Goal: Task Accomplishment & Management: Manage account settings

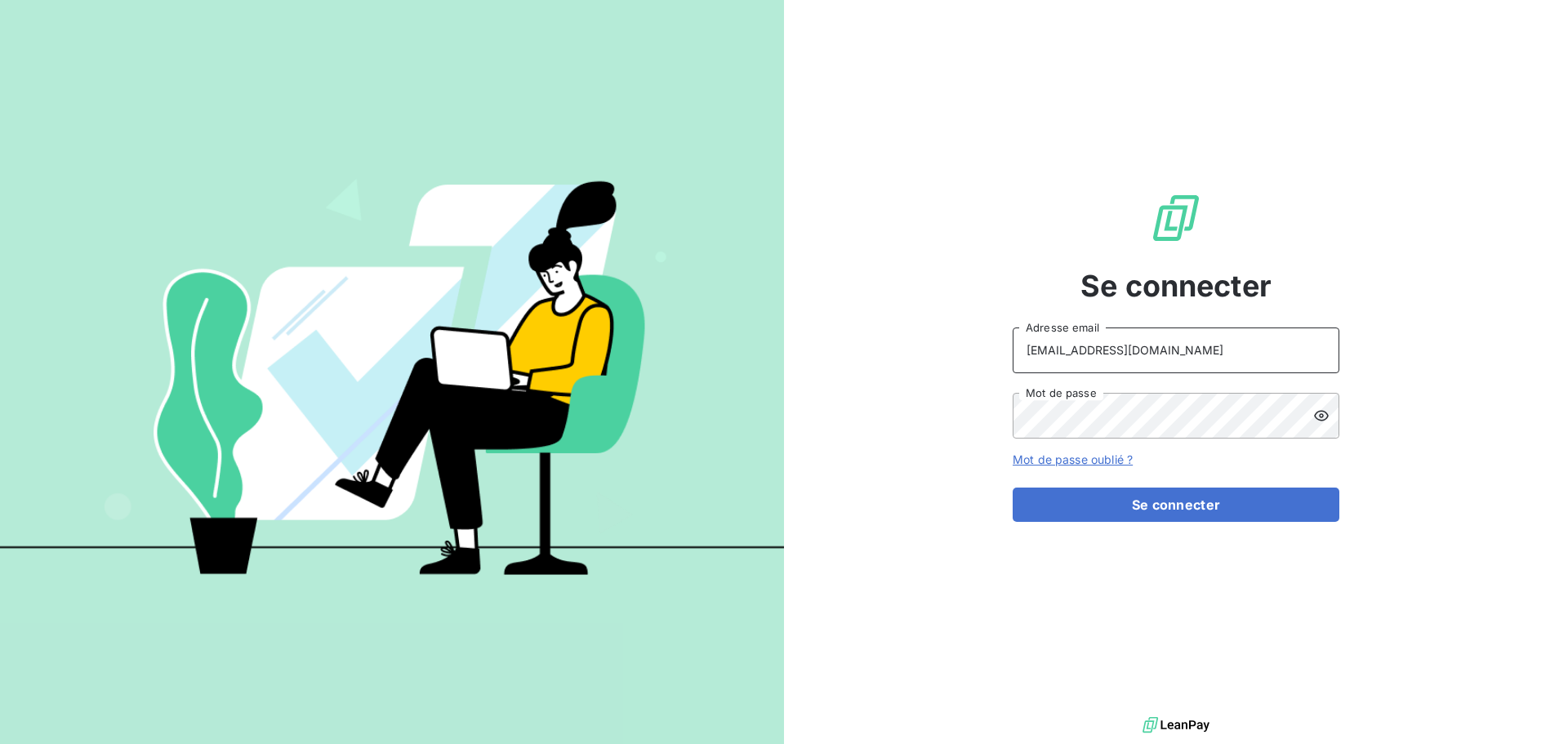
click at [1254, 352] on input "[EMAIL_ADDRESS][DOMAIN_NAME]" at bounding box center [1176, 350] width 327 height 45
type input "[EMAIL_ADDRESS][DOMAIN_NAME]"
click at [1204, 503] on button "Se connecter" at bounding box center [1176, 505] width 327 height 34
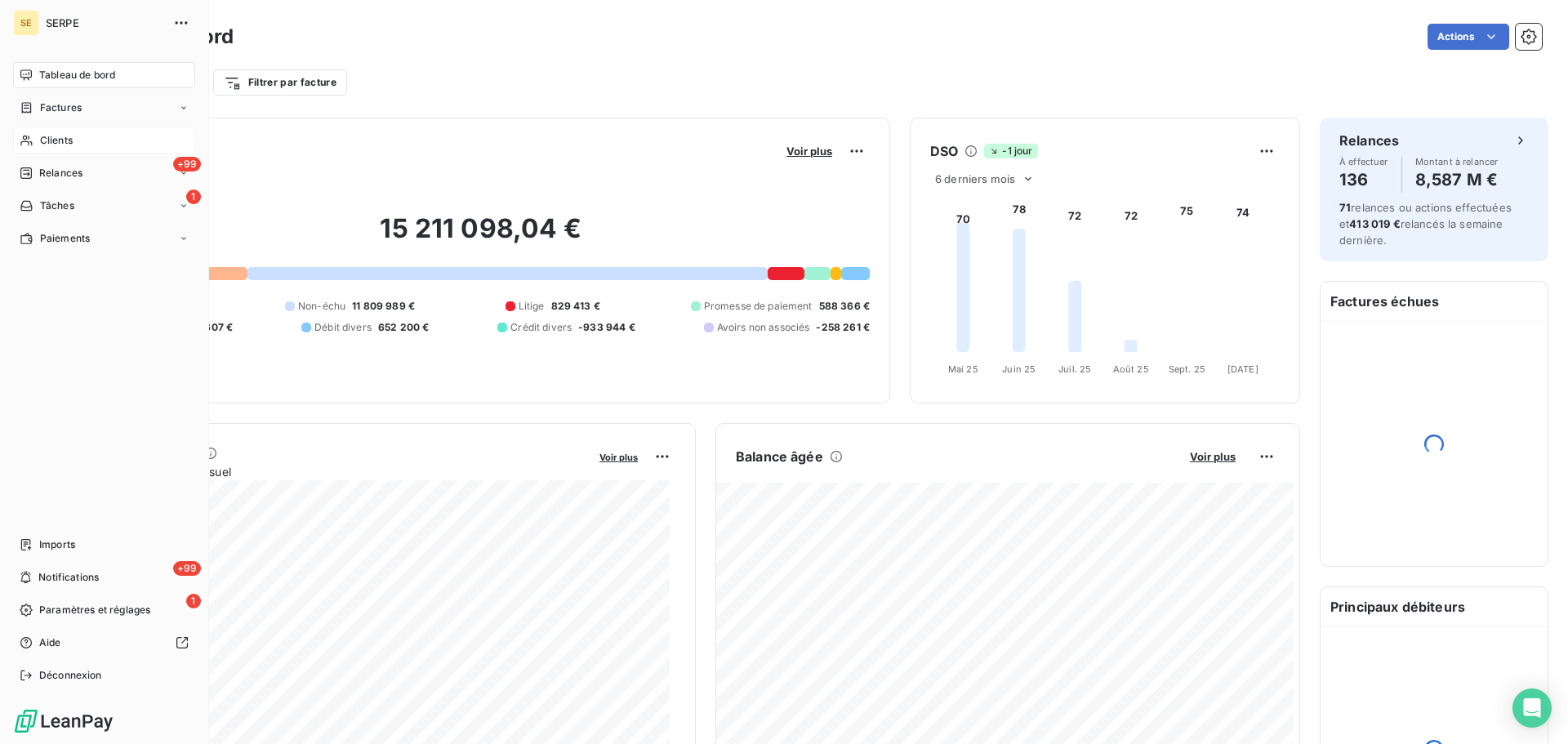
click at [30, 148] on div "Clients" at bounding box center [104, 140] width 182 height 27
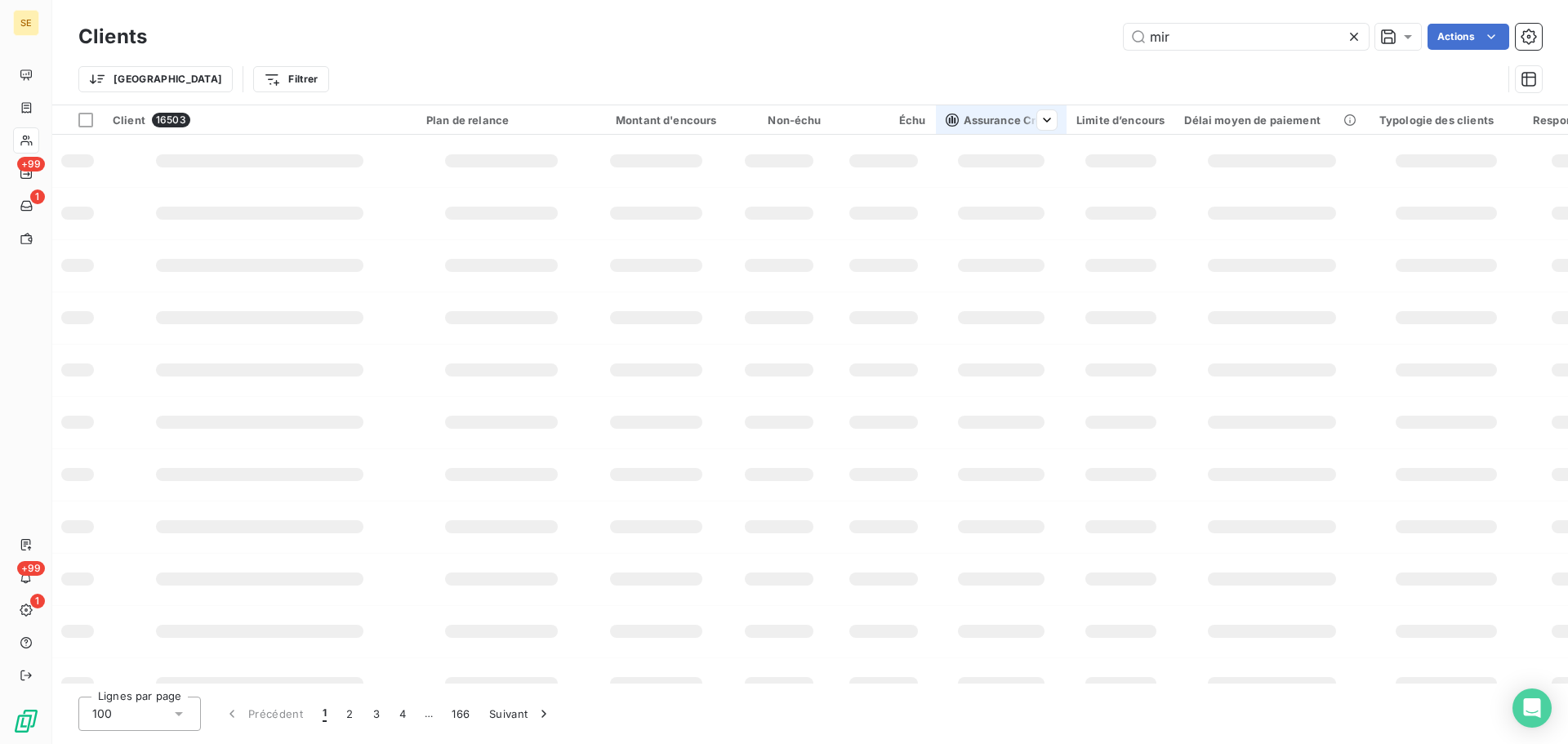
type input "mir"
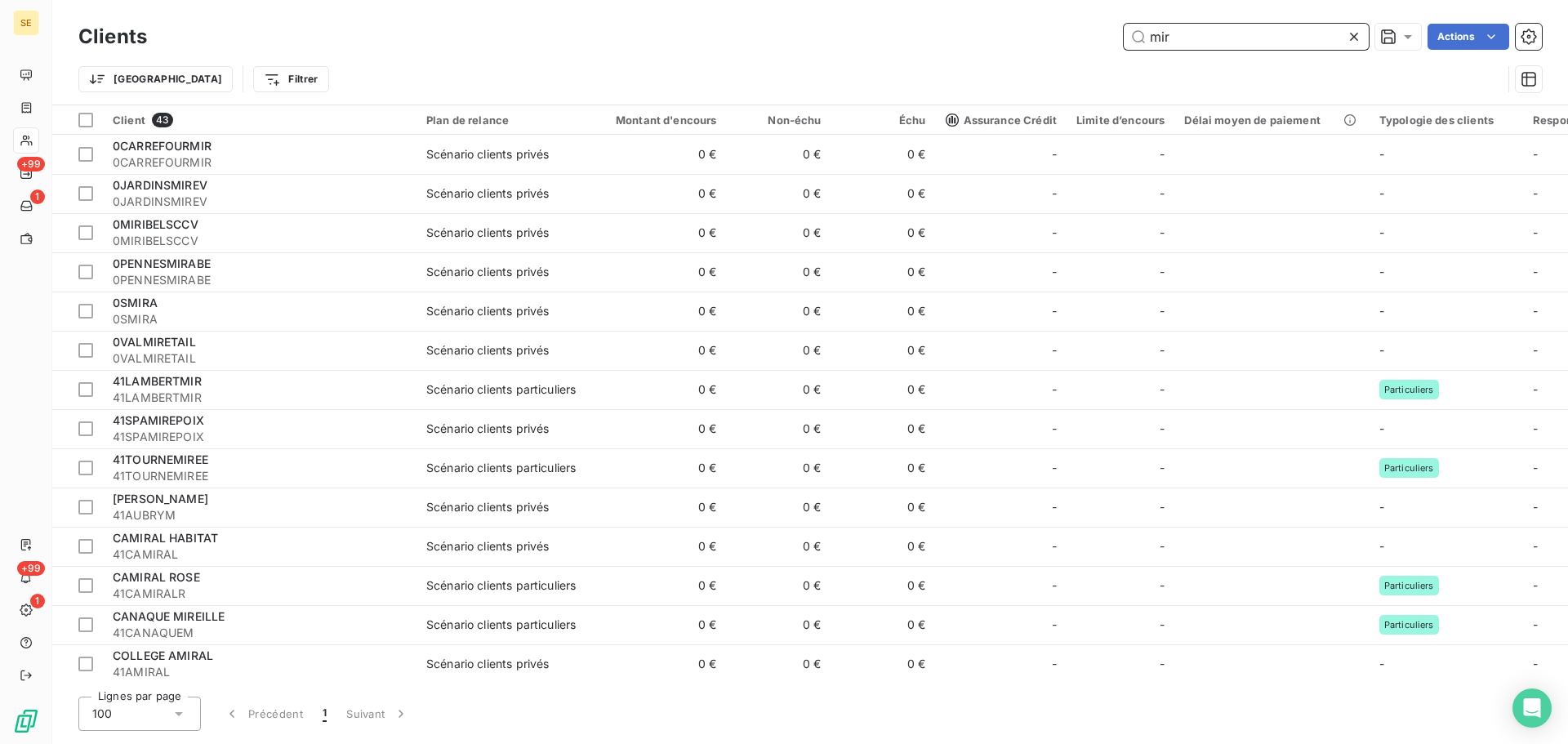
click at [1284, 41] on input "mir" at bounding box center [1246, 37] width 245 height 27
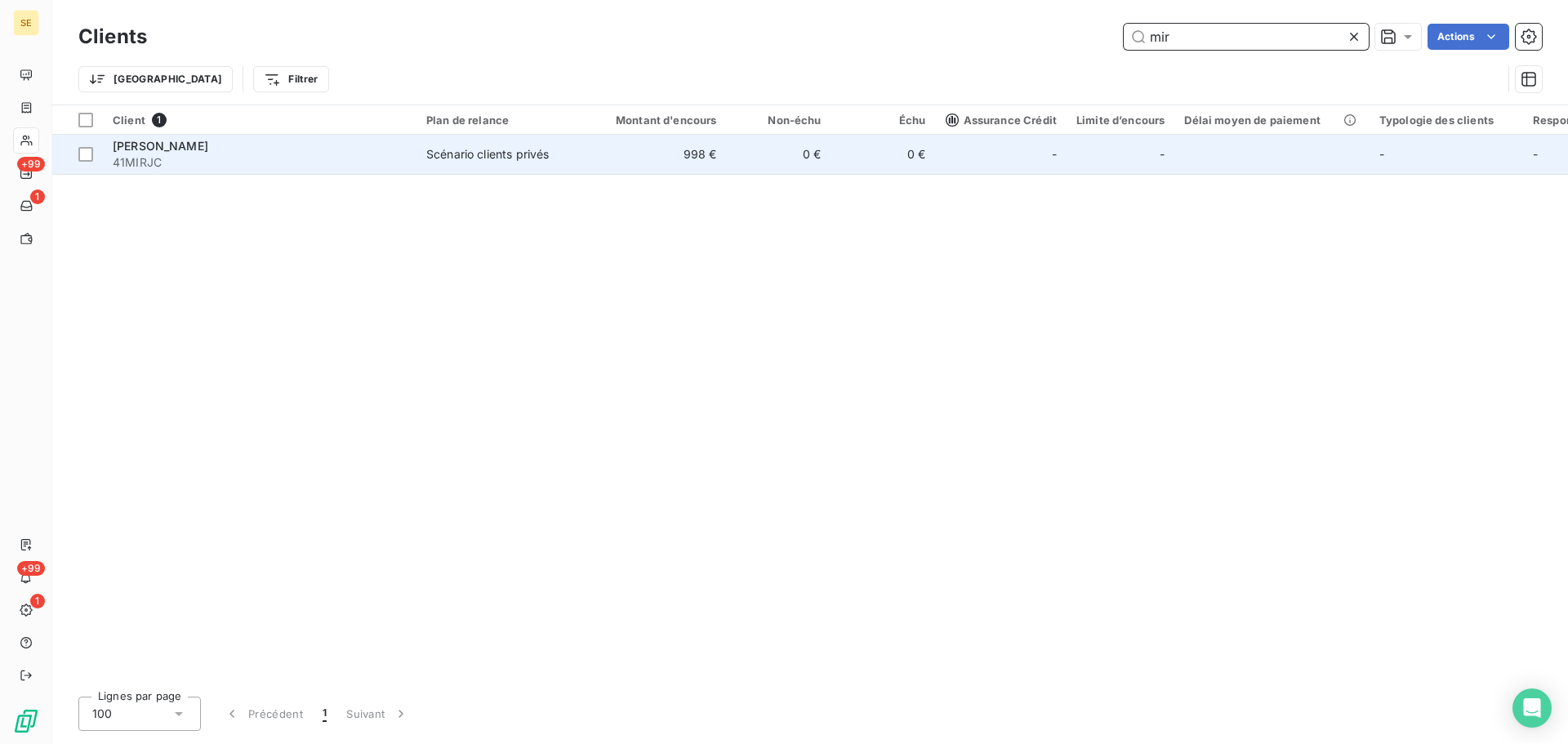
type input "mir"
click at [213, 157] on span "41MIRJC" at bounding box center [260, 162] width 294 height 16
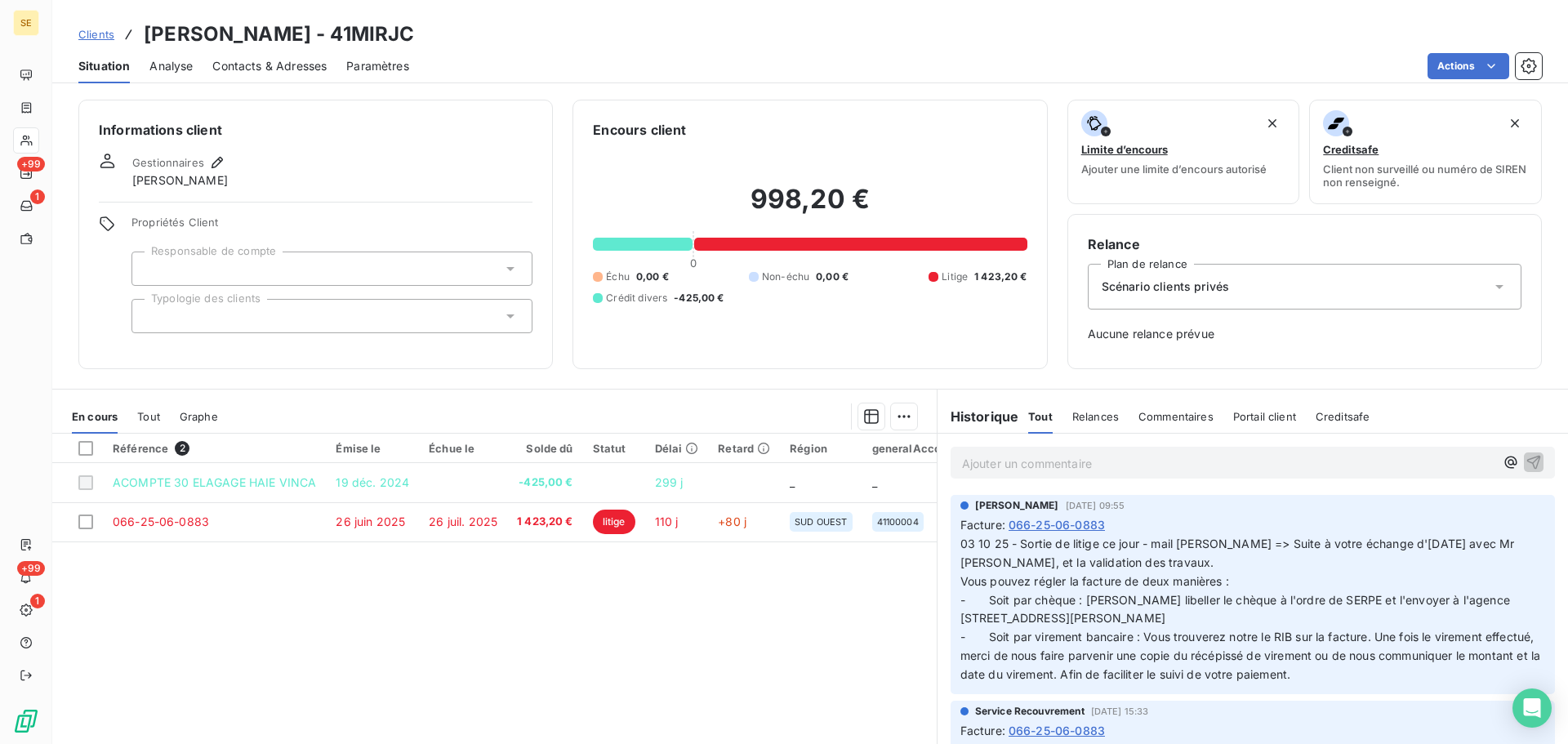
drag, startPoint x: 417, startPoint y: 32, endPoint x: 332, endPoint y: 24, distance: 85.4
click at [332, 24] on div "Clients MIR [PERSON_NAME] - 41MIRJC" at bounding box center [810, 34] width 1516 height 29
copy h3 "41MIRJC"
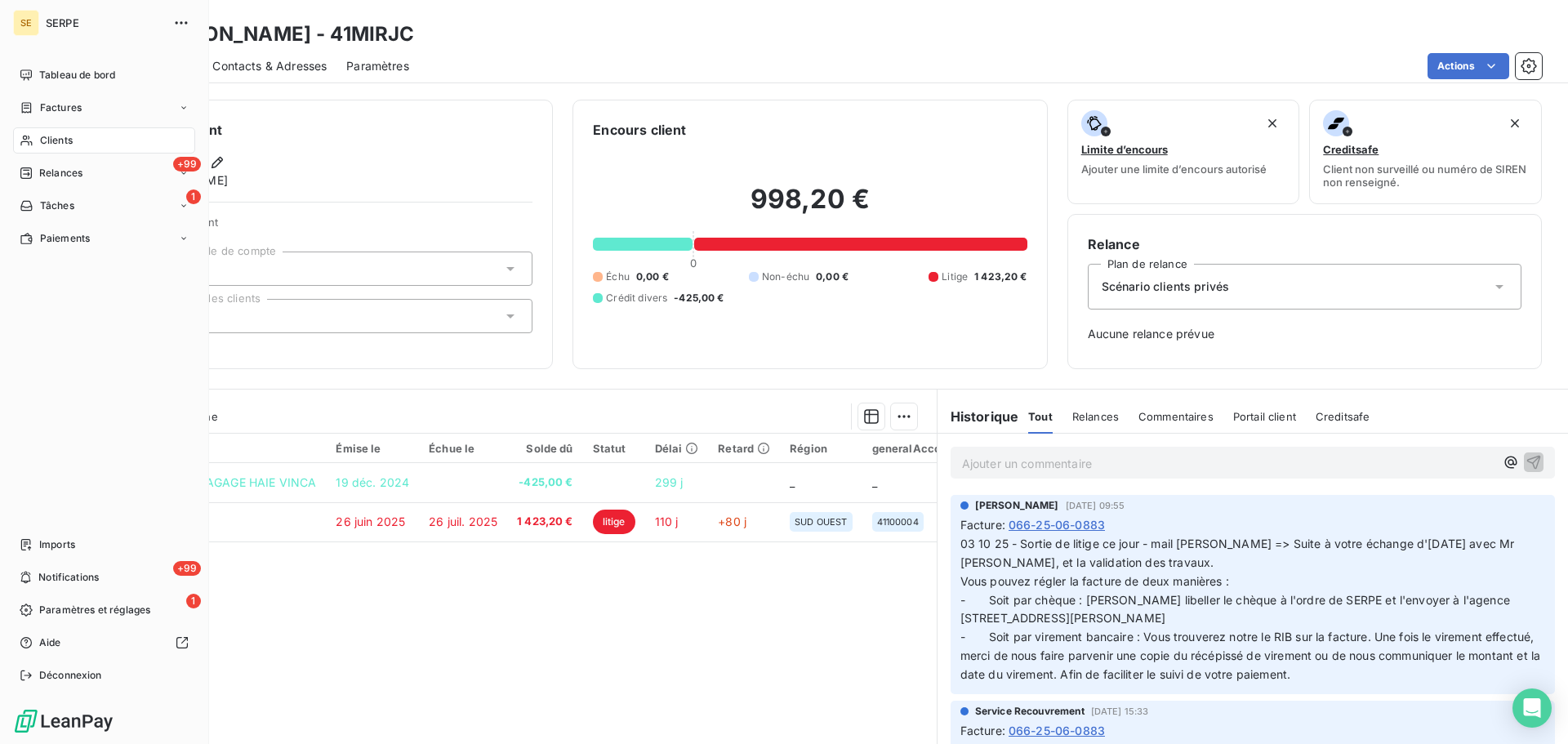
click at [53, 136] on span "Clients" at bounding box center [56, 140] width 33 height 15
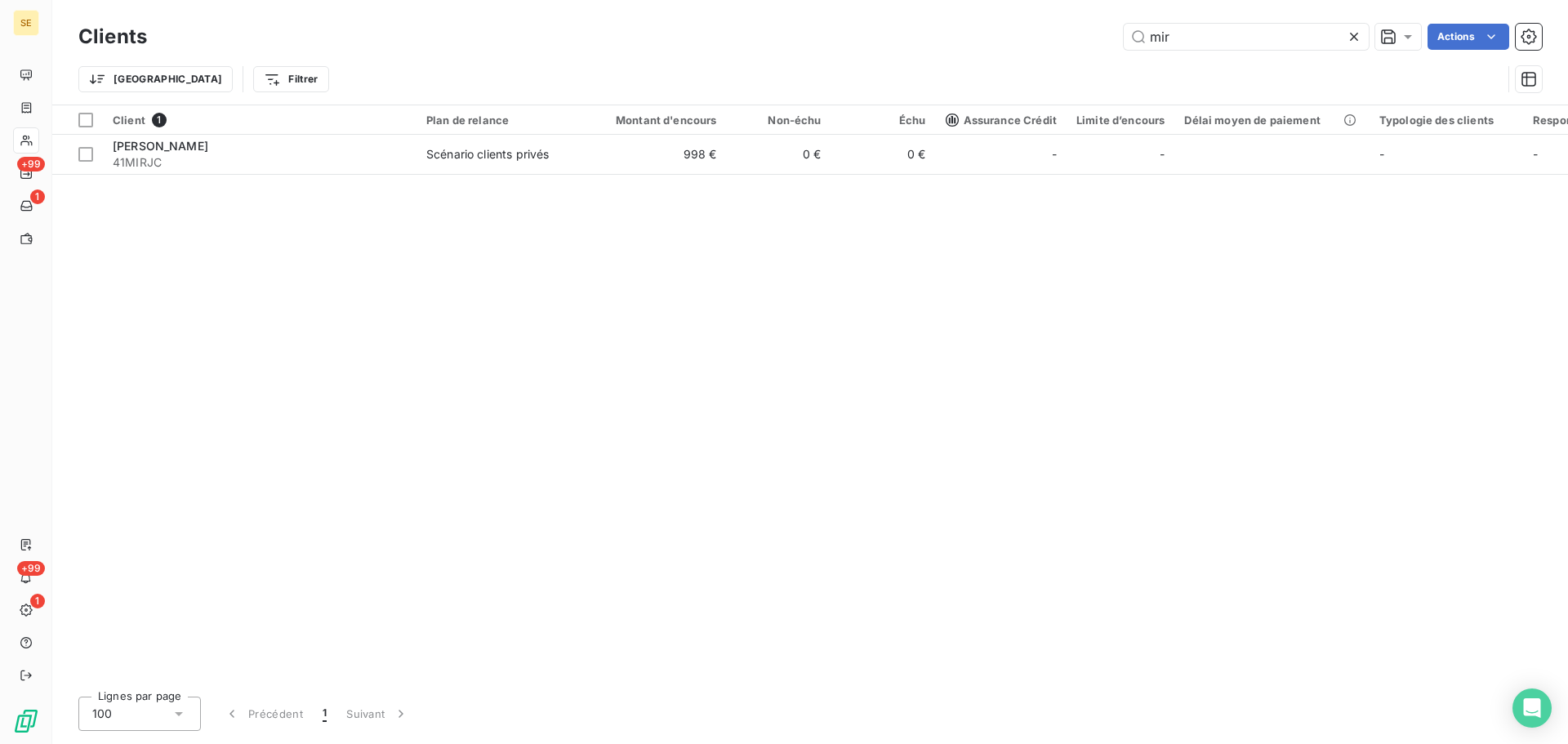
drag, startPoint x: 1151, startPoint y: 33, endPoint x: 1085, endPoint y: 56, distance: 69.9
click at [1123, 33] on input "mir" at bounding box center [1246, 37] width 245 height 27
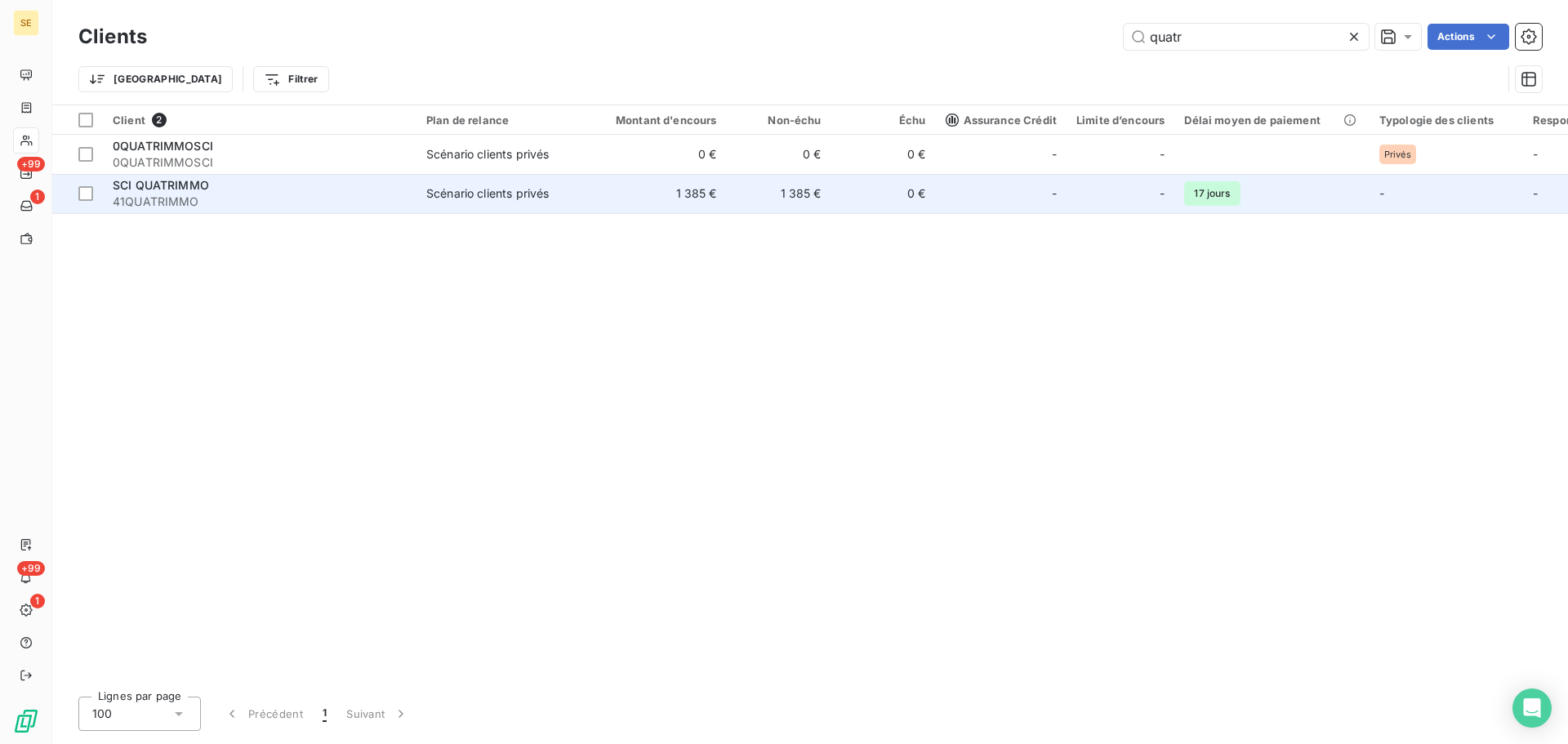
type input "quatr"
click at [545, 197] on div "Scénario clients privés" at bounding box center [487, 193] width 122 height 16
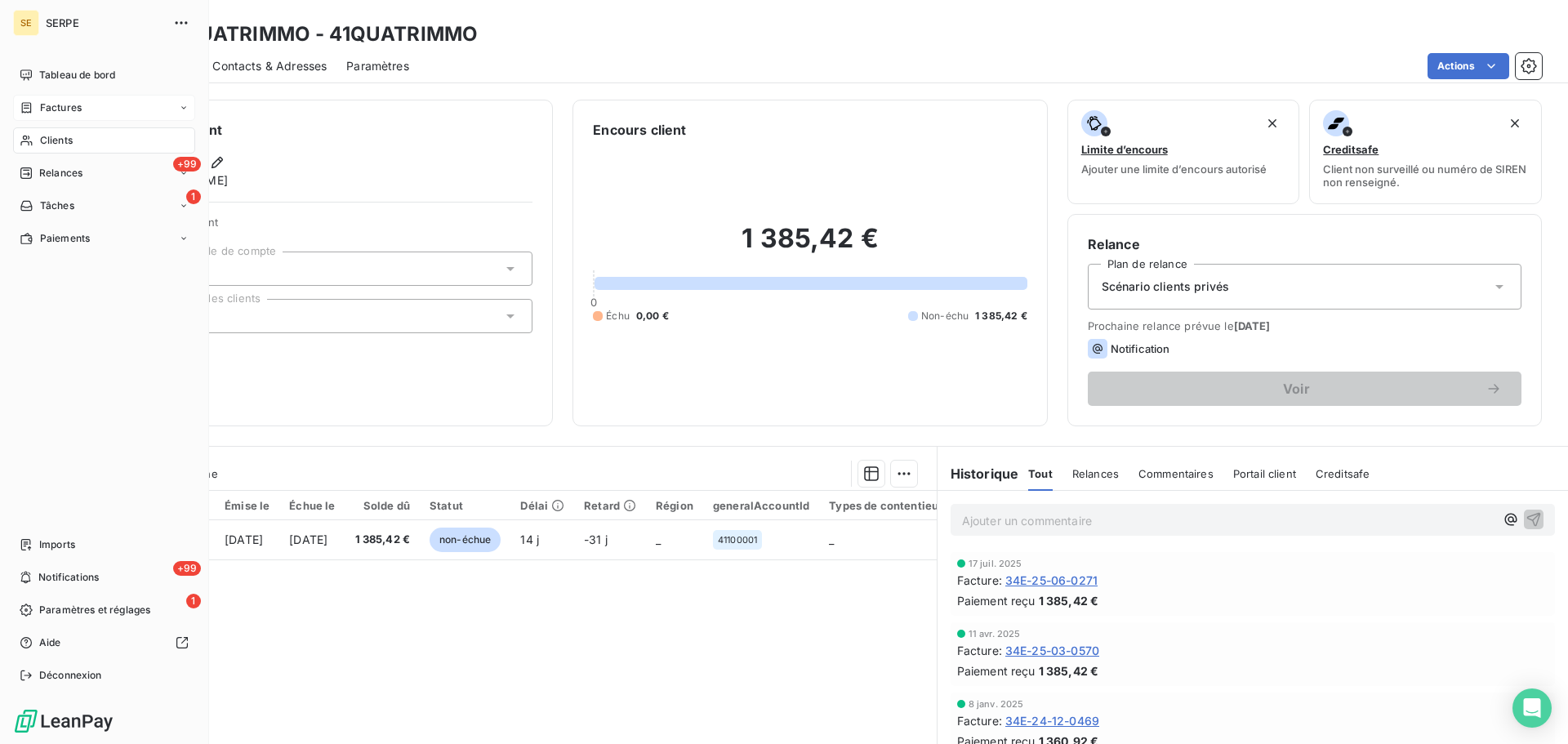
click at [44, 109] on span "Factures" at bounding box center [61, 107] width 42 height 15
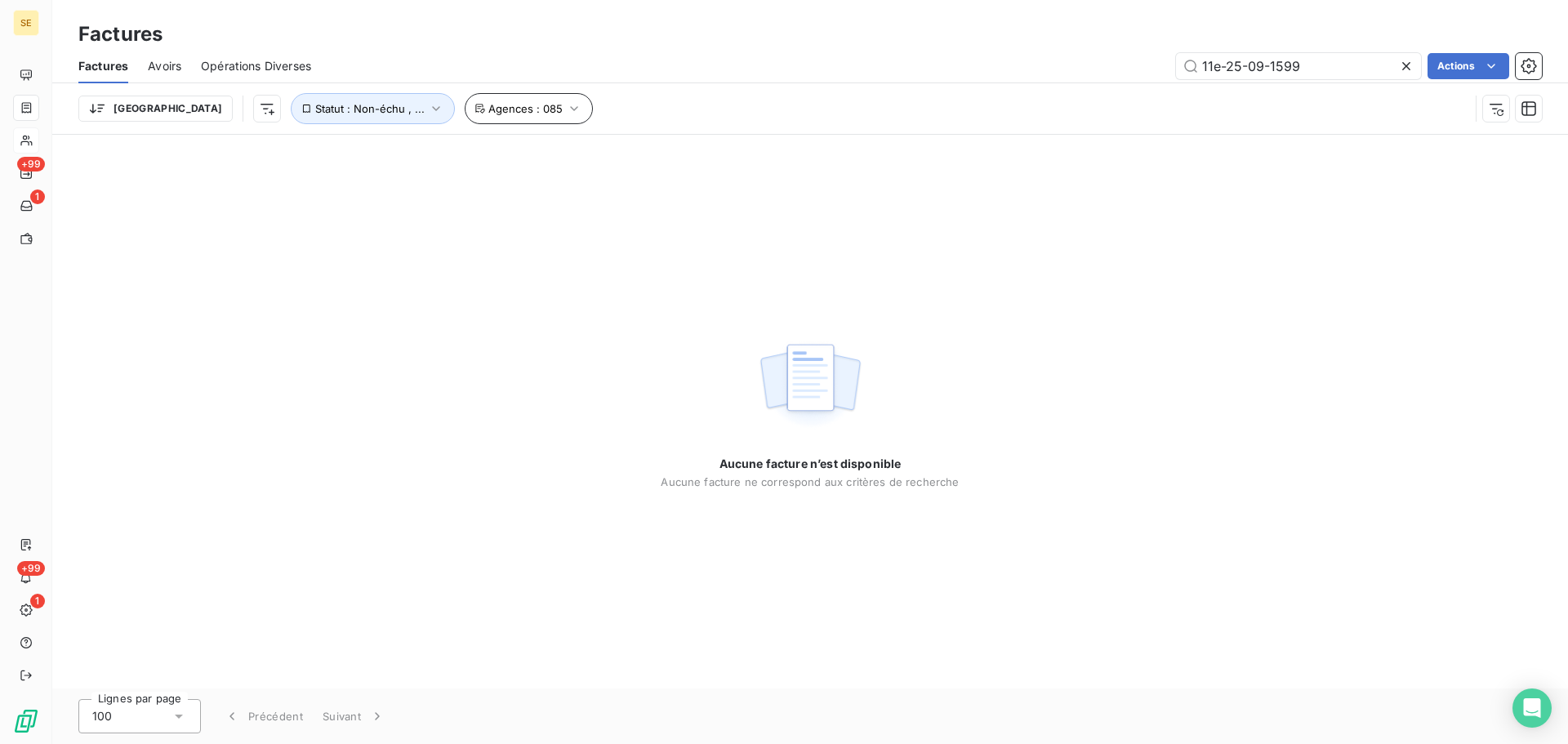
type input "11e-25-09-1599"
click at [488, 112] on span "Agences : 085" at bounding box center [525, 108] width 74 height 13
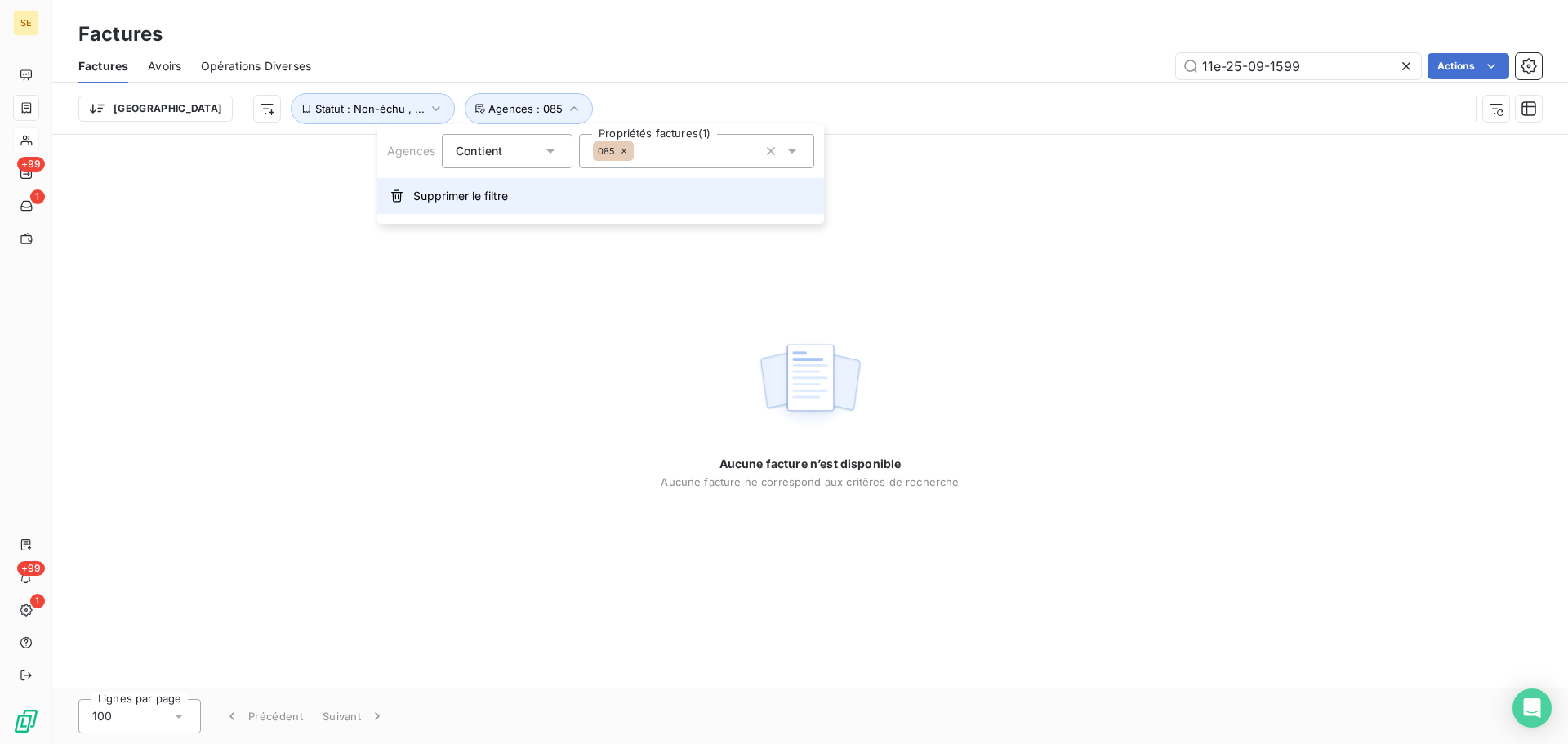
click at [526, 198] on button "Supprimer le filtre" at bounding box center [601, 196] width 447 height 36
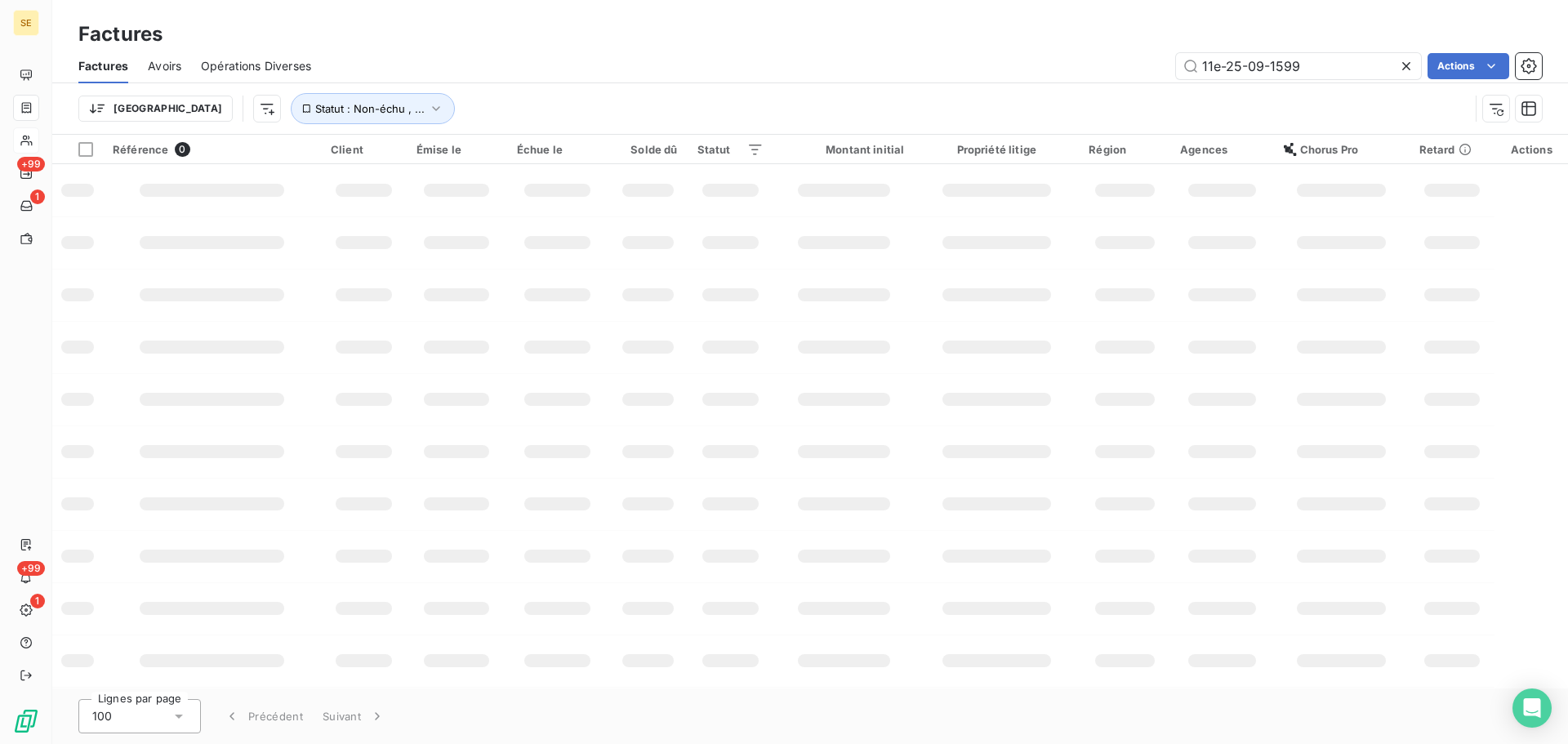
click at [535, 77] on div "11e-25-09-1599 Actions" at bounding box center [937, 66] width 1211 height 27
click at [319, 101] on button "Statut : Non-échu , ..." at bounding box center [373, 109] width 164 height 31
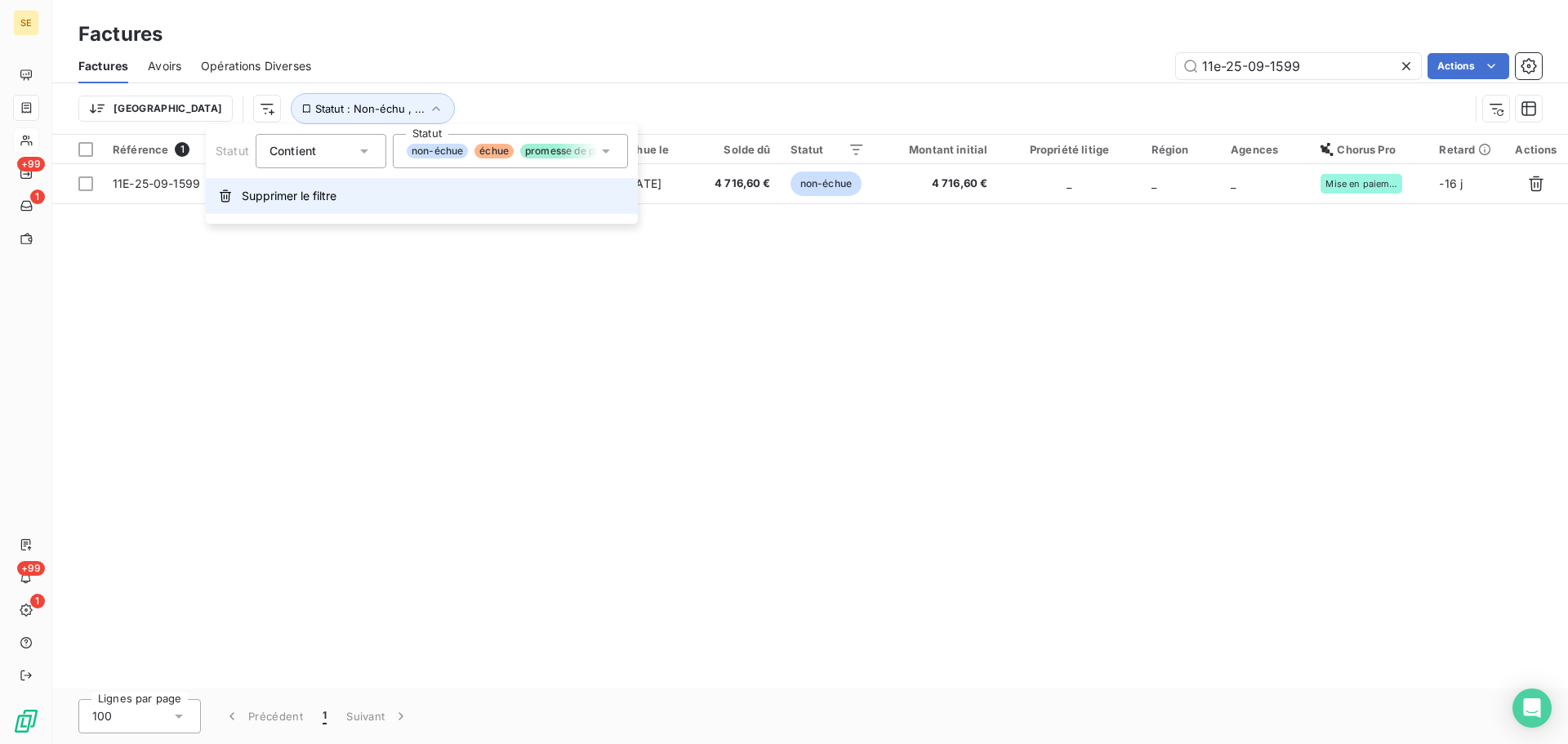
click at [357, 190] on button "Supprimer le filtre" at bounding box center [422, 196] width 432 height 36
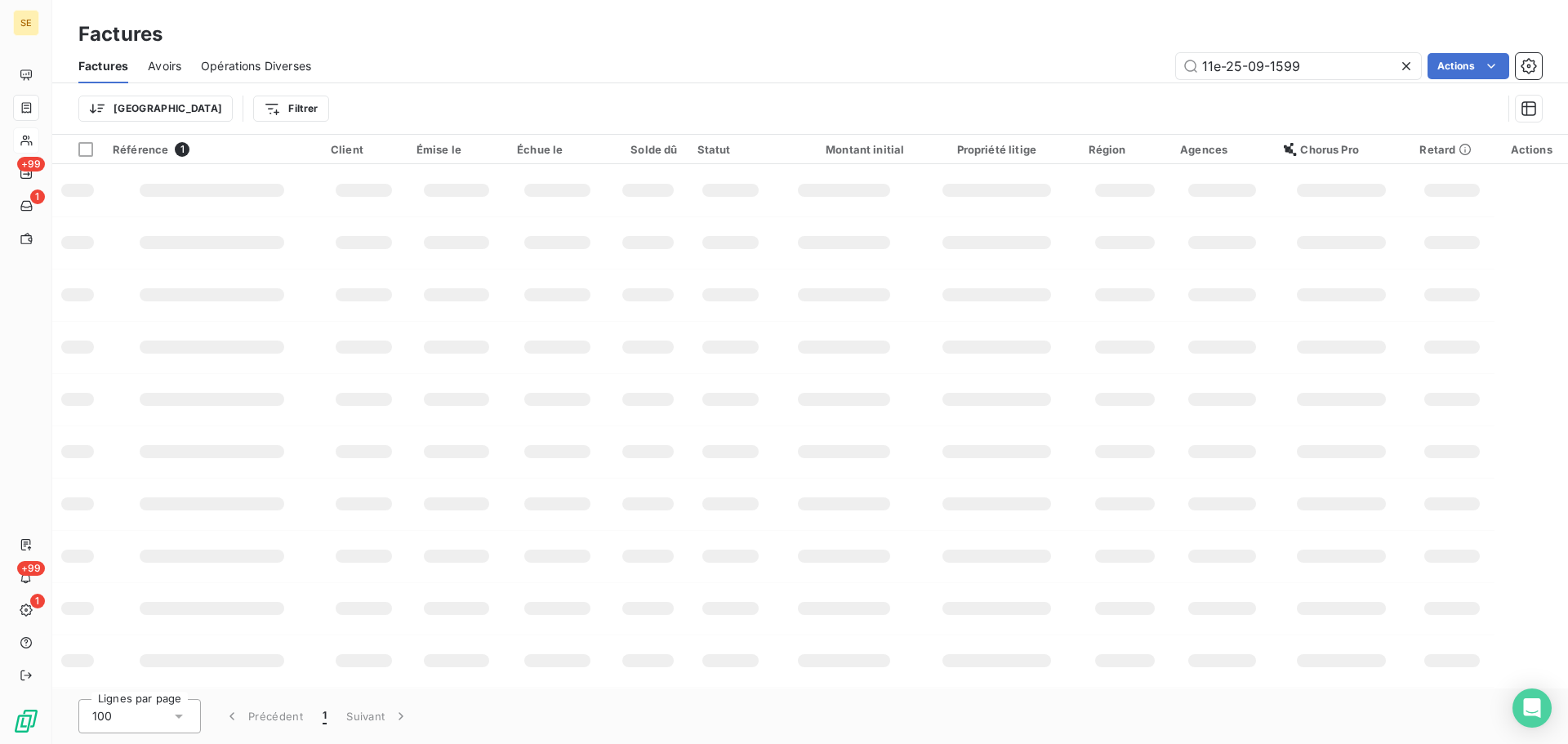
click at [718, 61] on div "11e-25-09-1599 Actions" at bounding box center [937, 66] width 1211 height 27
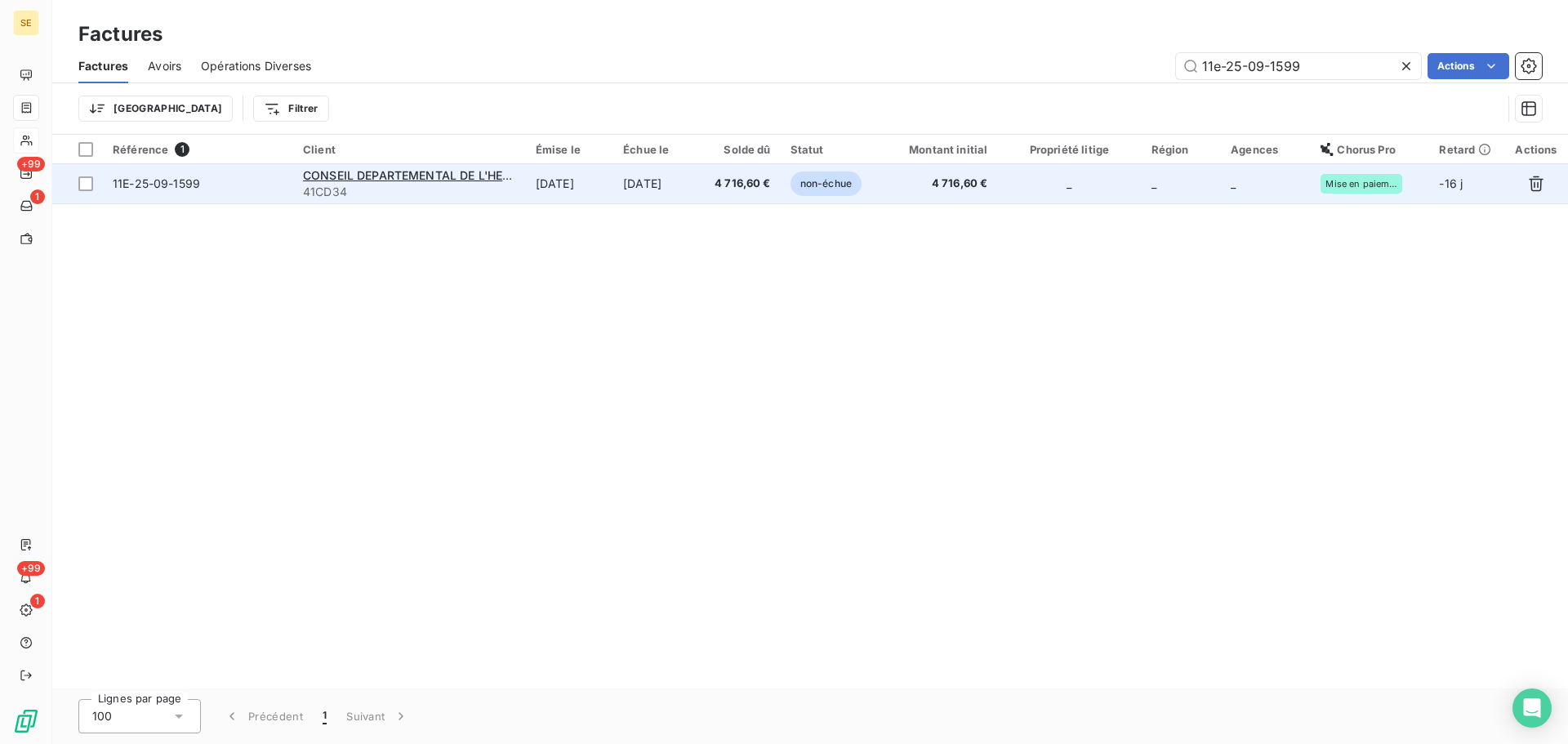
click at [736, 194] on td "4 716,60 €" at bounding box center [741, 184] width 79 height 39
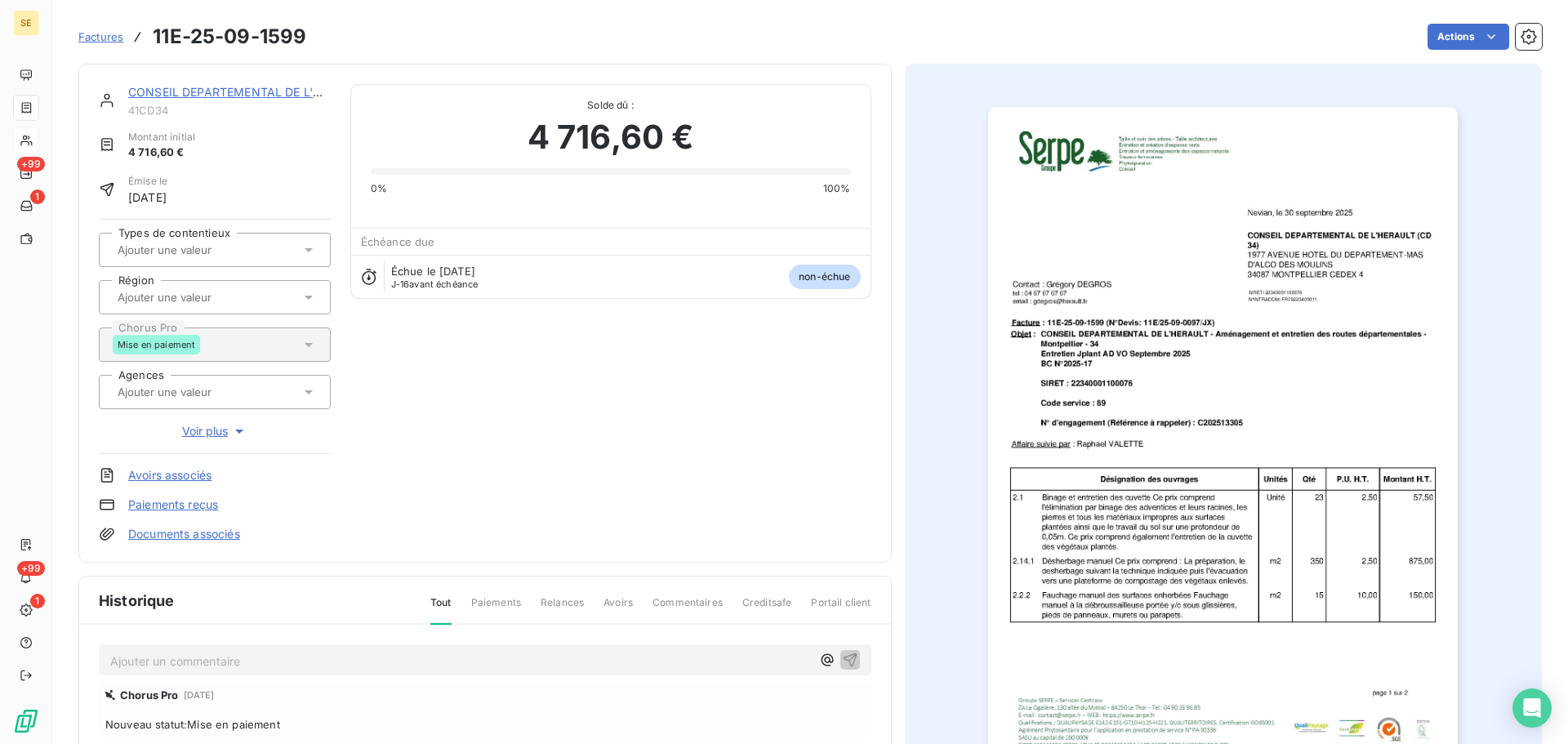
click at [293, 660] on p "Ajouter un commentaire ﻿" at bounding box center [460, 661] width 701 height 21
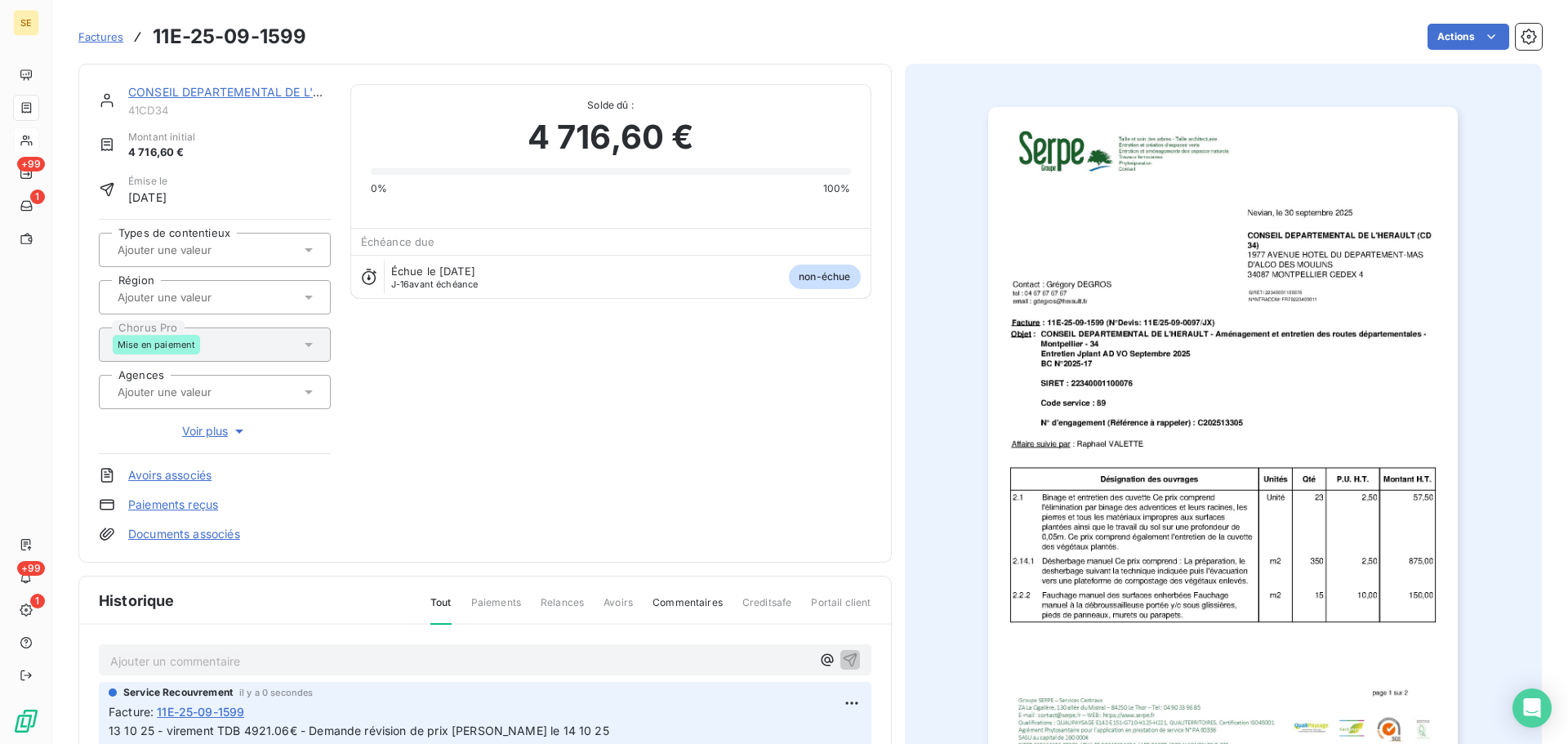
click at [151, 115] on span "41CD34" at bounding box center [229, 109] width 203 height 13
copy span "41CD34"
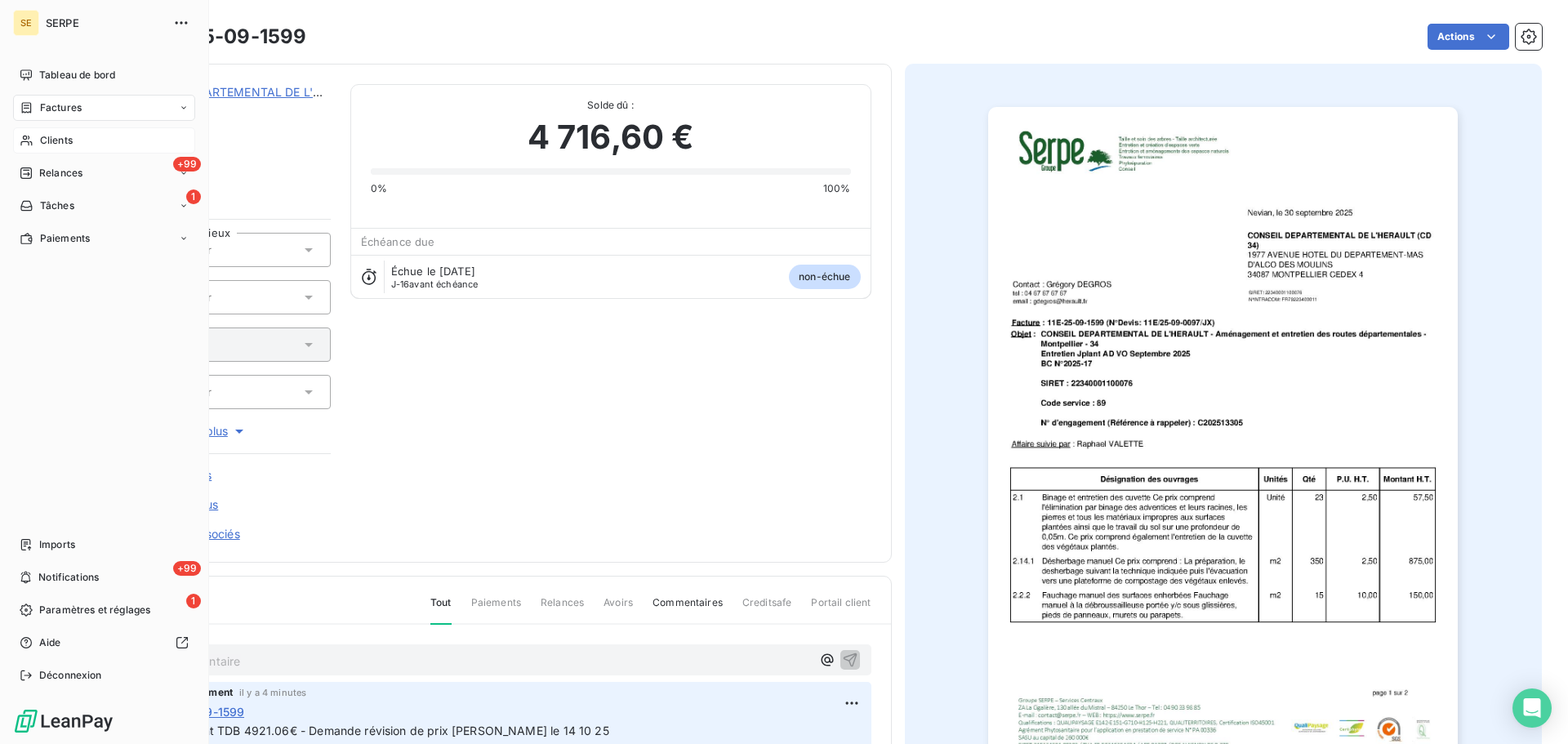
click at [77, 134] on div "Clients" at bounding box center [104, 140] width 182 height 27
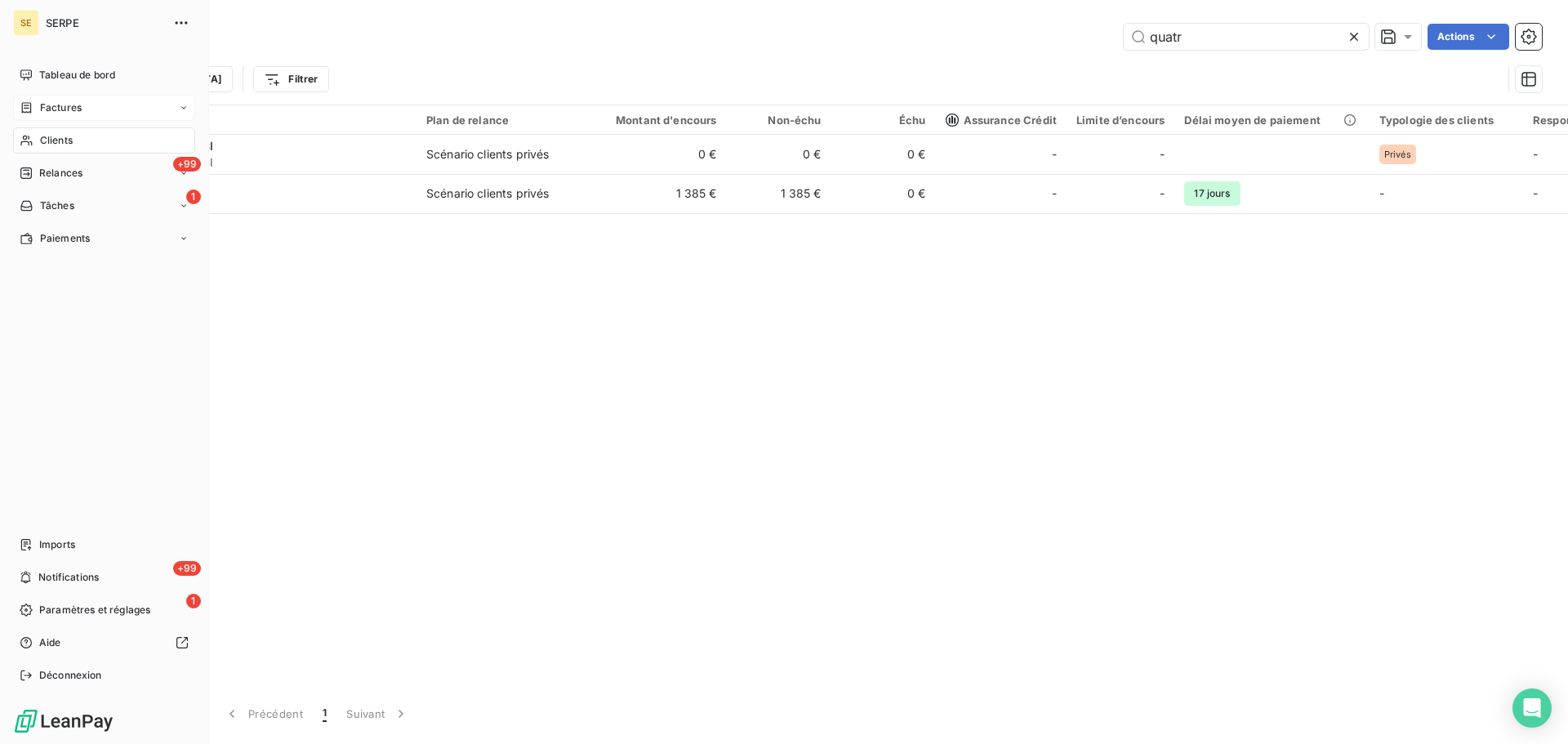
click at [84, 111] on div "Factures" at bounding box center [104, 108] width 182 height 27
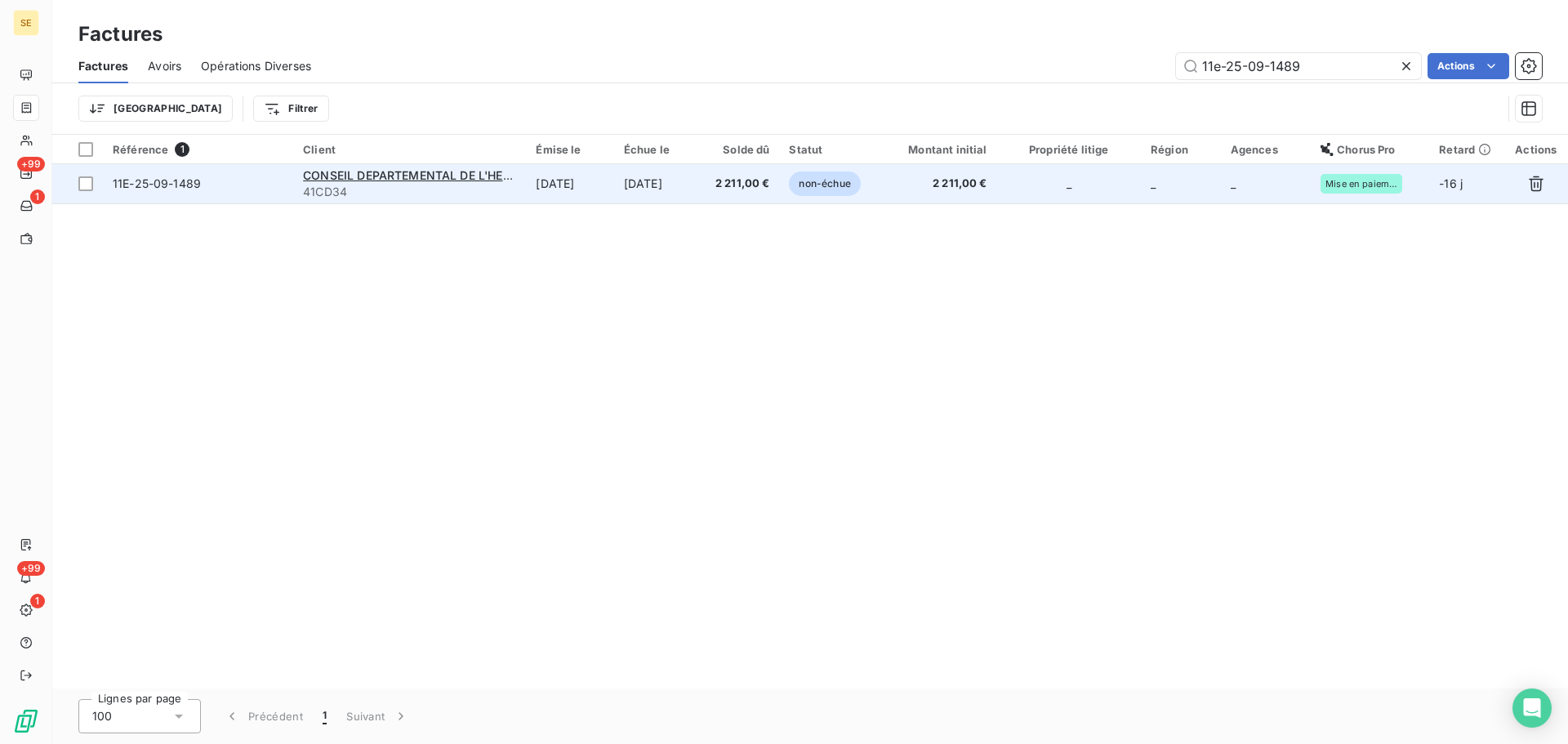
type input "11e-25-09-1489"
click at [494, 184] on span "41CD34" at bounding box center [409, 192] width 213 height 16
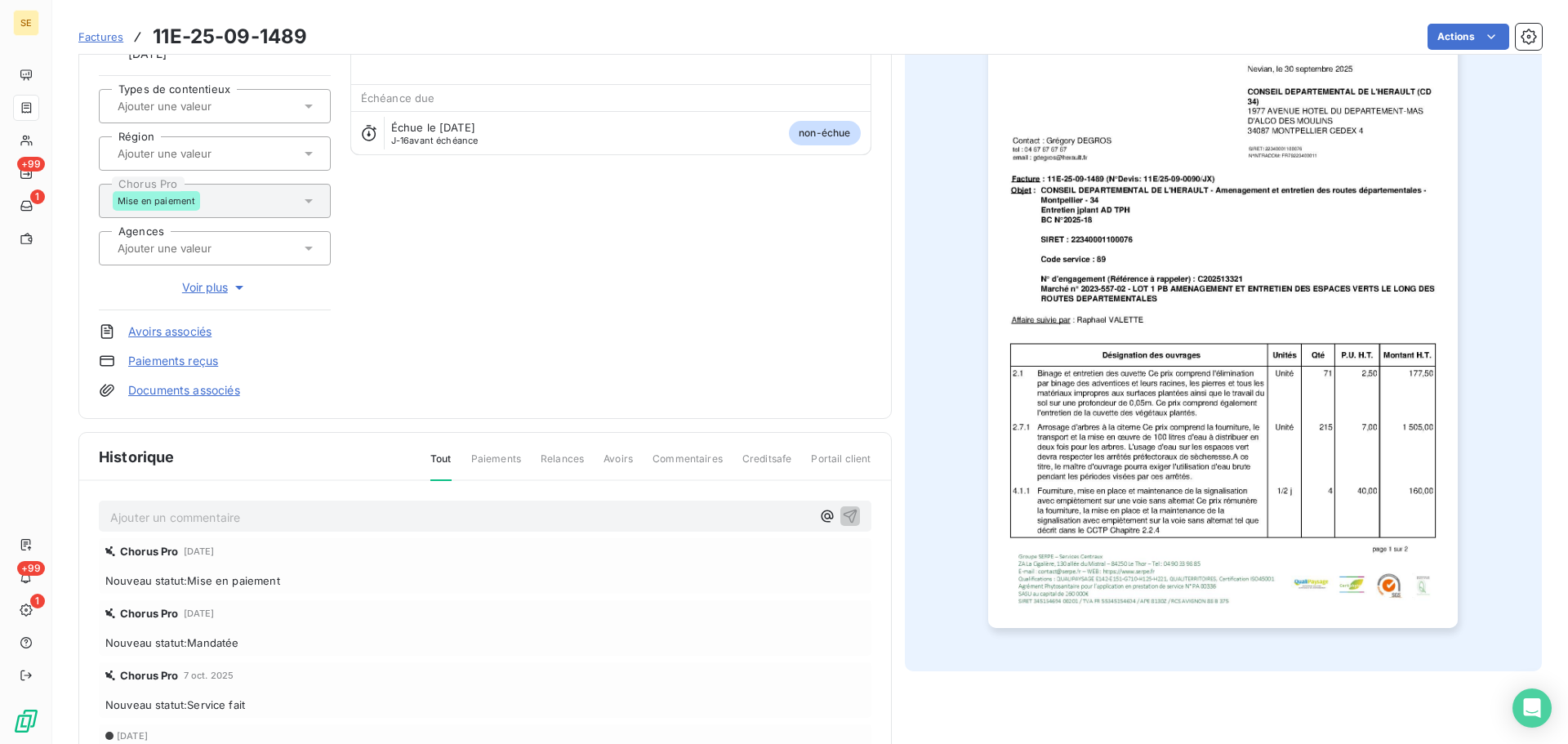
scroll to position [239, 0]
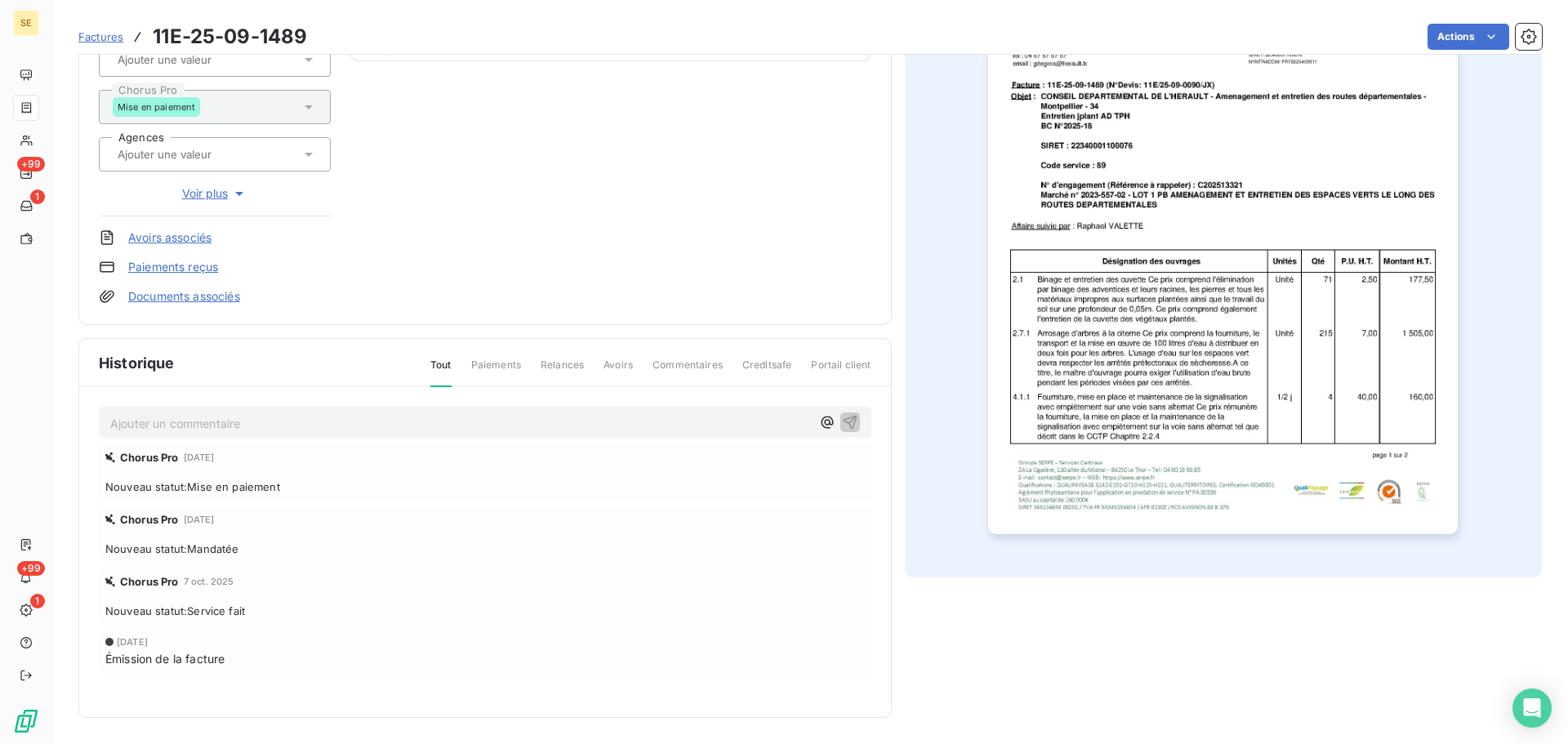
click at [249, 415] on p "Ajouter un commentaire ﻿" at bounding box center [460, 423] width 701 height 21
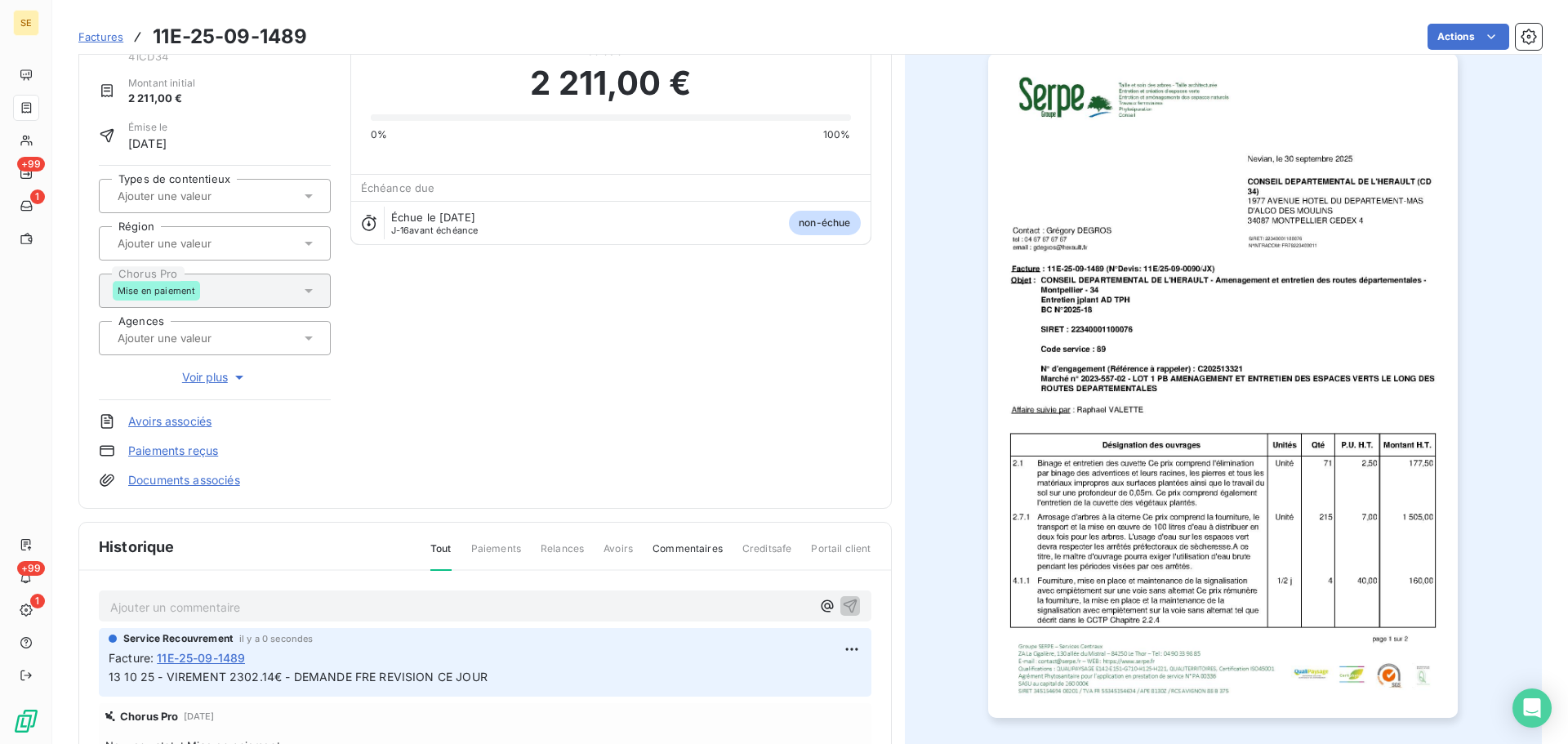
scroll to position [0, 0]
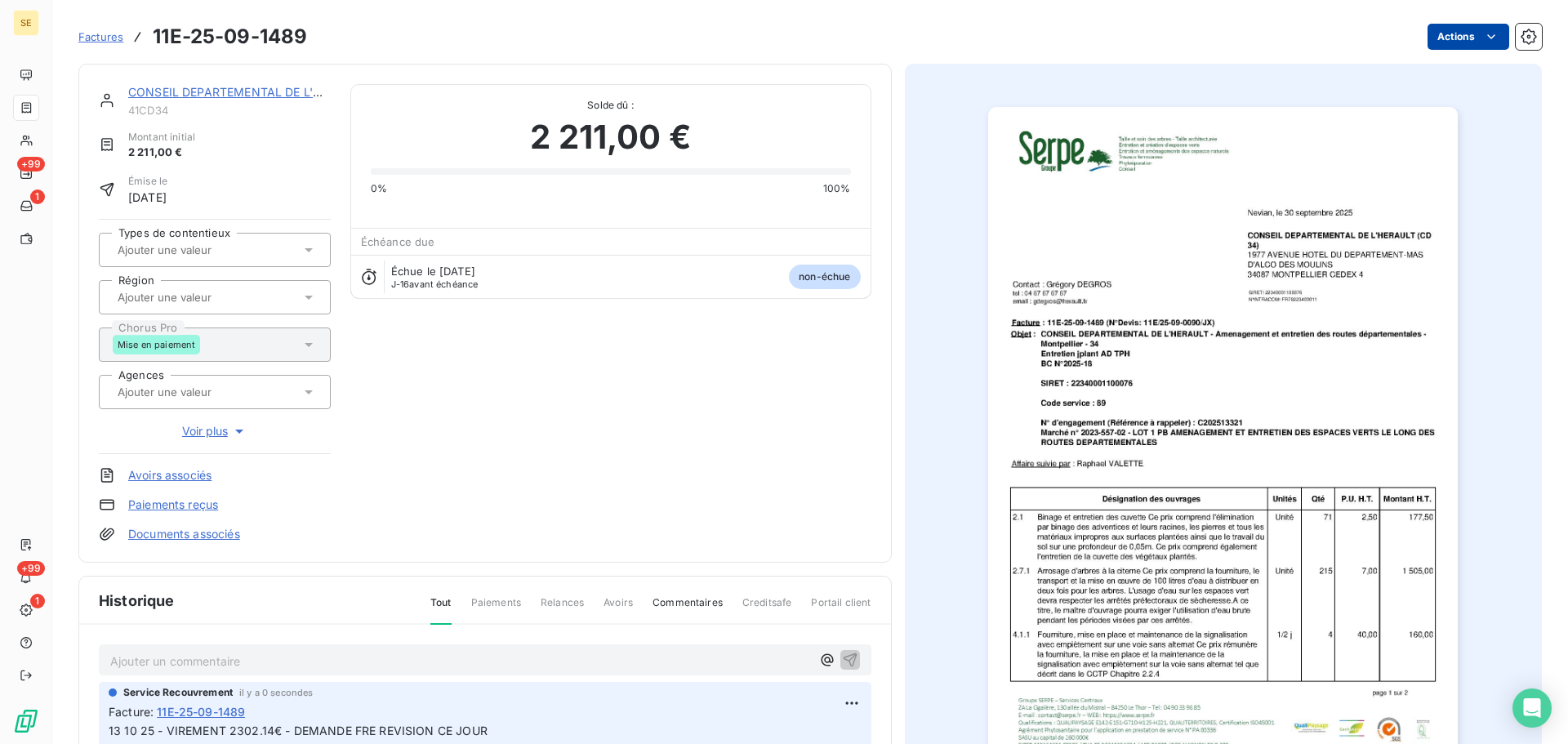
click at [1441, 40] on html "SE +99 1 +99 1 Factures 11E-25-09-1489 Actions CONSEIL DEPARTEMENTAL DE L'HERAU…" at bounding box center [784, 372] width 1568 height 744
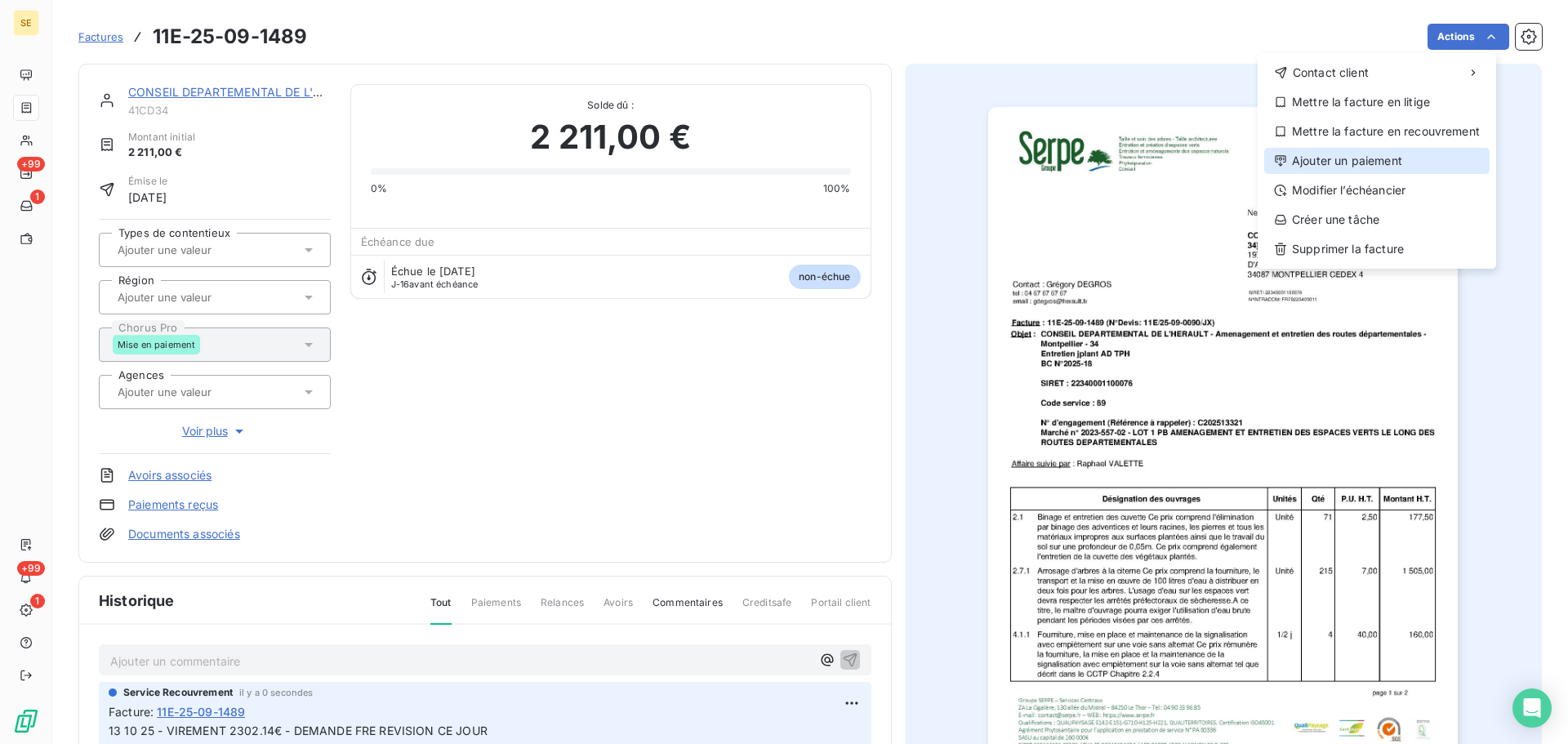
click at [1312, 164] on div "Ajouter un paiement" at bounding box center [1376, 161] width 225 height 27
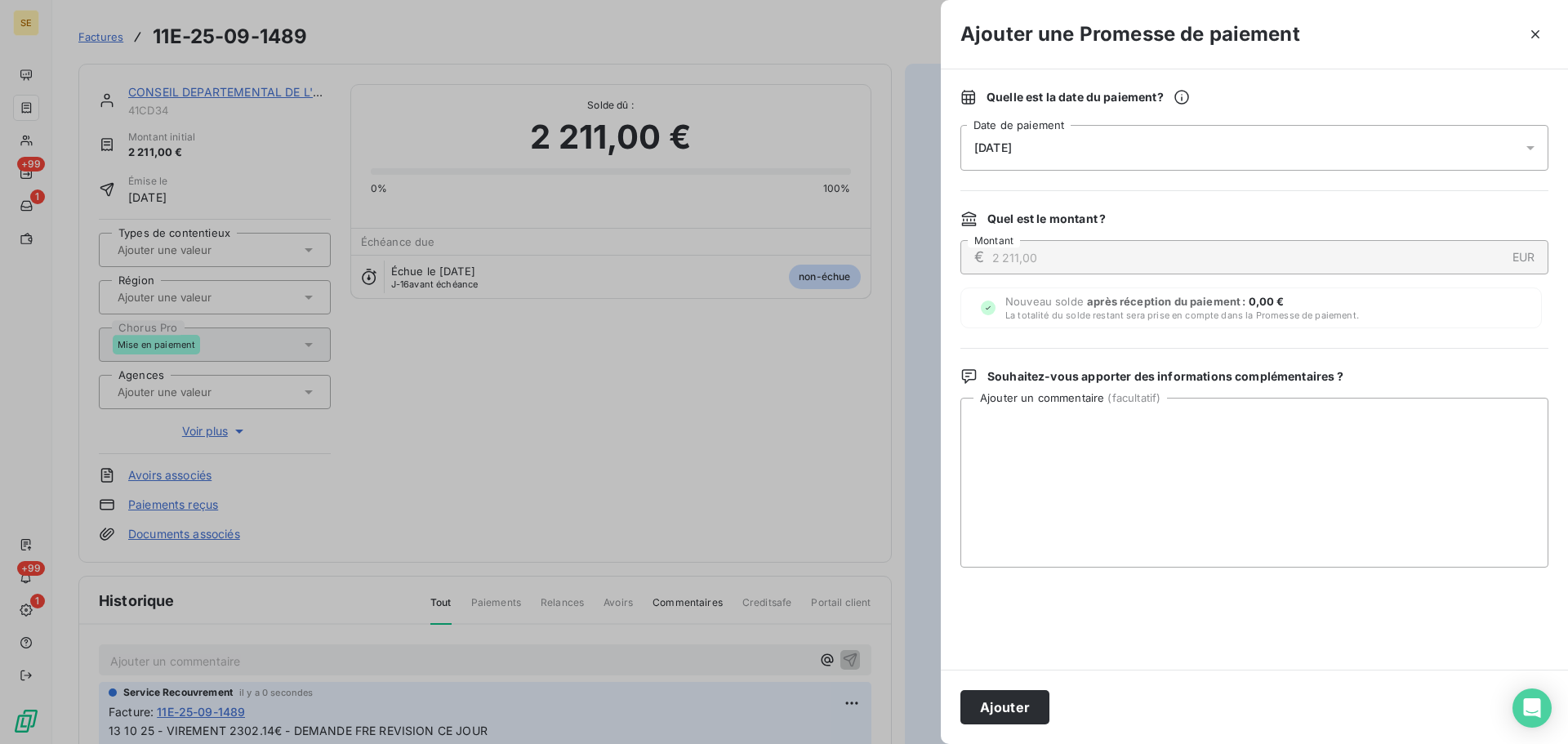
click at [1197, 149] on div "[DATE]" at bounding box center [1253, 147] width 588 height 45
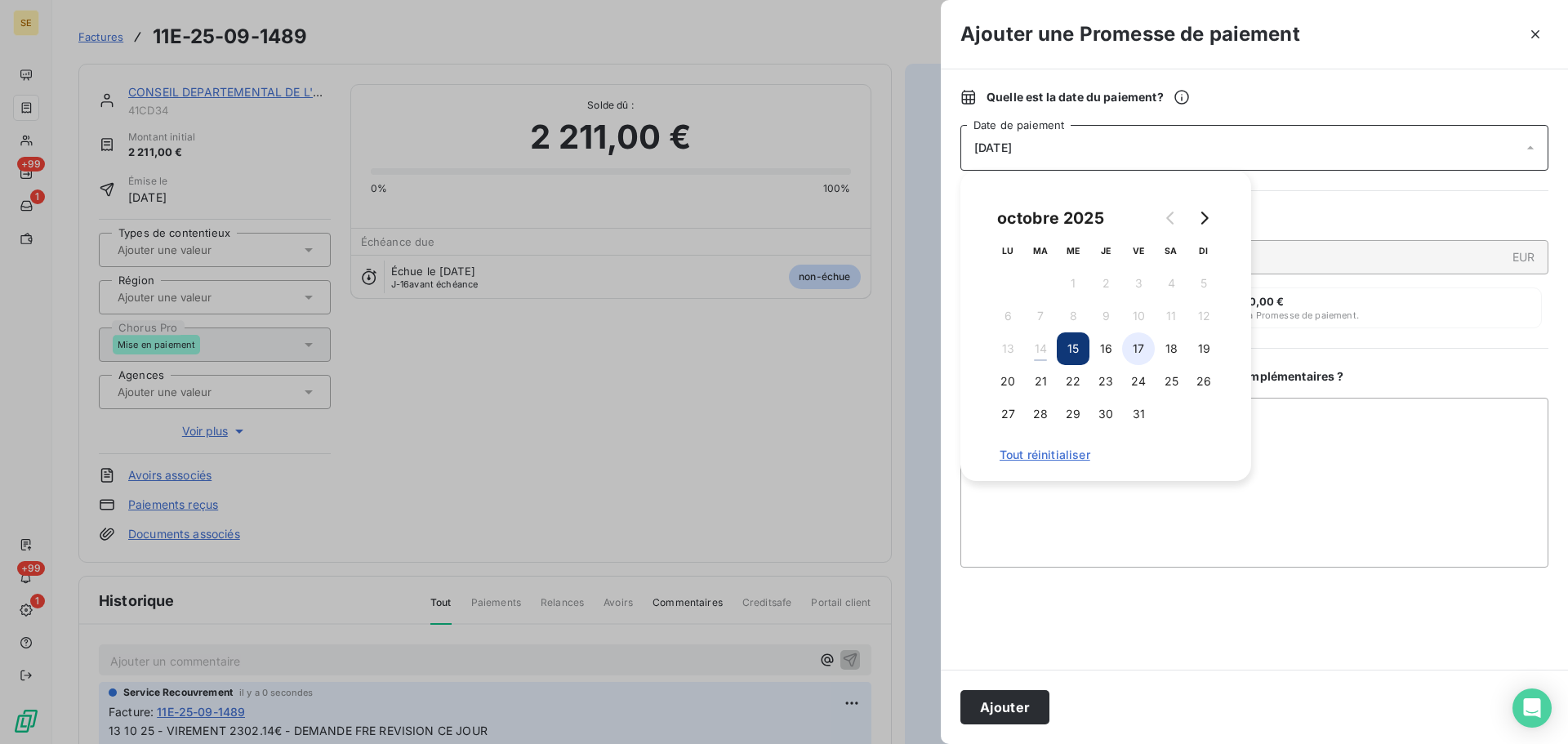
click at [1138, 347] on button "17" at bounding box center [1138, 348] width 33 height 32
click at [1018, 706] on button "Ajouter" at bounding box center [1004, 707] width 89 height 34
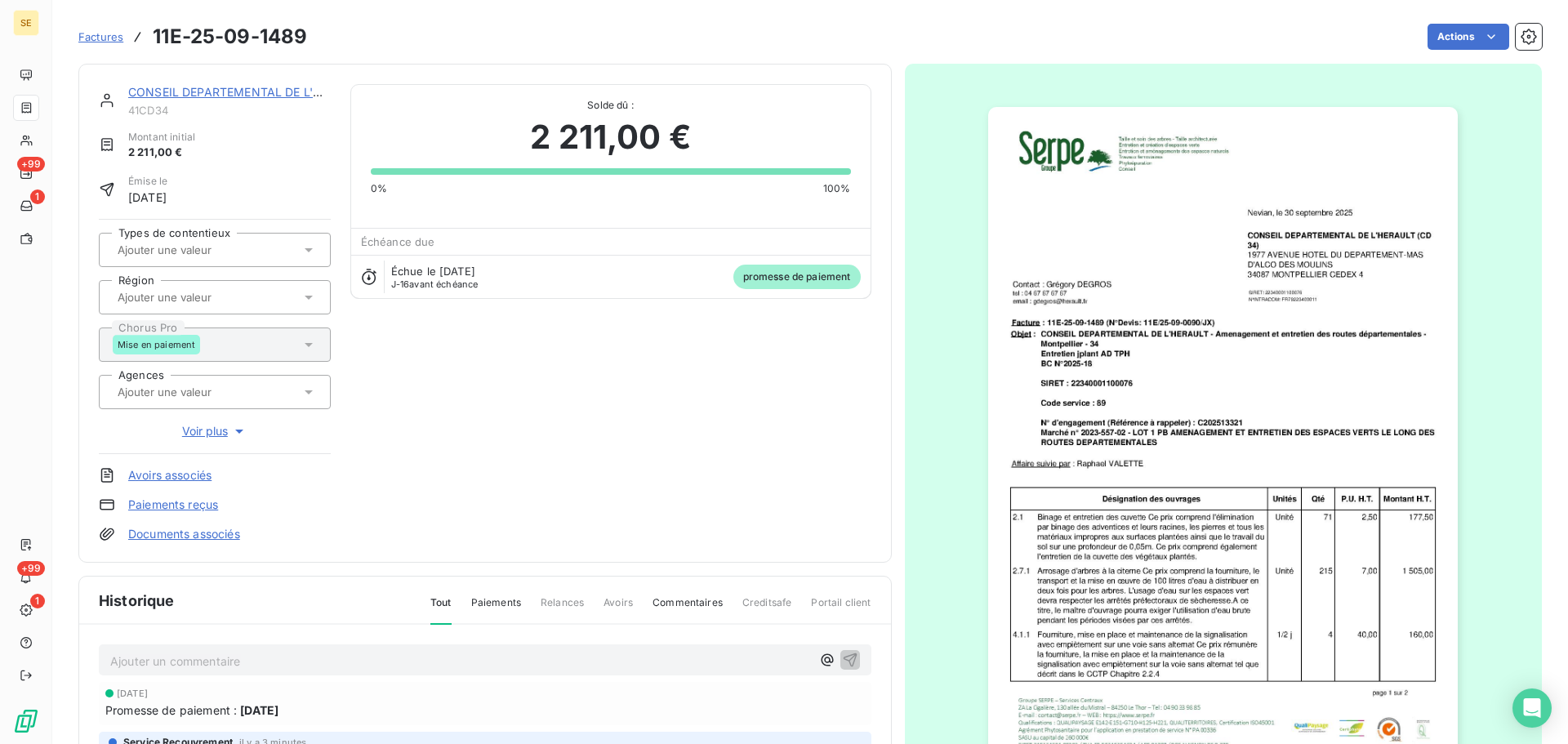
click at [215, 90] on link "CONSEIL DEPARTEMENTAL DE L'HERAULT" at bounding box center [246, 92] width 237 height 14
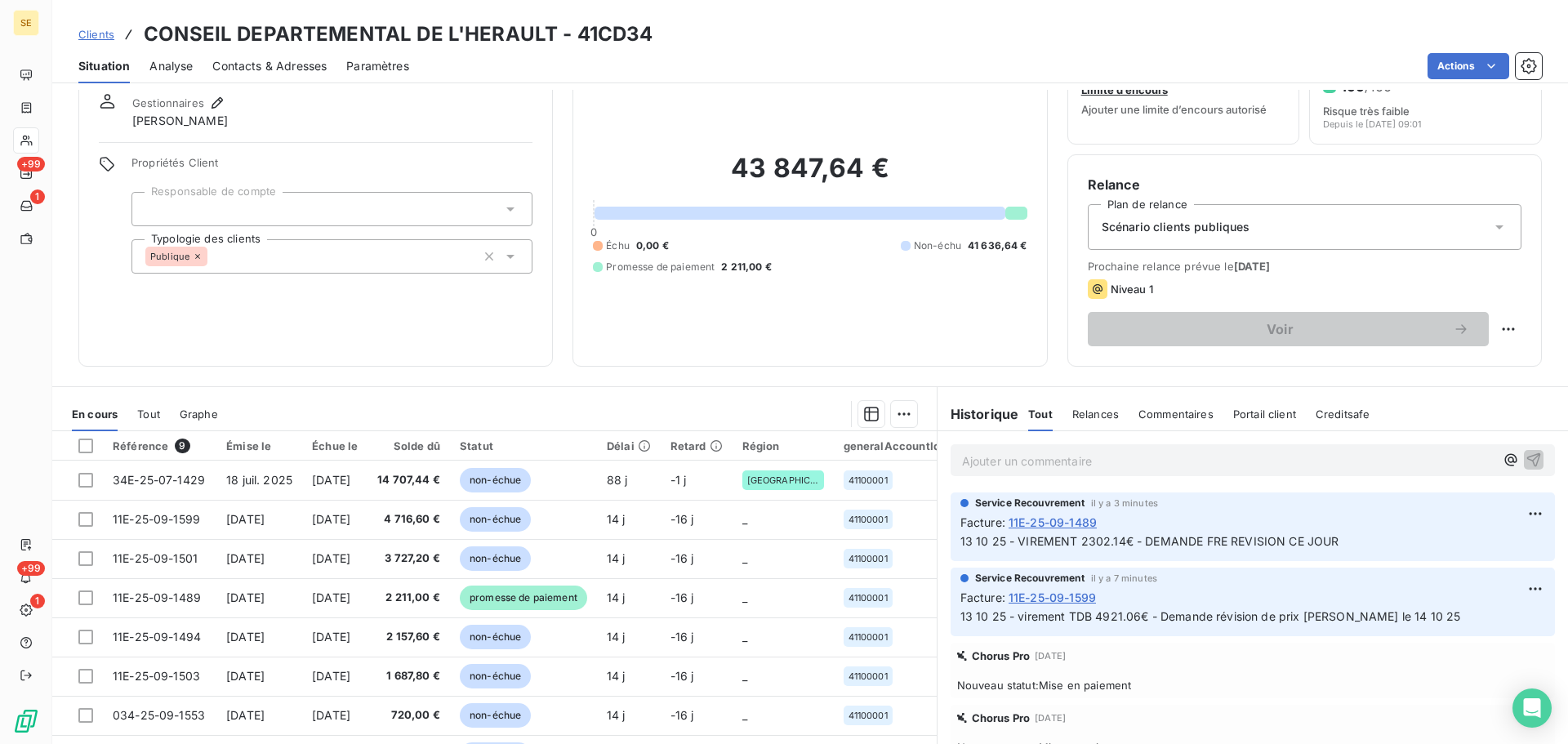
scroll to position [110, 0]
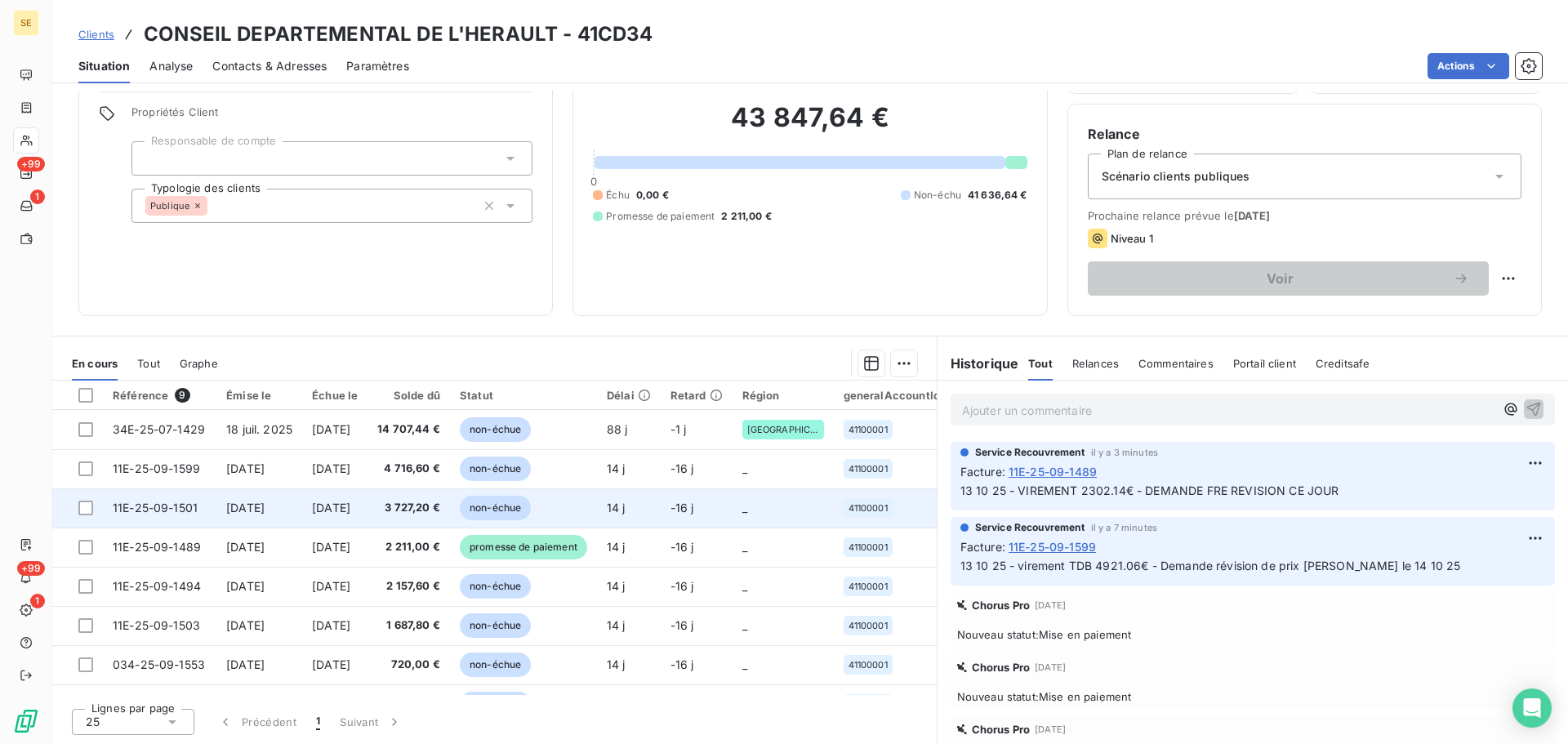
click at [528, 509] on span "non-échue" at bounding box center [494, 507] width 71 height 25
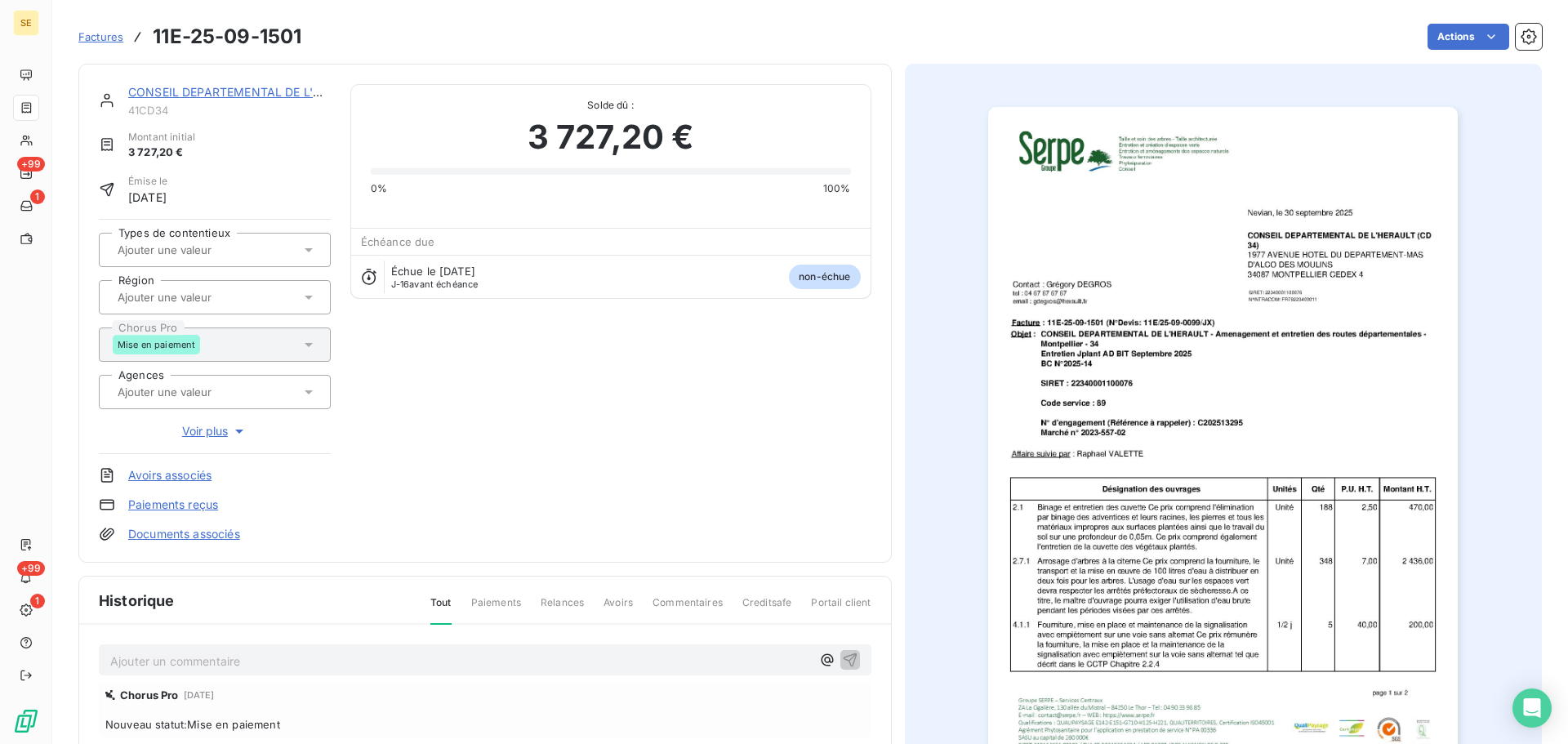
click at [199, 83] on div "CONSEIL DEPARTEMENTAL DE L'HERAULT 41CD34 Montant initial 3 727,20 € Émise le […" at bounding box center [485, 312] width 814 height 499
click at [205, 92] on link "CONSEIL DEPARTEMENTAL DE L'HERAULT" at bounding box center [246, 92] width 237 height 14
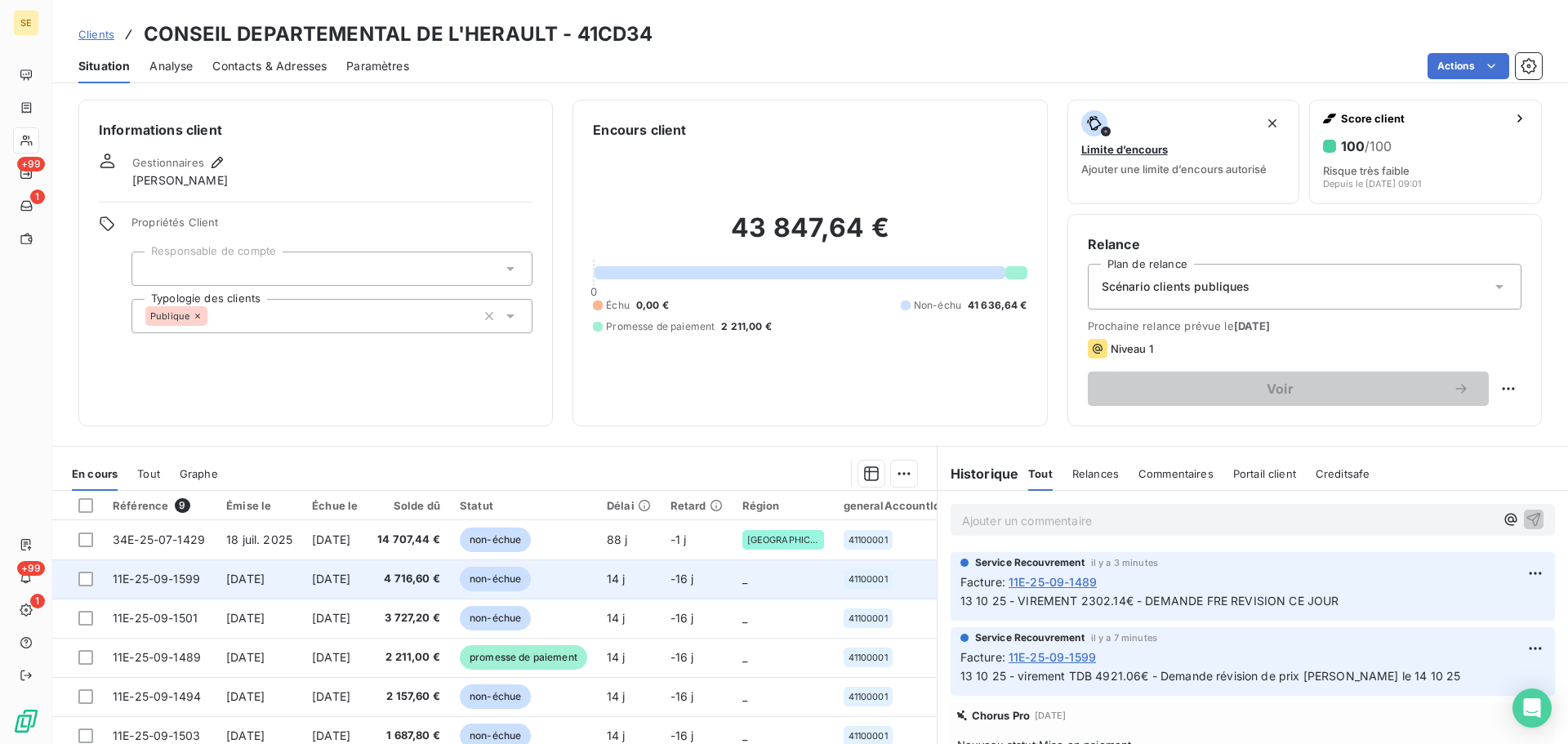
click at [519, 573] on span "non-échue" at bounding box center [494, 578] width 71 height 25
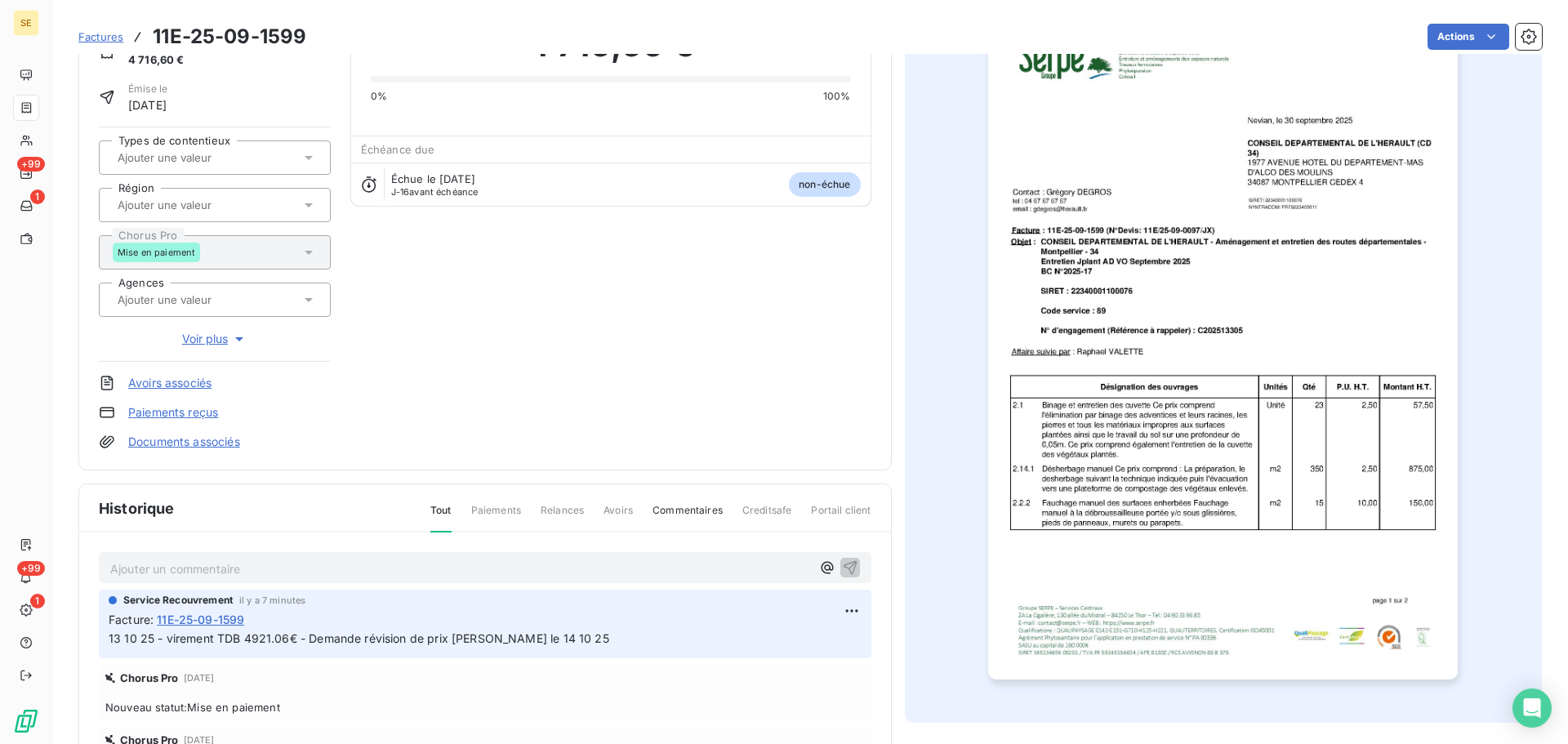
scroll to position [239, 0]
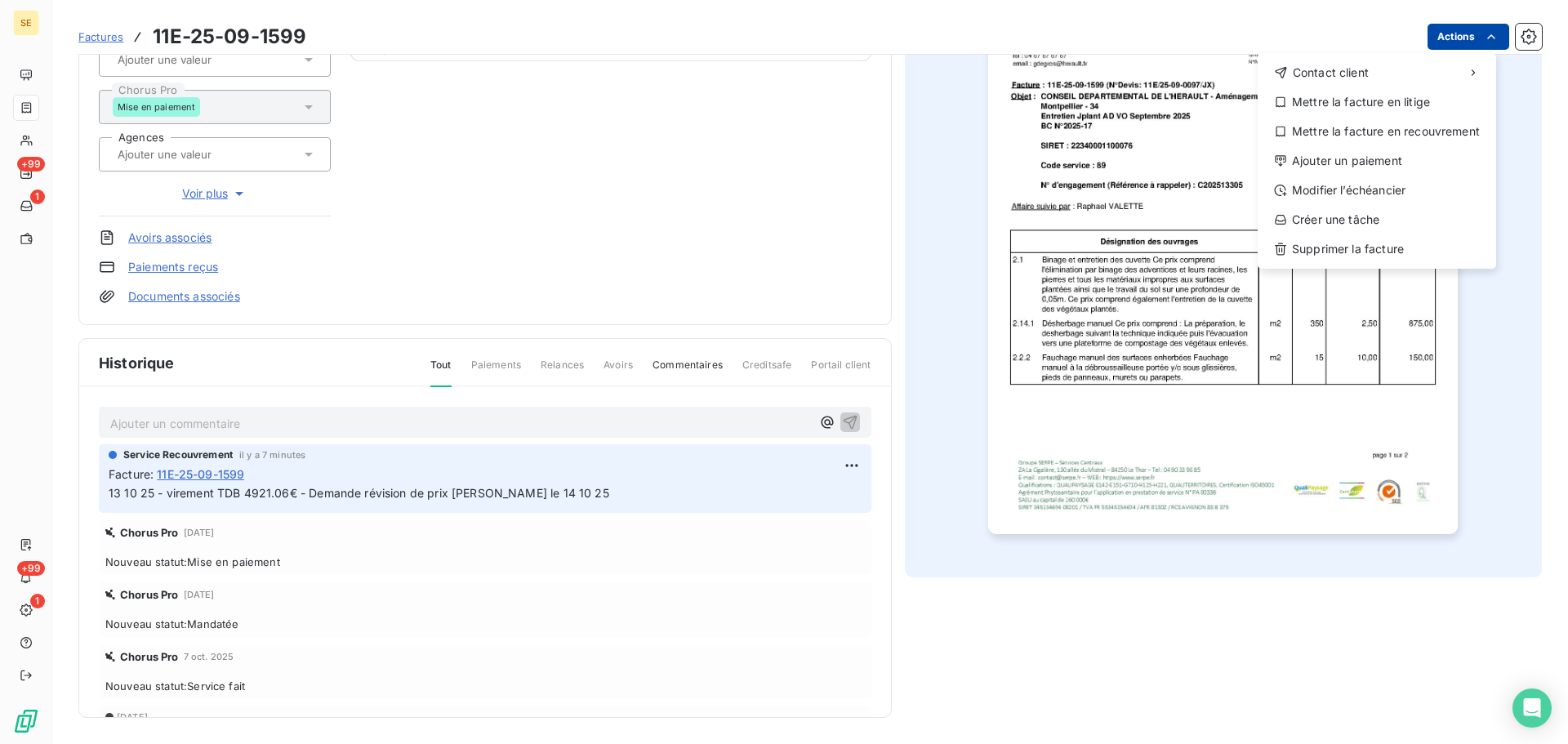
click at [1453, 34] on html "SE +99 1 +99 1 Factures 11E-25-09-1599 Actions Contact client Mettre la facture…" at bounding box center [784, 372] width 1568 height 744
click at [1424, 164] on div "Ajouter un paiement" at bounding box center [1376, 161] width 225 height 27
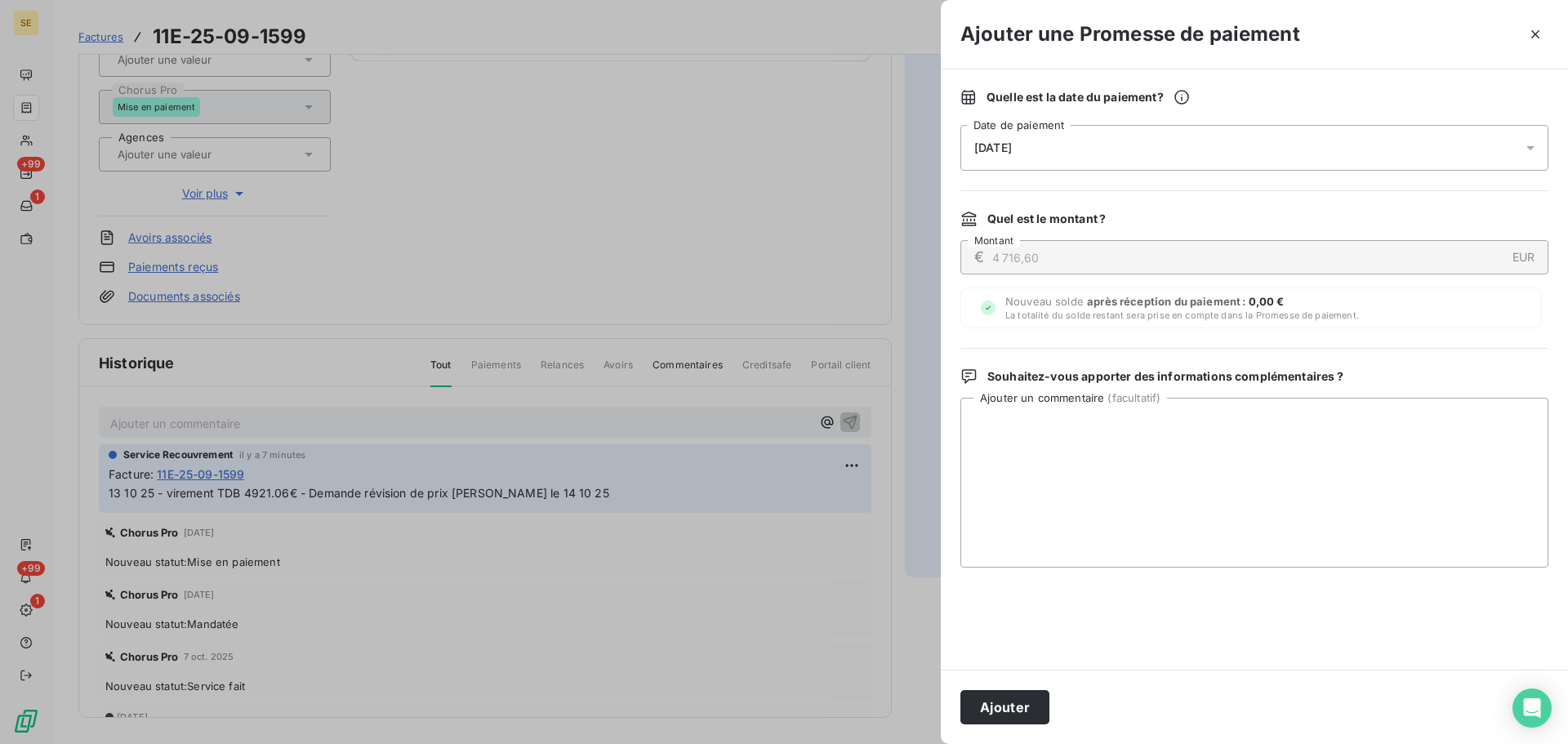
click at [1341, 150] on div "[DATE]" at bounding box center [1253, 147] width 588 height 45
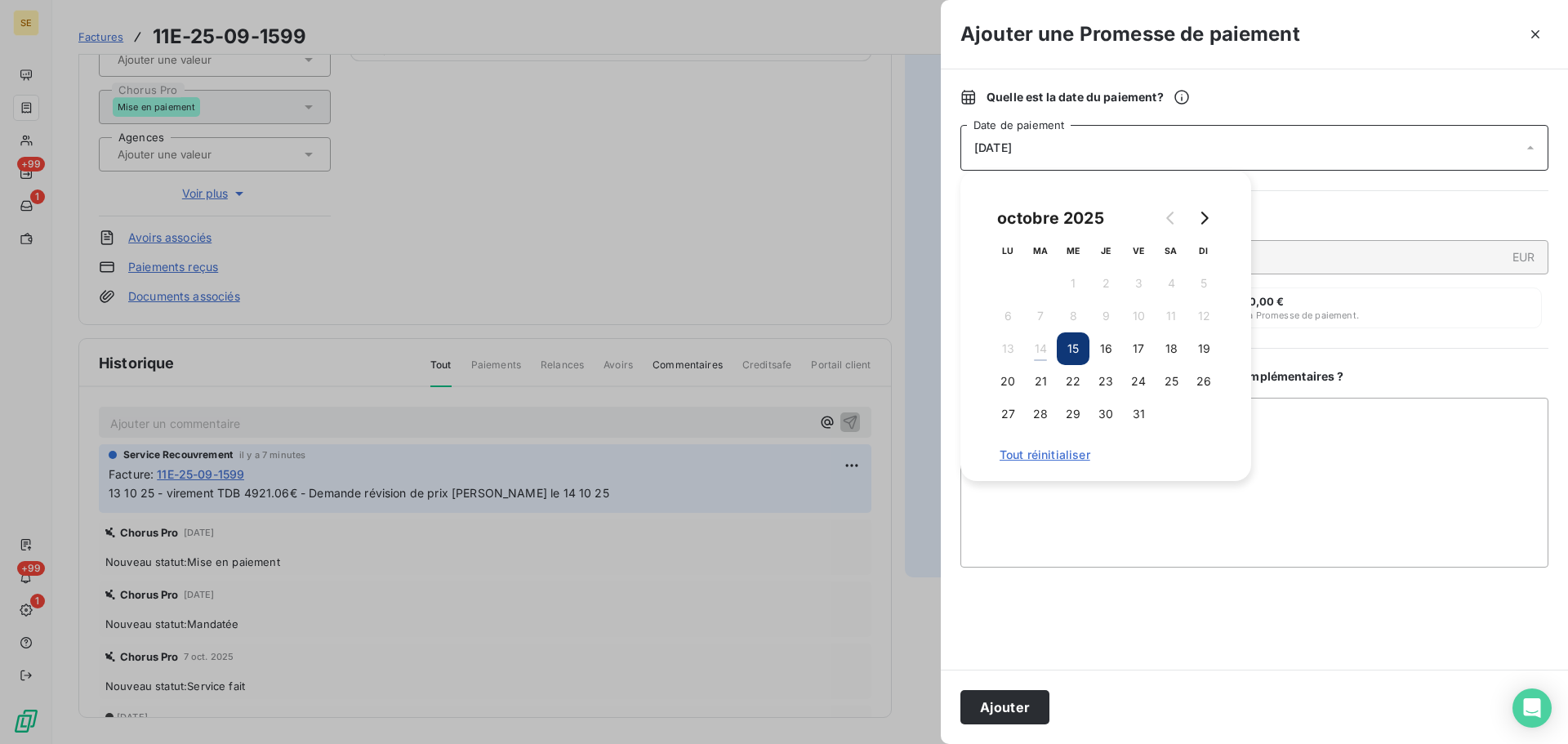
drag, startPoint x: 1176, startPoint y: 340, endPoint x: 1123, endPoint y: 401, distance: 80.8
click at [1173, 345] on button "18" at bounding box center [1171, 348] width 33 height 32
click at [1014, 699] on button "Ajouter" at bounding box center [1004, 707] width 89 height 34
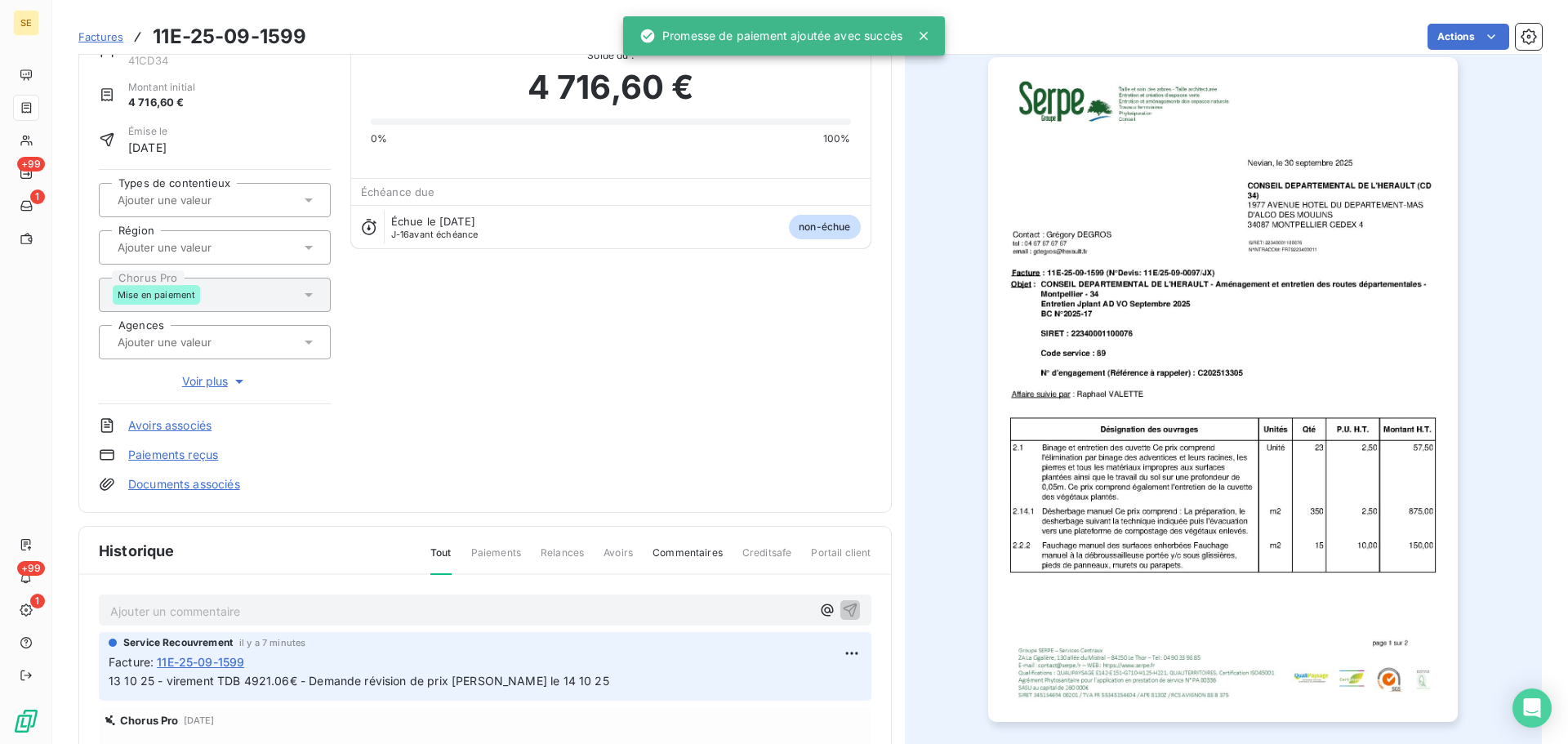
scroll to position [21, 0]
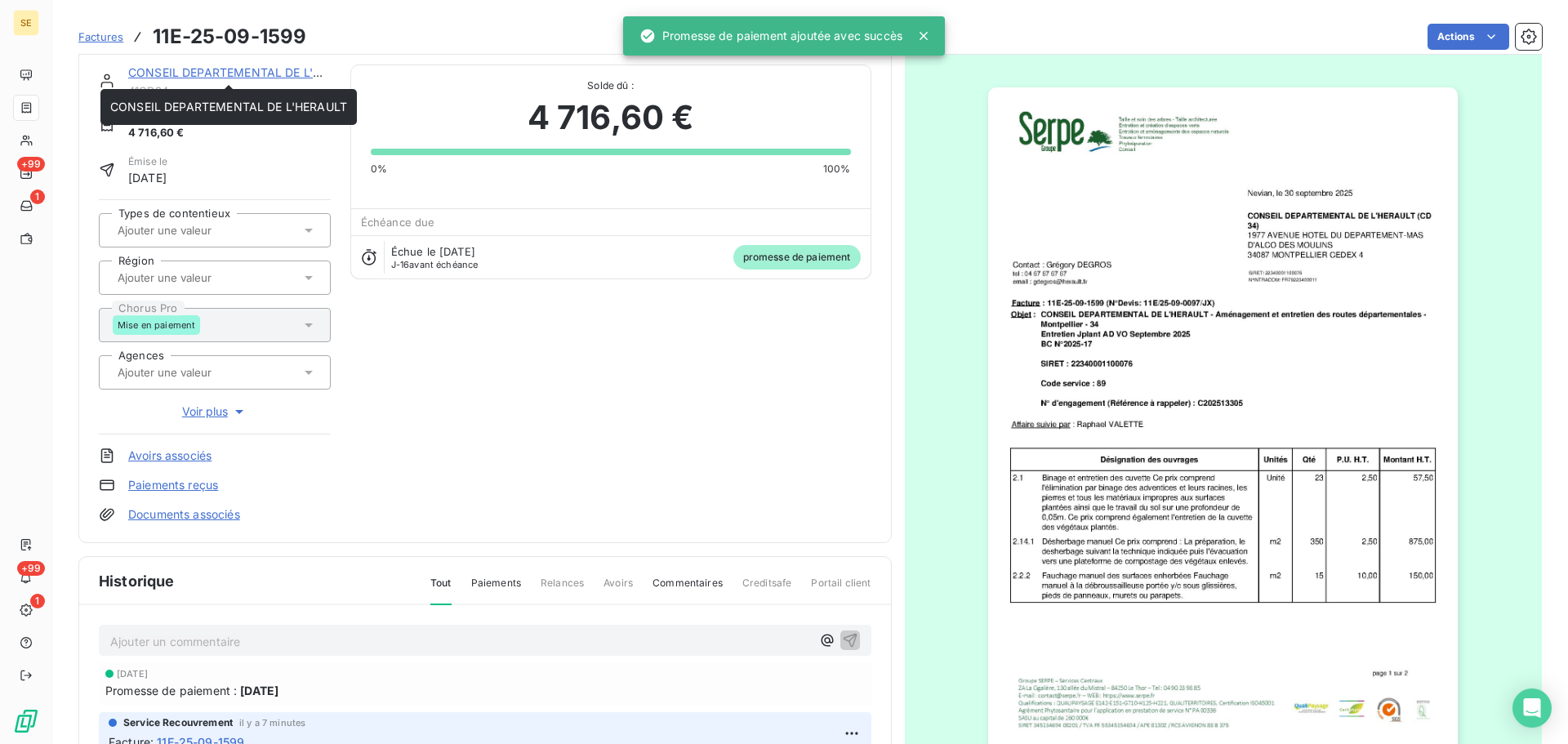
click at [209, 74] on link "CONSEIL DEPARTEMENTAL DE L'HERAULT" at bounding box center [246, 72] width 237 height 14
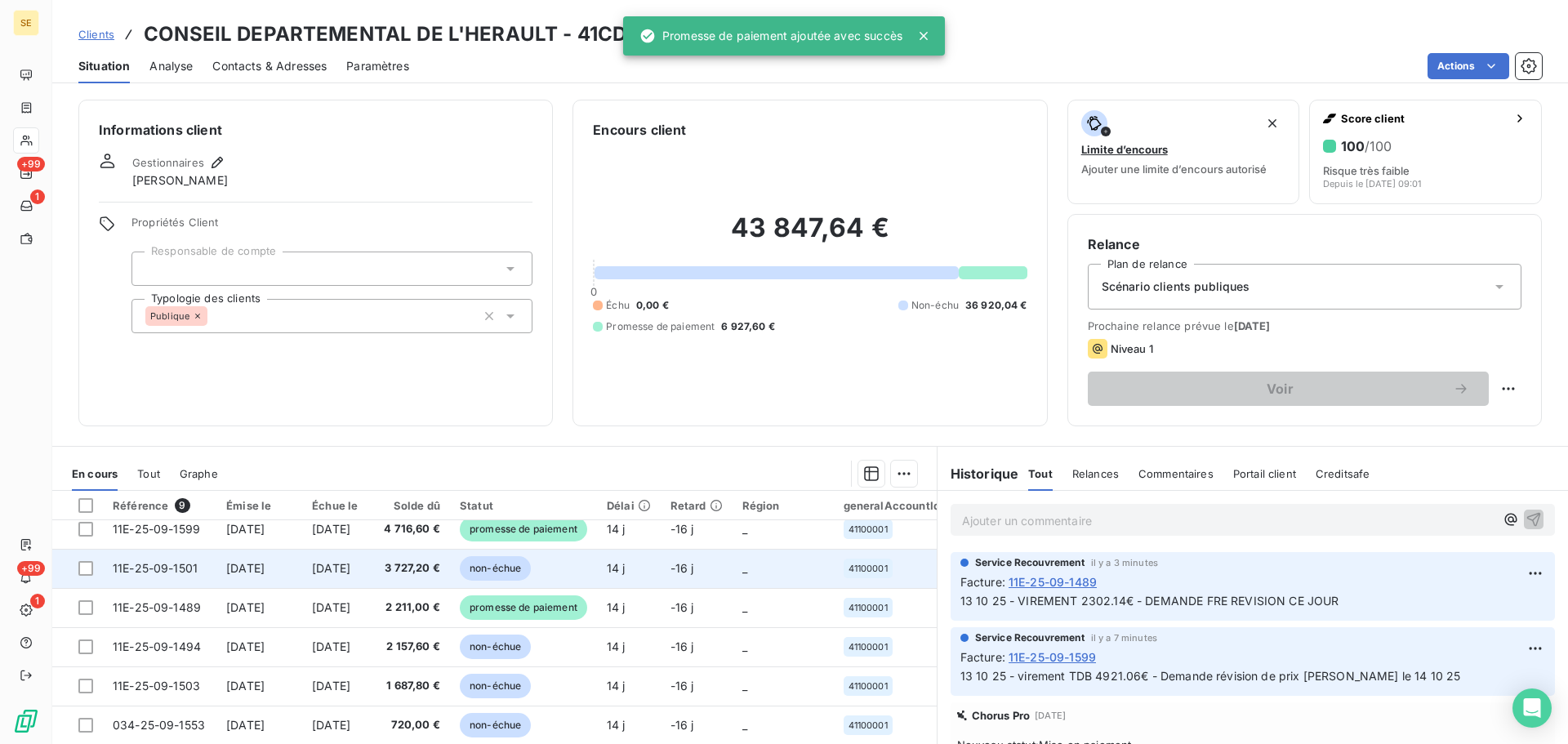
scroll to position [75, 0]
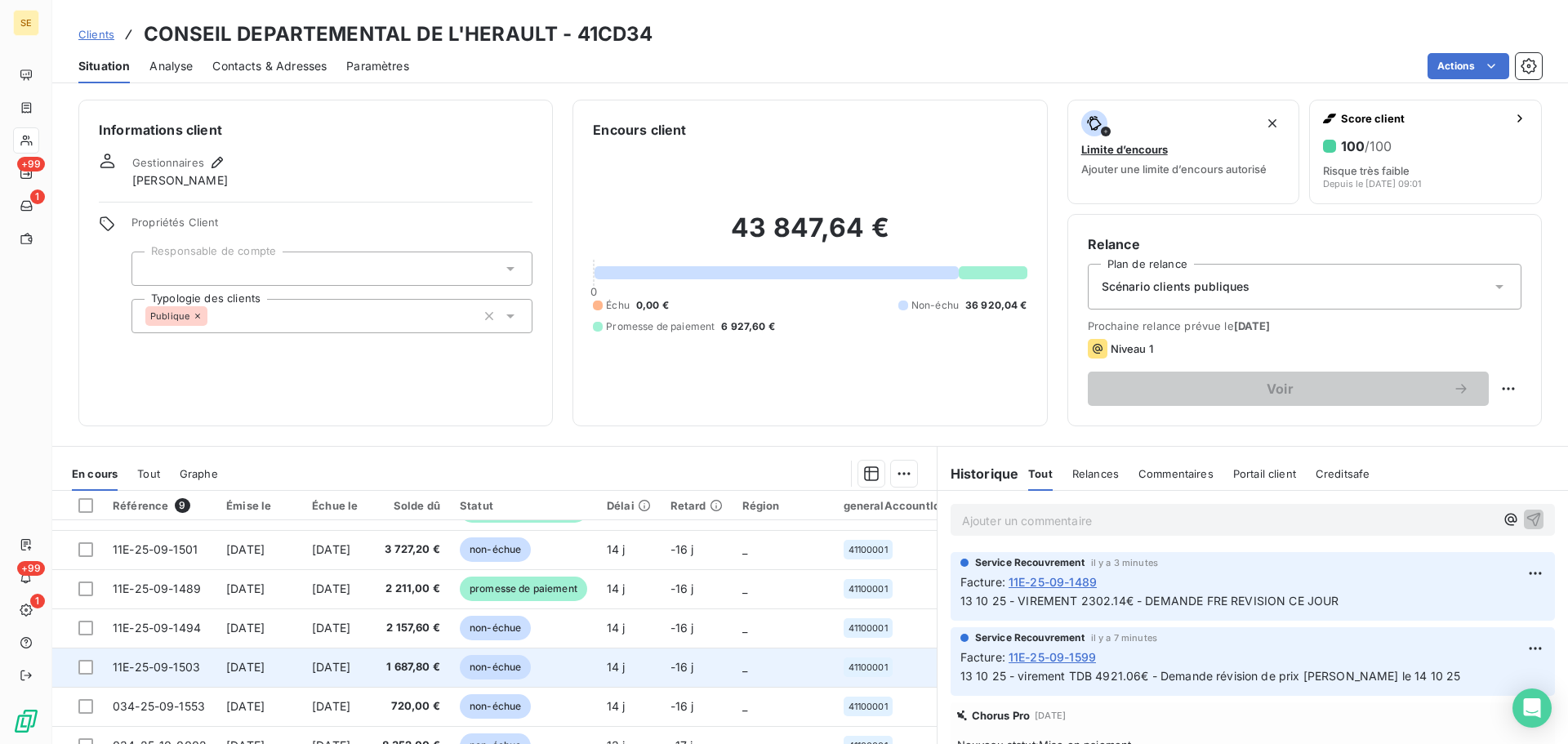
click at [332, 659] on span "[DATE]" at bounding box center [331, 666] width 38 height 14
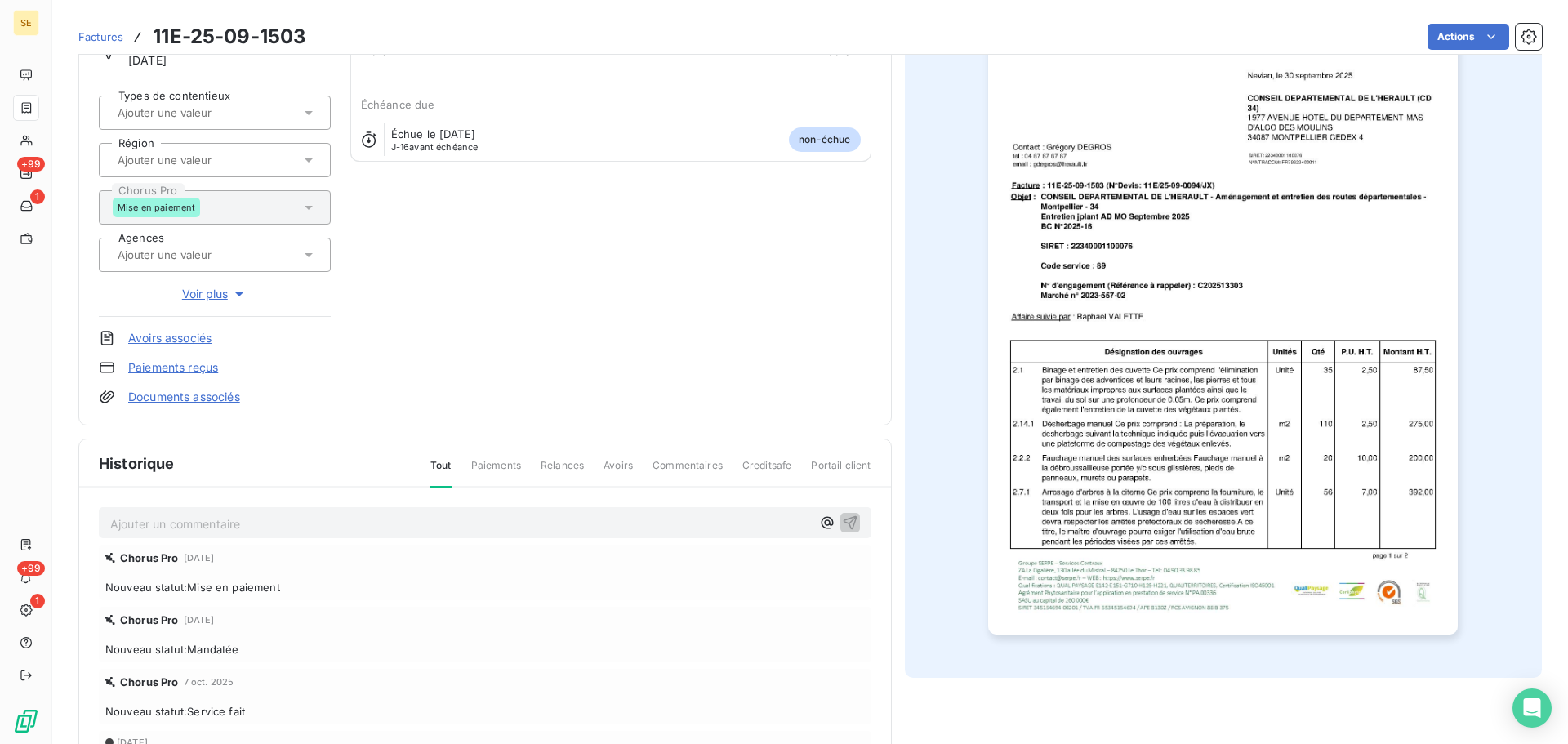
scroll to position [239, 0]
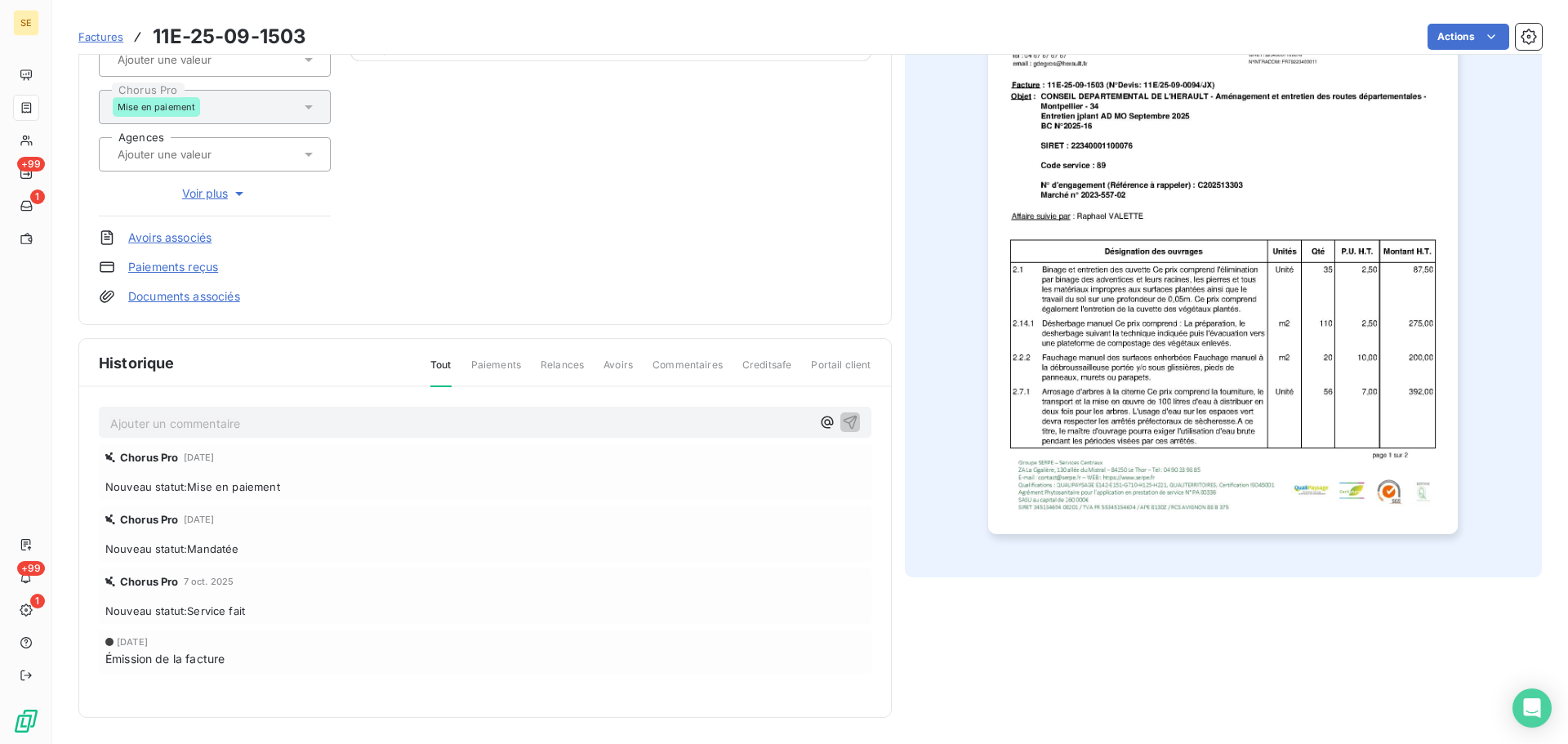
click at [195, 418] on p "Ajouter un commentaire ﻿" at bounding box center [460, 423] width 701 height 21
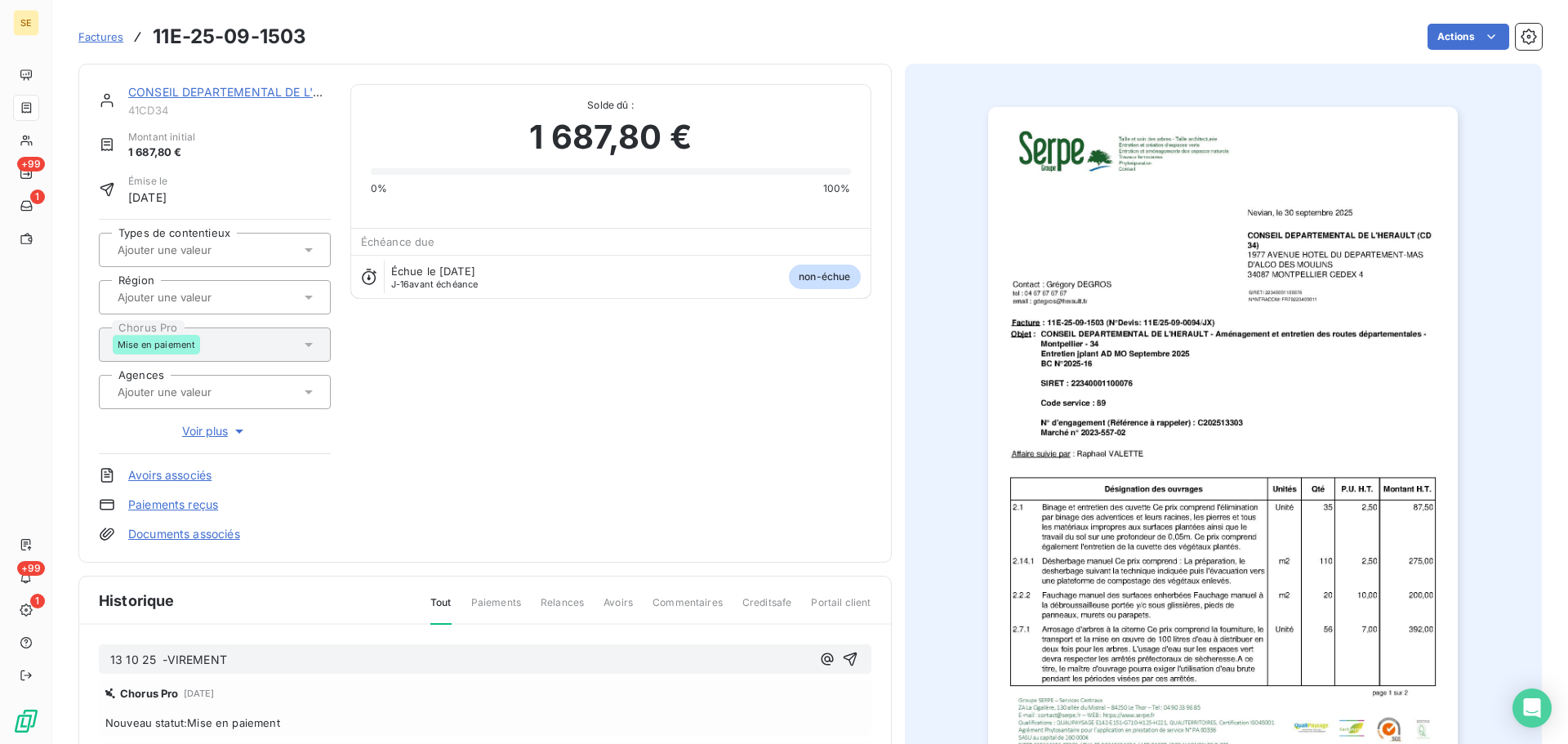
click at [243, 662] on p "13 10 25 -VIREMENT" at bounding box center [460, 660] width 701 height 19
click at [849, 658] on icon "button" at bounding box center [849, 658] width 16 height 16
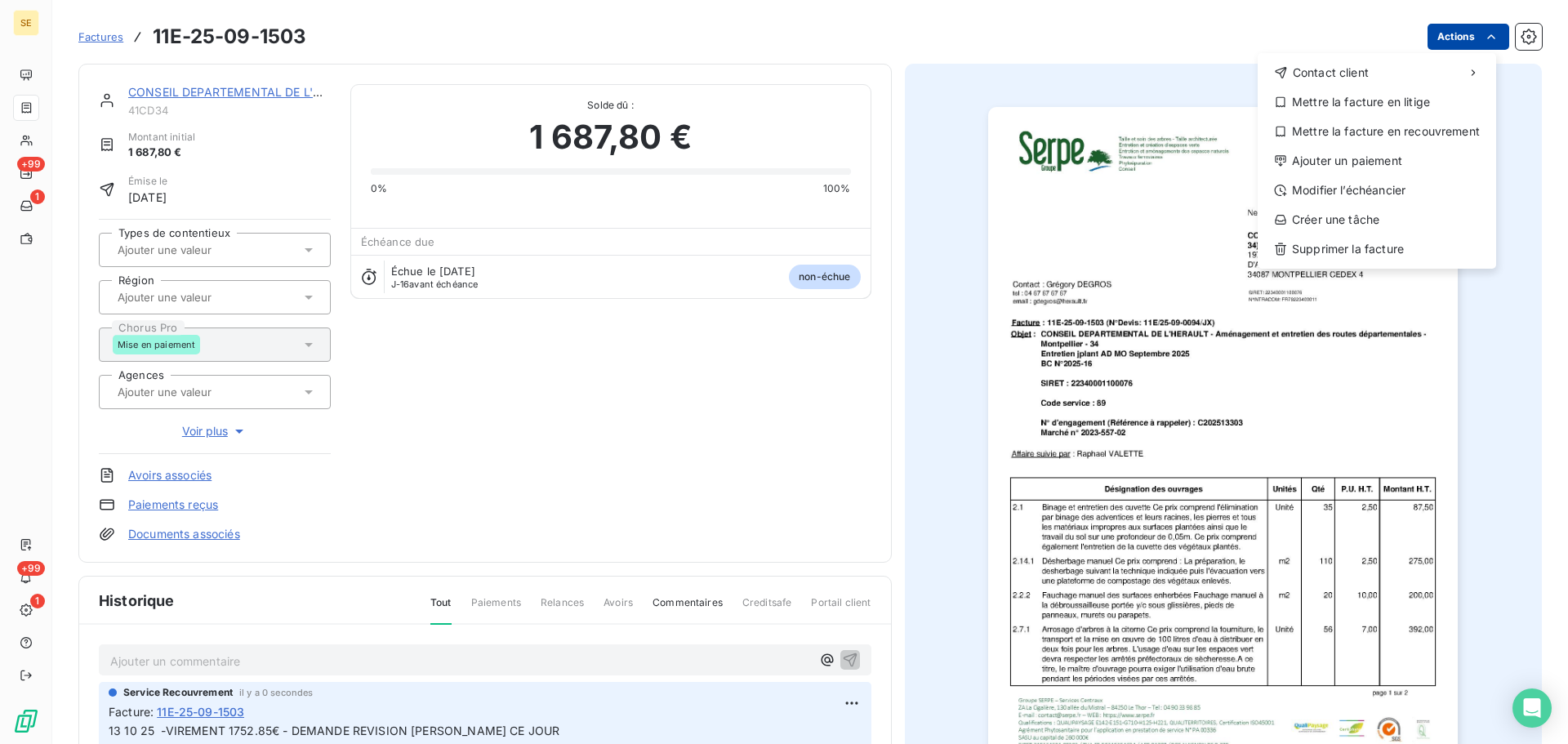
click at [1463, 38] on html "SE +99 1 +99 1 Factures 11E-25-09-1503 Actions Contact client Mettre la facture…" at bounding box center [784, 372] width 1568 height 744
click at [1377, 166] on div "Ajouter un paiement" at bounding box center [1376, 161] width 225 height 27
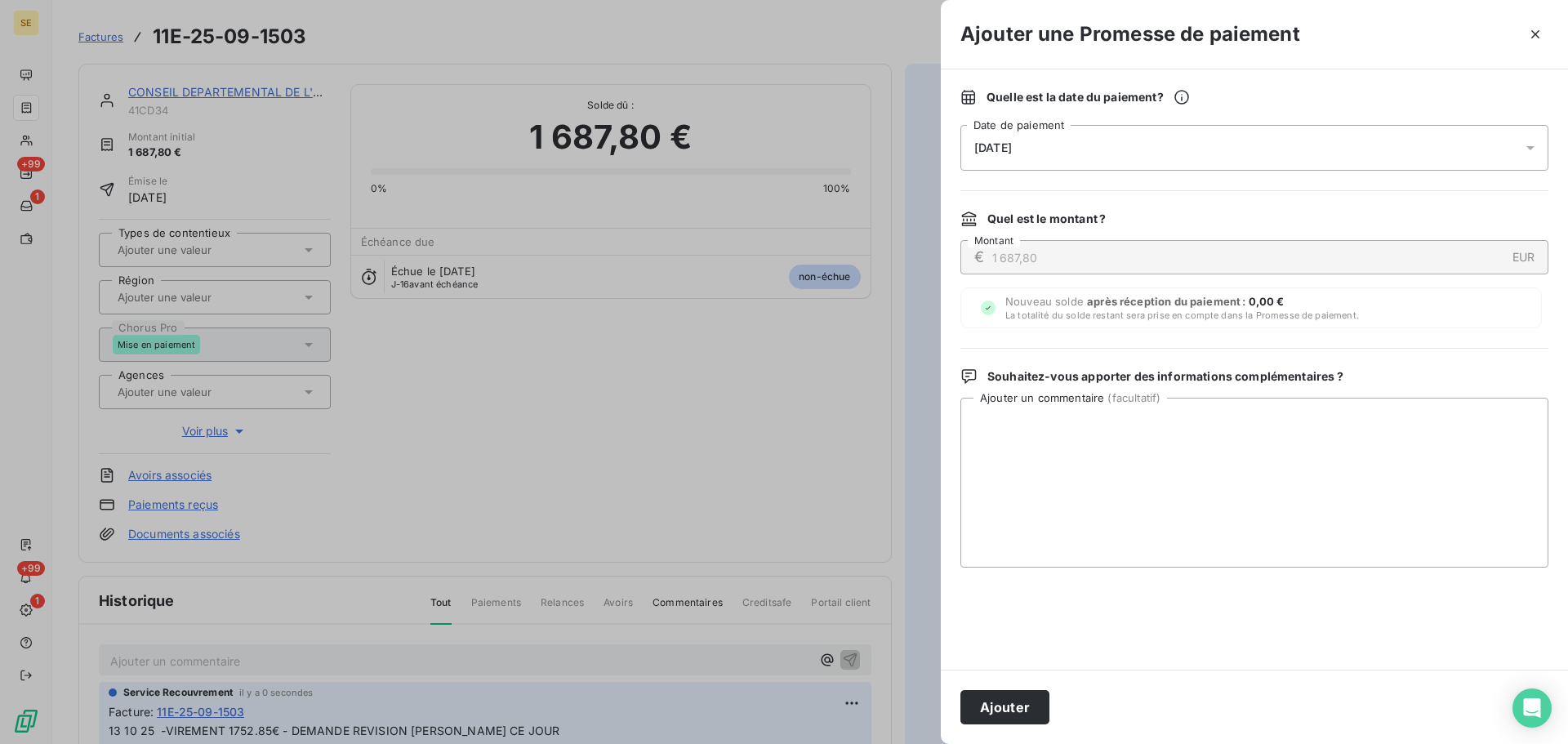
click at [1242, 149] on div "[DATE]" at bounding box center [1253, 147] width 588 height 45
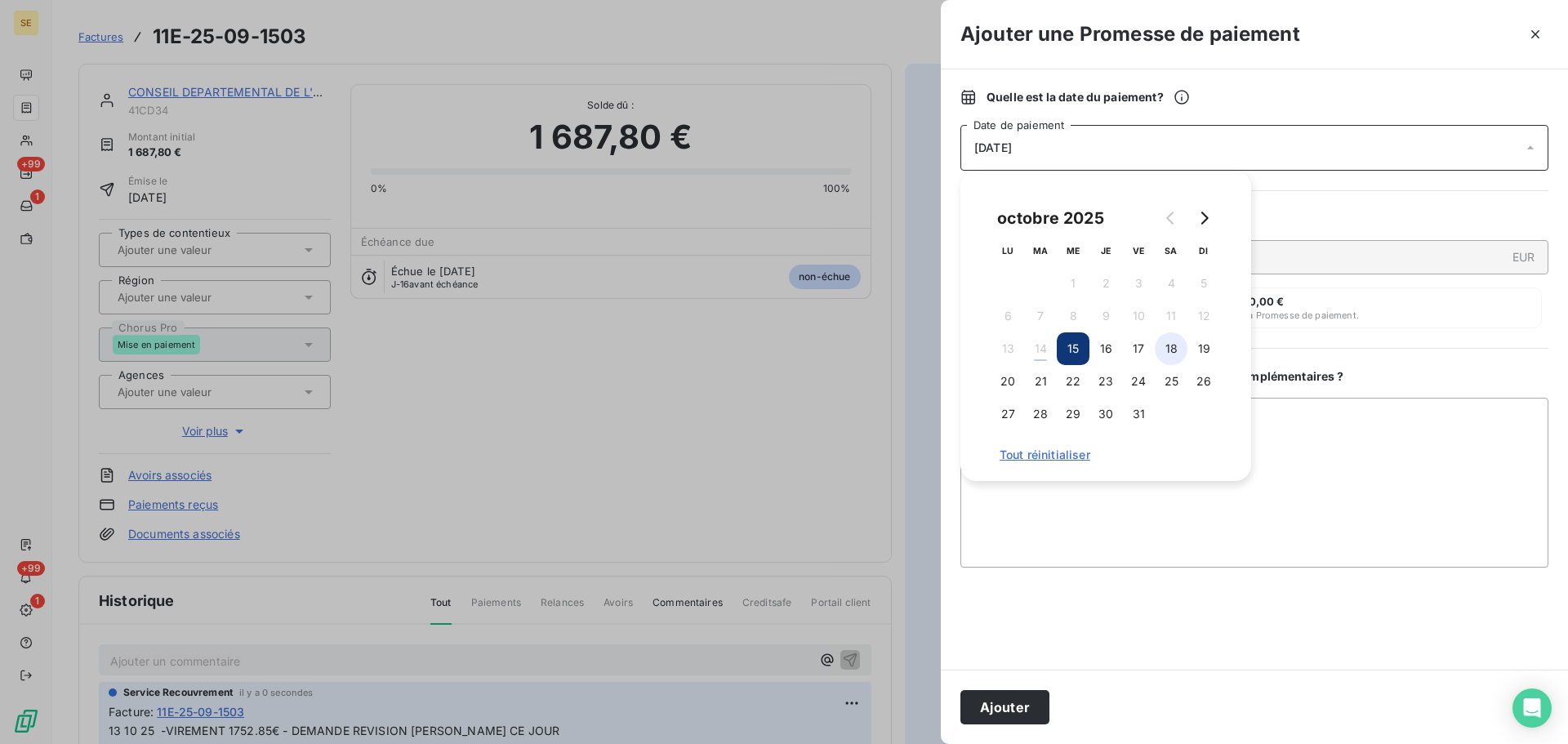
click at [1180, 344] on button "18" at bounding box center [1171, 348] width 33 height 32
click at [991, 716] on button "Ajouter" at bounding box center [1004, 707] width 89 height 34
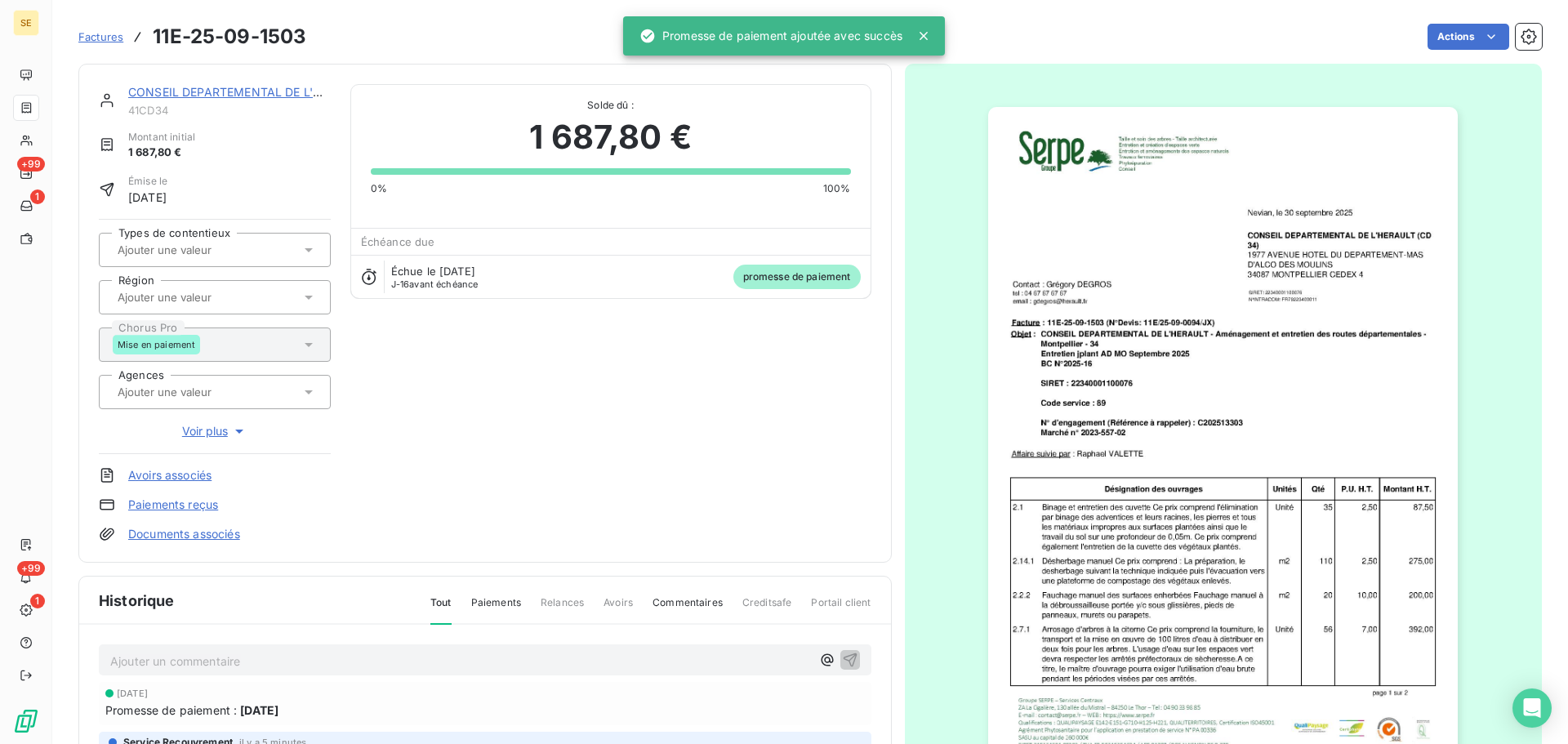
click at [278, 89] on link "CONSEIL DEPARTEMENTAL DE L'HERAULT" at bounding box center [246, 92] width 237 height 14
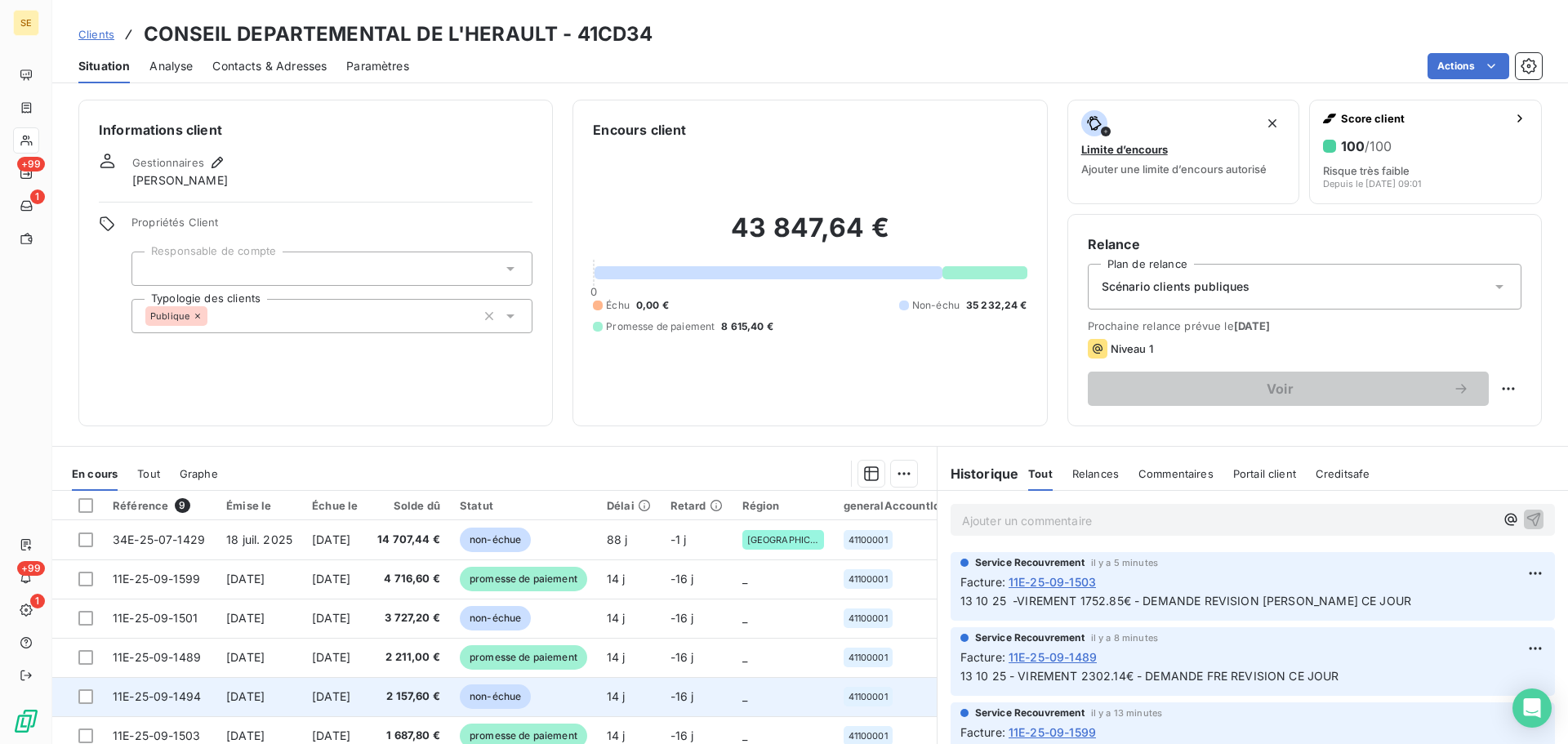
click at [278, 703] on td "[DATE]" at bounding box center [259, 696] width 86 height 39
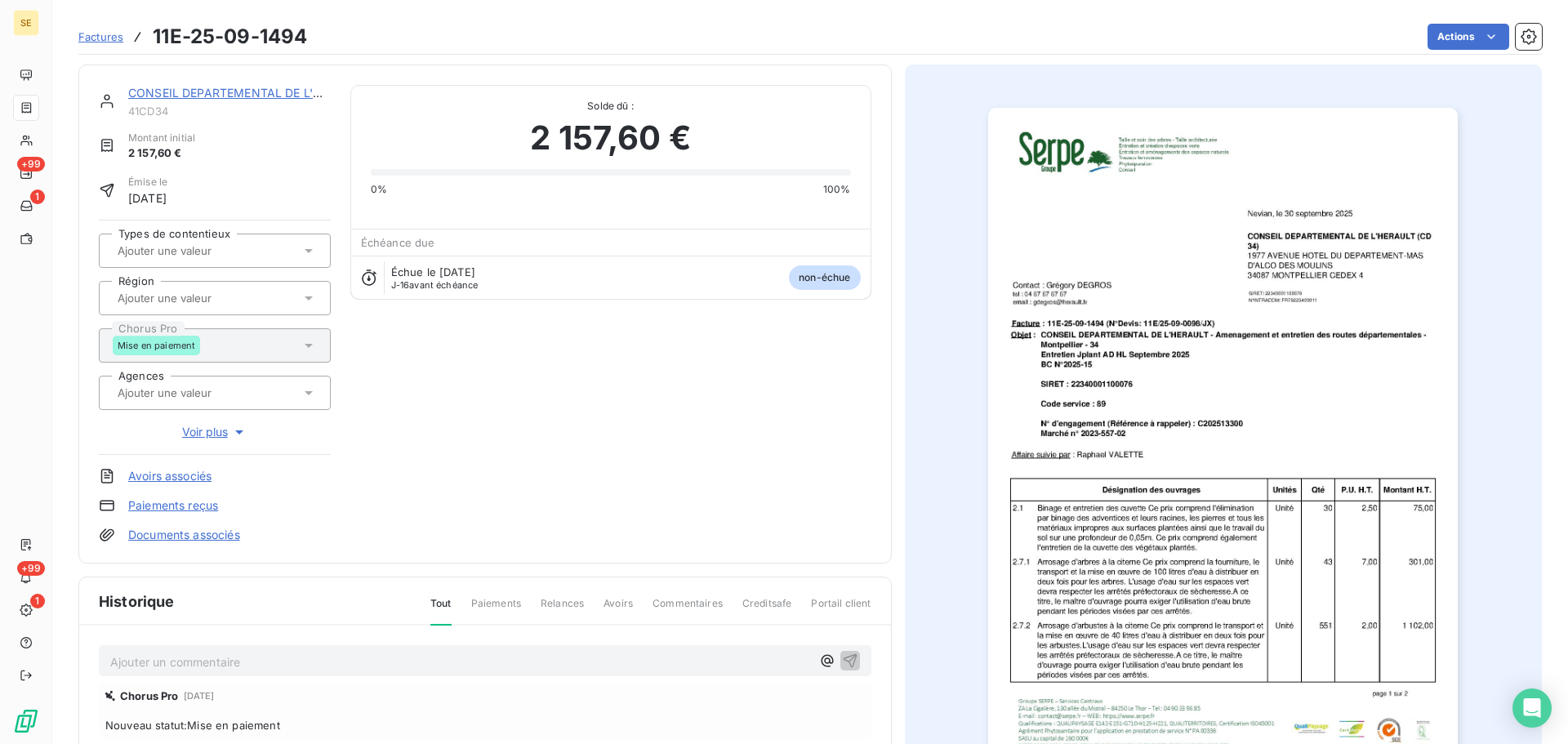
scroll to position [7, 0]
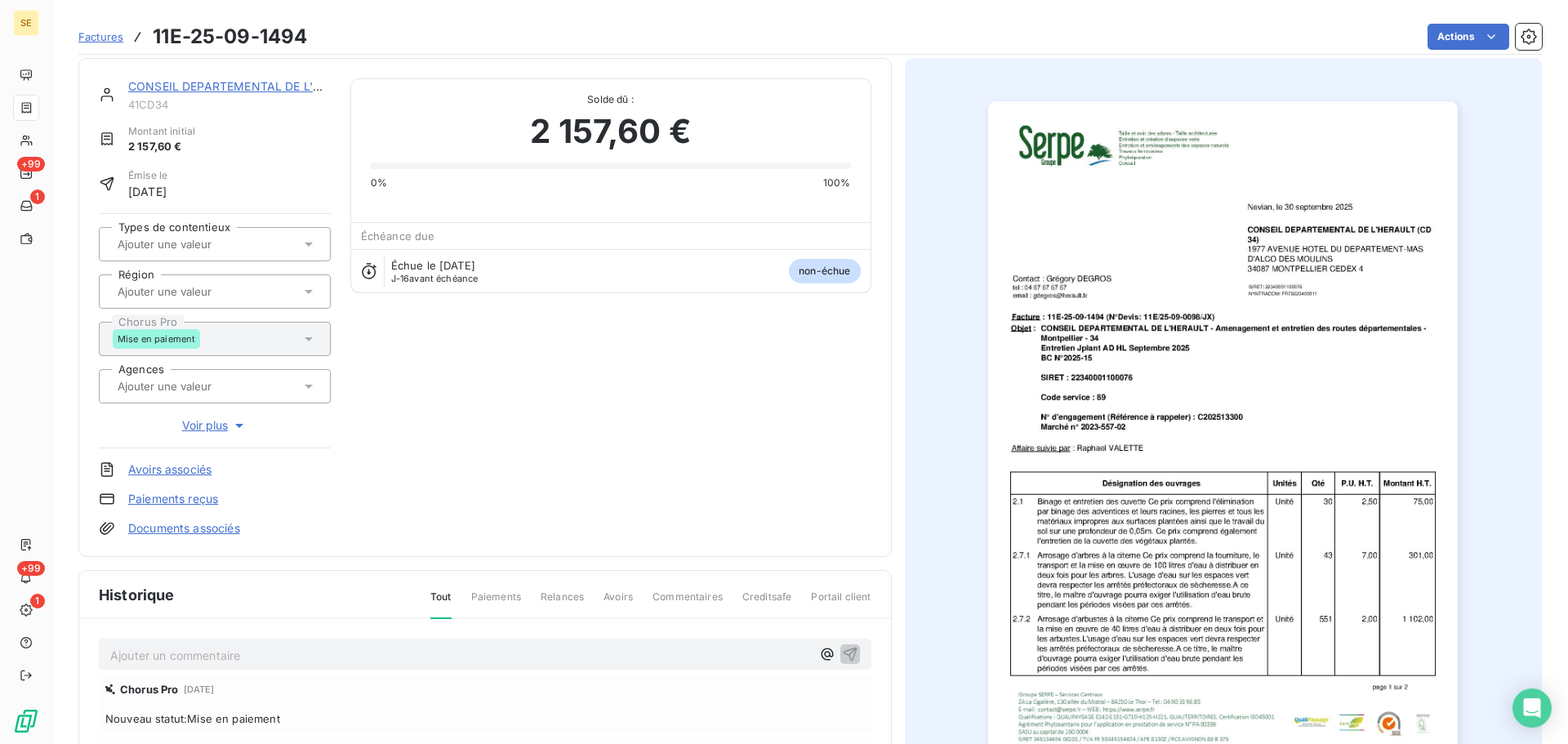
click at [265, 654] on p "Ajouter un commentaire ﻿" at bounding box center [460, 655] width 701 height 21
click at [845, 653] on icon "button" at bounding box center [849, 652] width 16 height 16
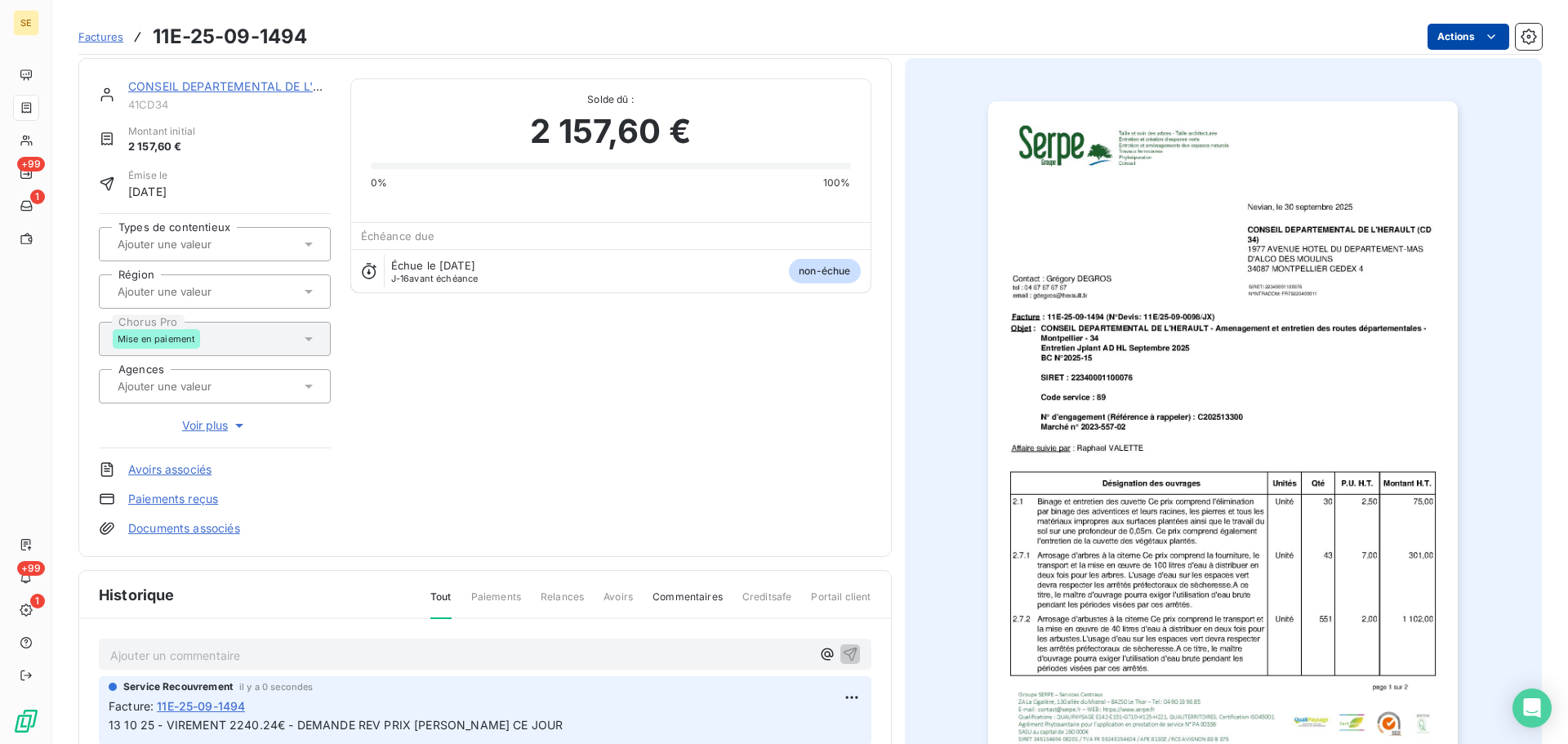
click at [1444, 32] on html "SE +99 1 +99 1 Factures 11E-25-09-1494 Actions CONSEIL DEPARTEMENTAL DE L'HERAU…" at bounding box center [784, 372] width 1568 height 744
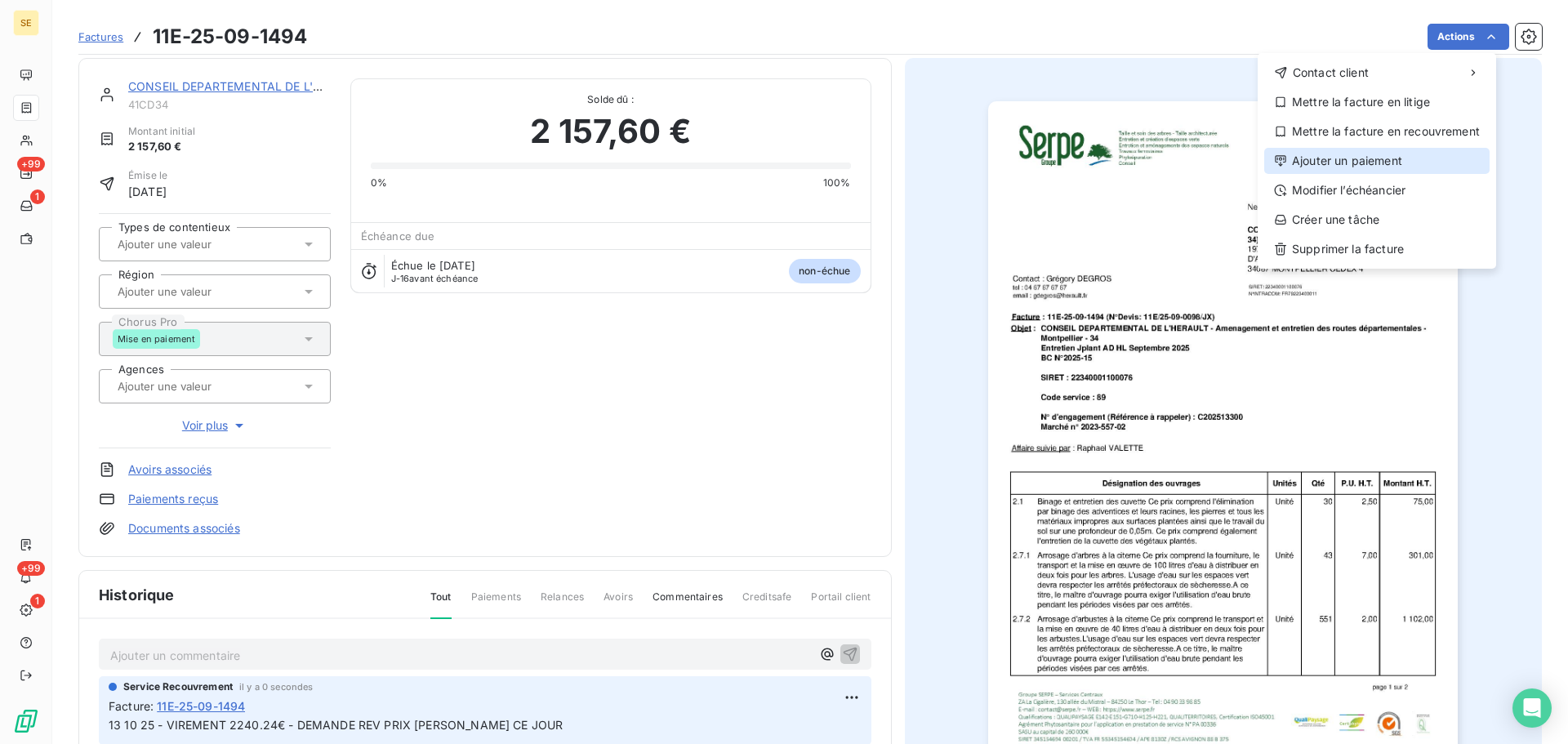
click at [1379, 160] on div "Ajouter un paiement" at bounding box center [1376, 161] width 225 height 27
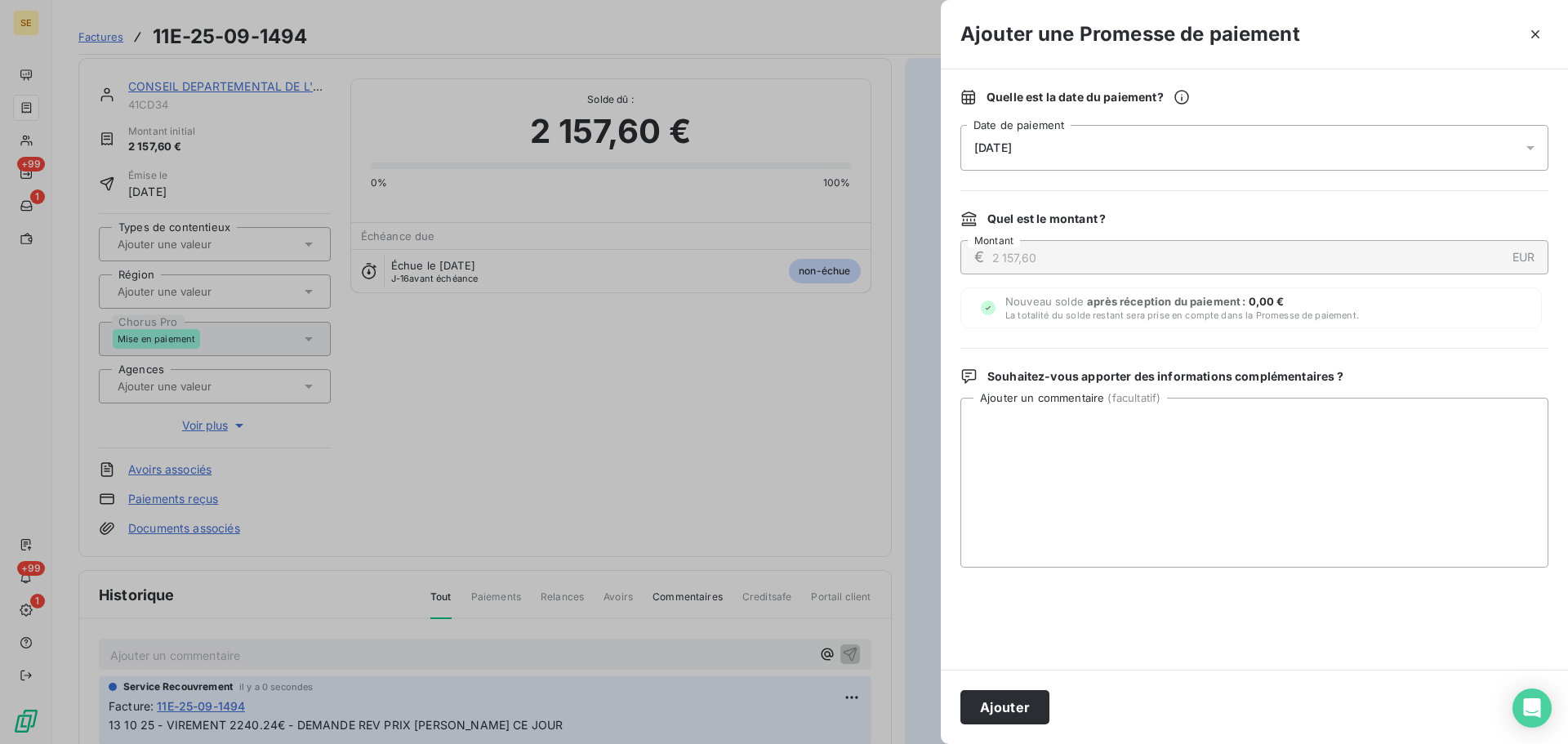
click at [1217, 155] on div "[DATE]" at bounding box center [1253, 147] width 588 height 45
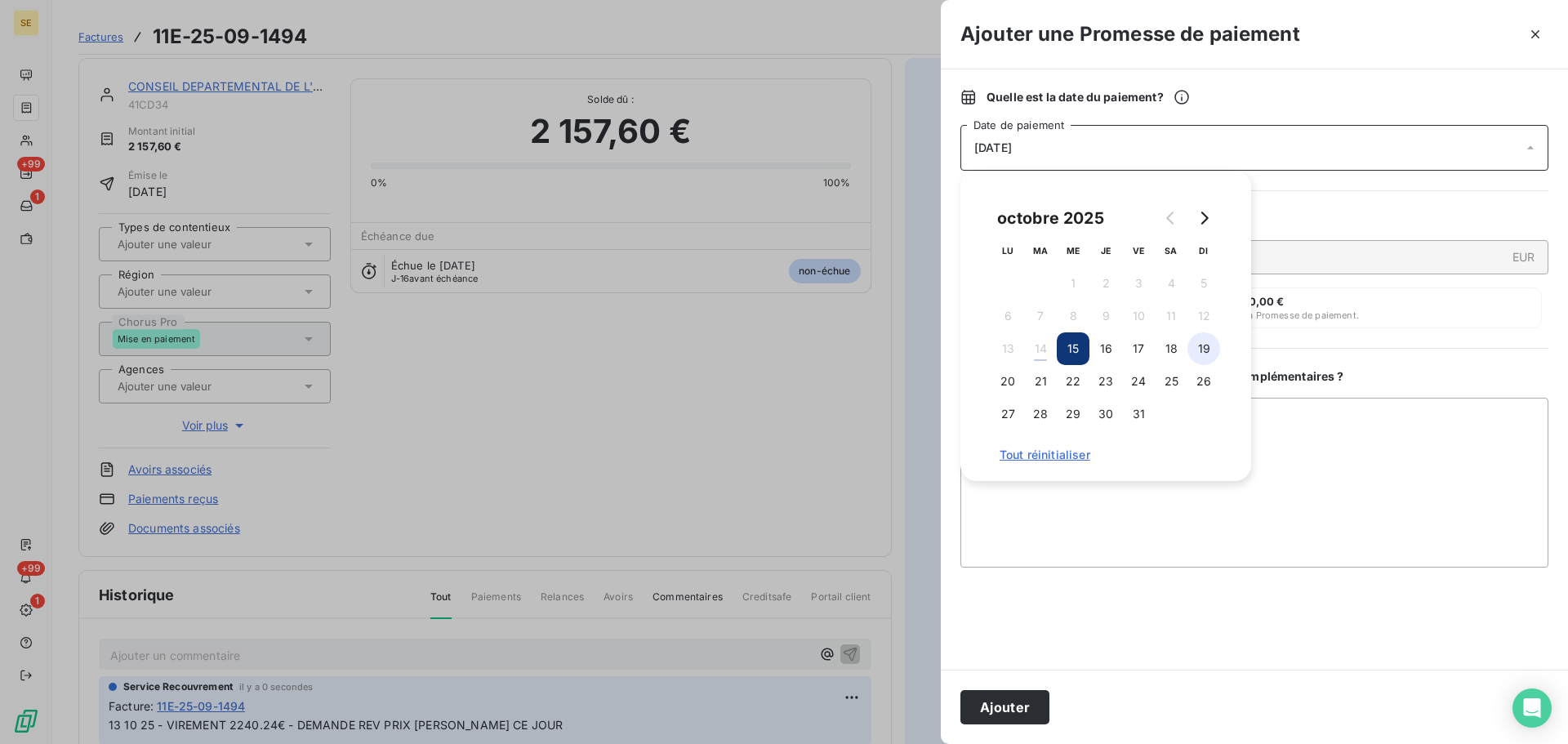
click at [1201, 341] on button "19" at bounding box center [1204, 348] width 33 height 32
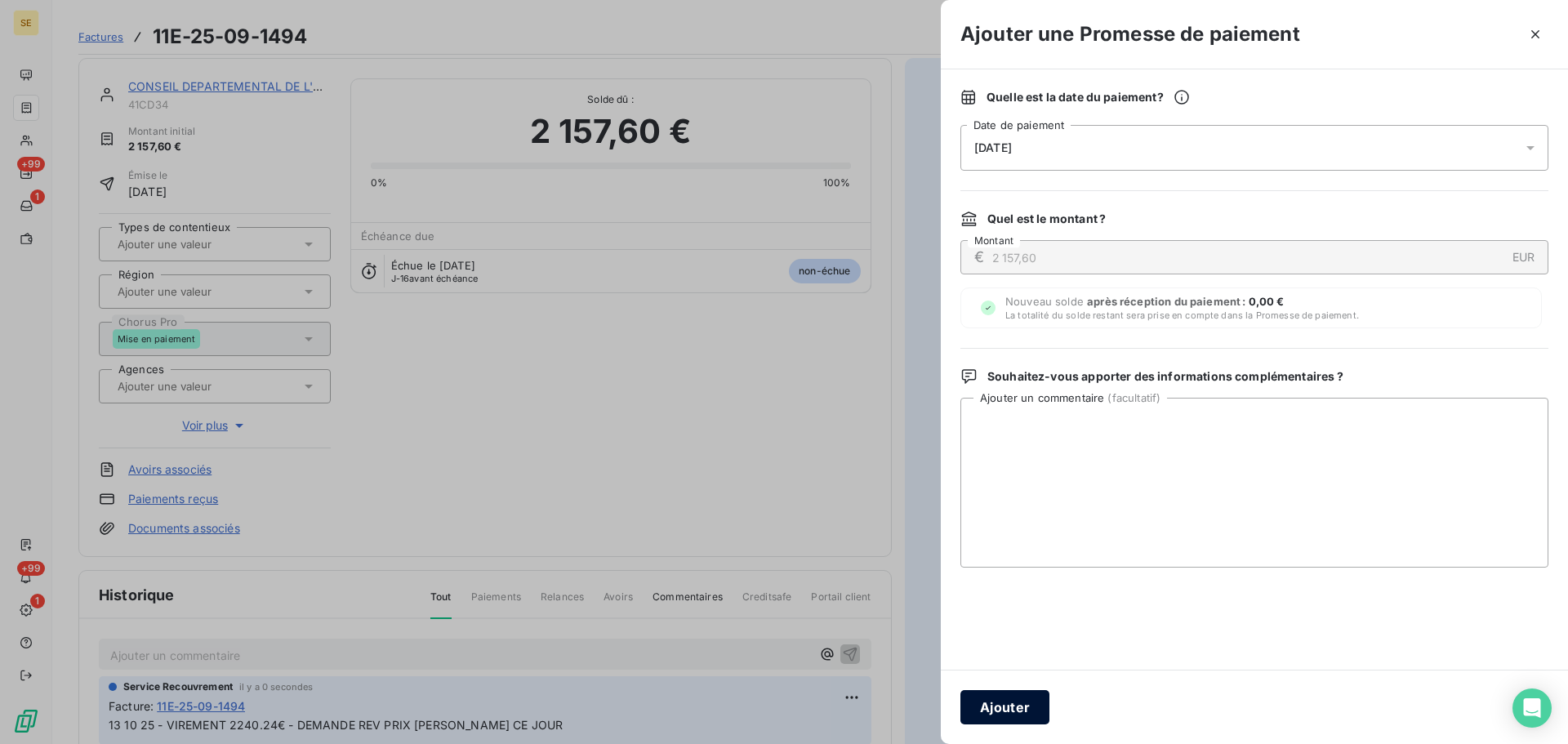
click at [1021, 700] on button "Ajouter" at bounding box center [1004, 707] width 89 height 34
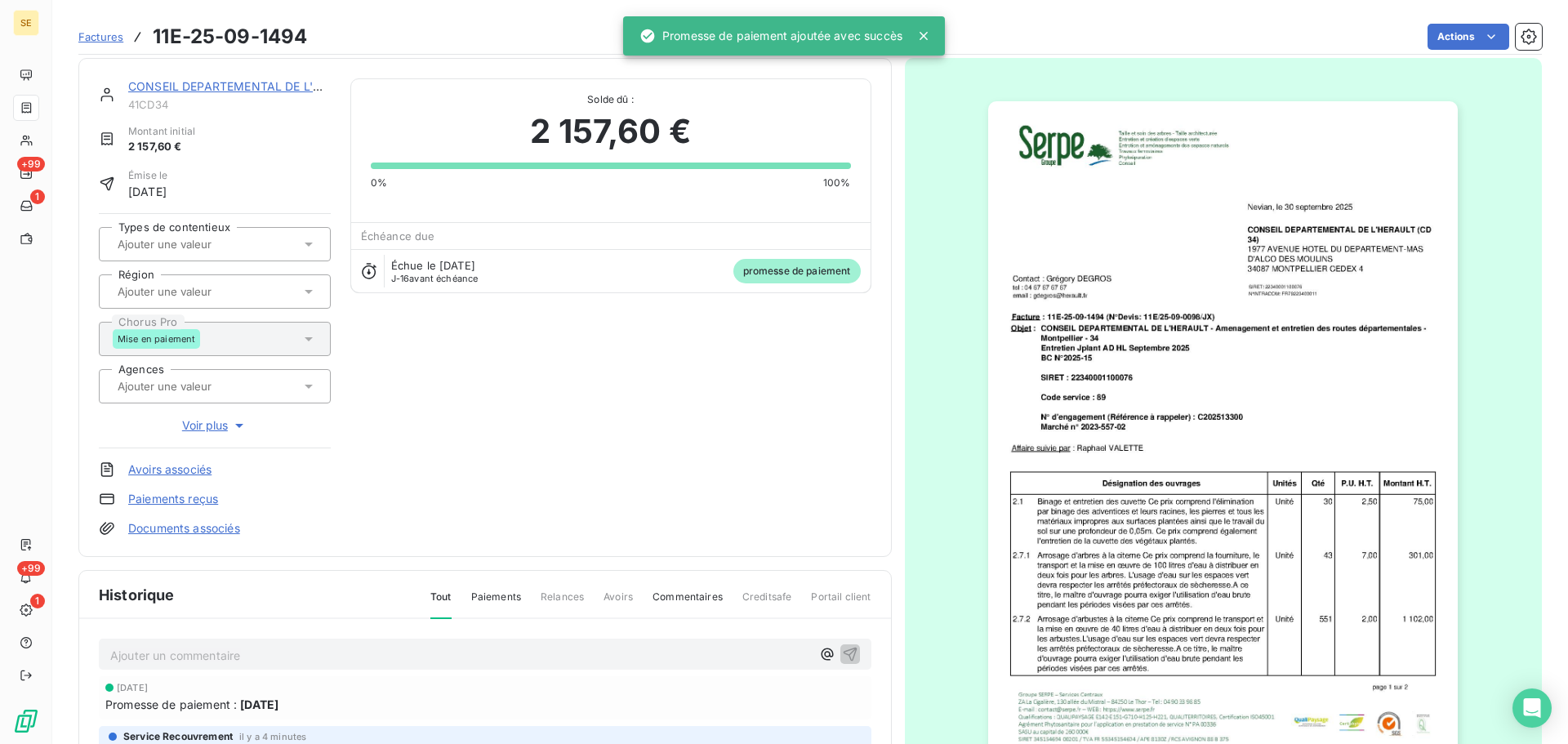
click at [212, 86] on link "CONSEIL DEPARTEMENTAL DE L'HERAULT" at bounding box center [246, 86] width 237 height 14
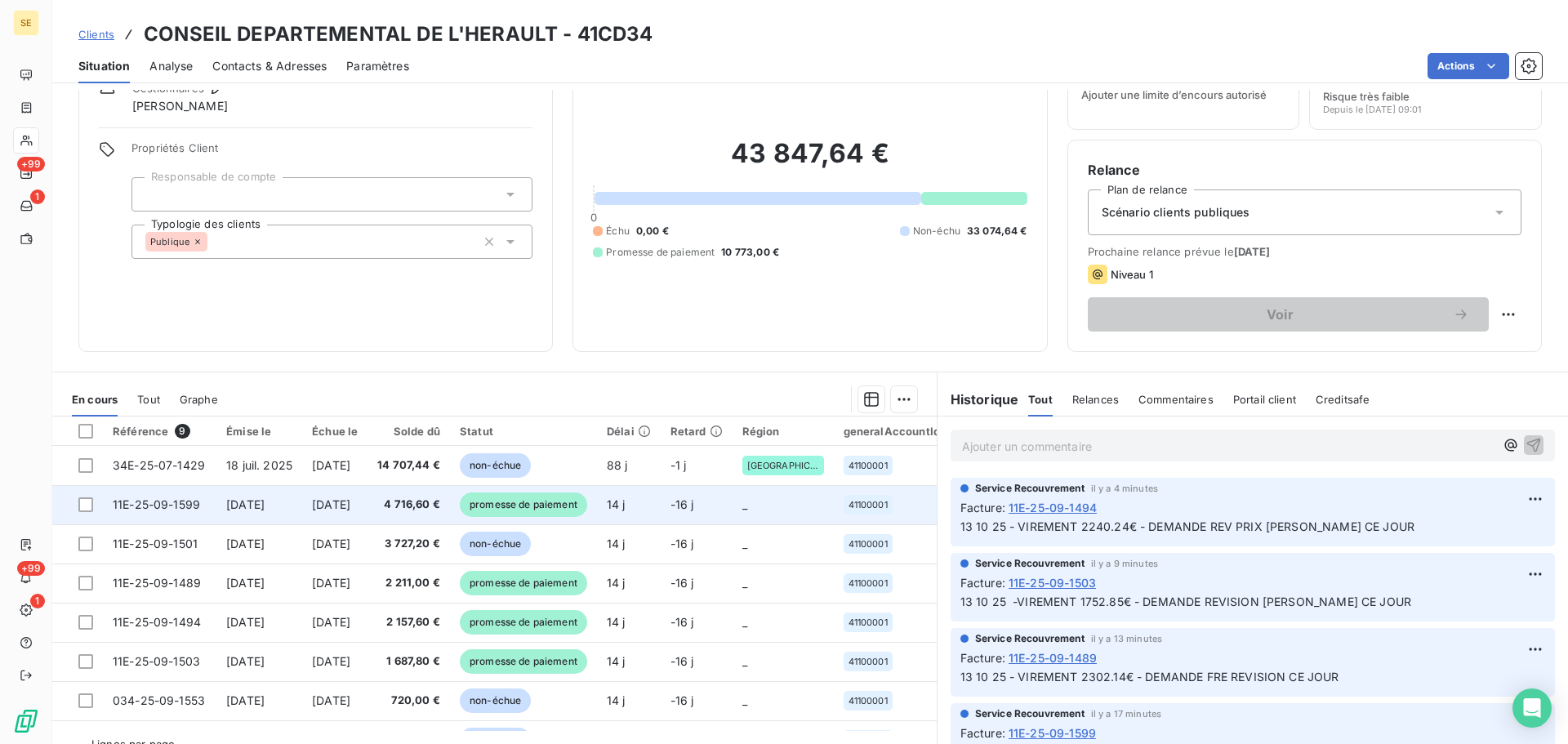
scroll to position [110, 0]
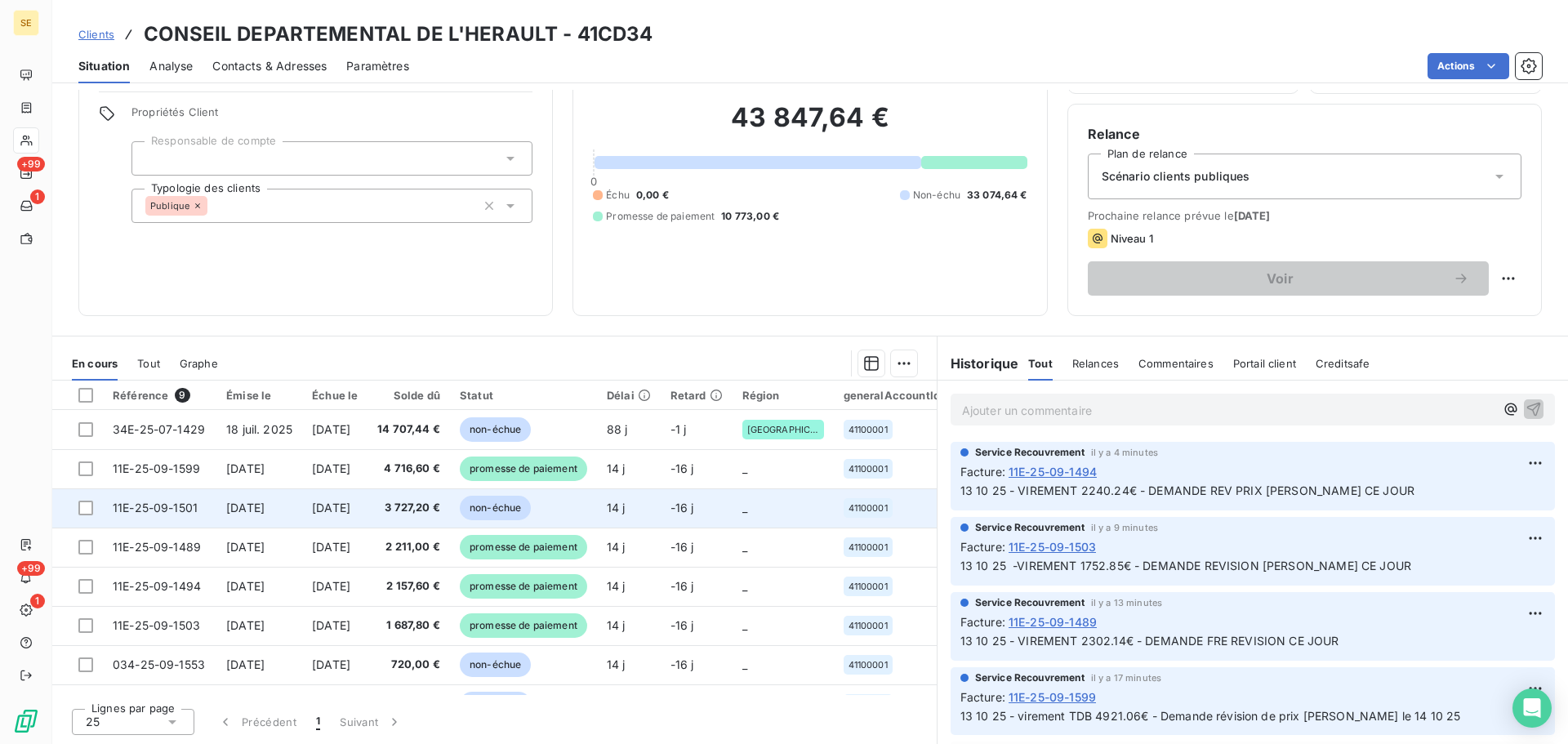
click at [264, 510] on span "[DATE]" at bounding box center [245, 507] width 38 height 14
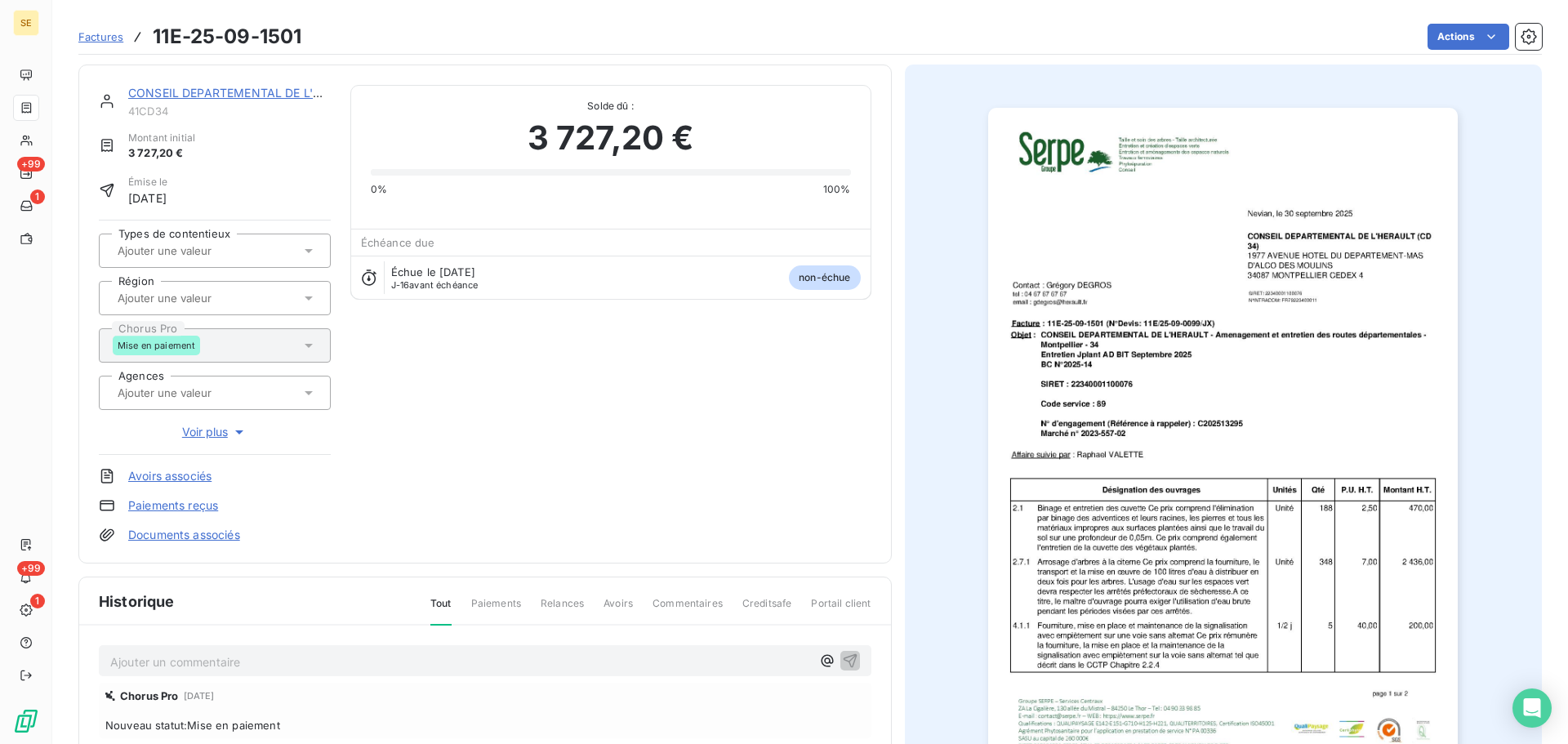
scroll to position [6, 0]
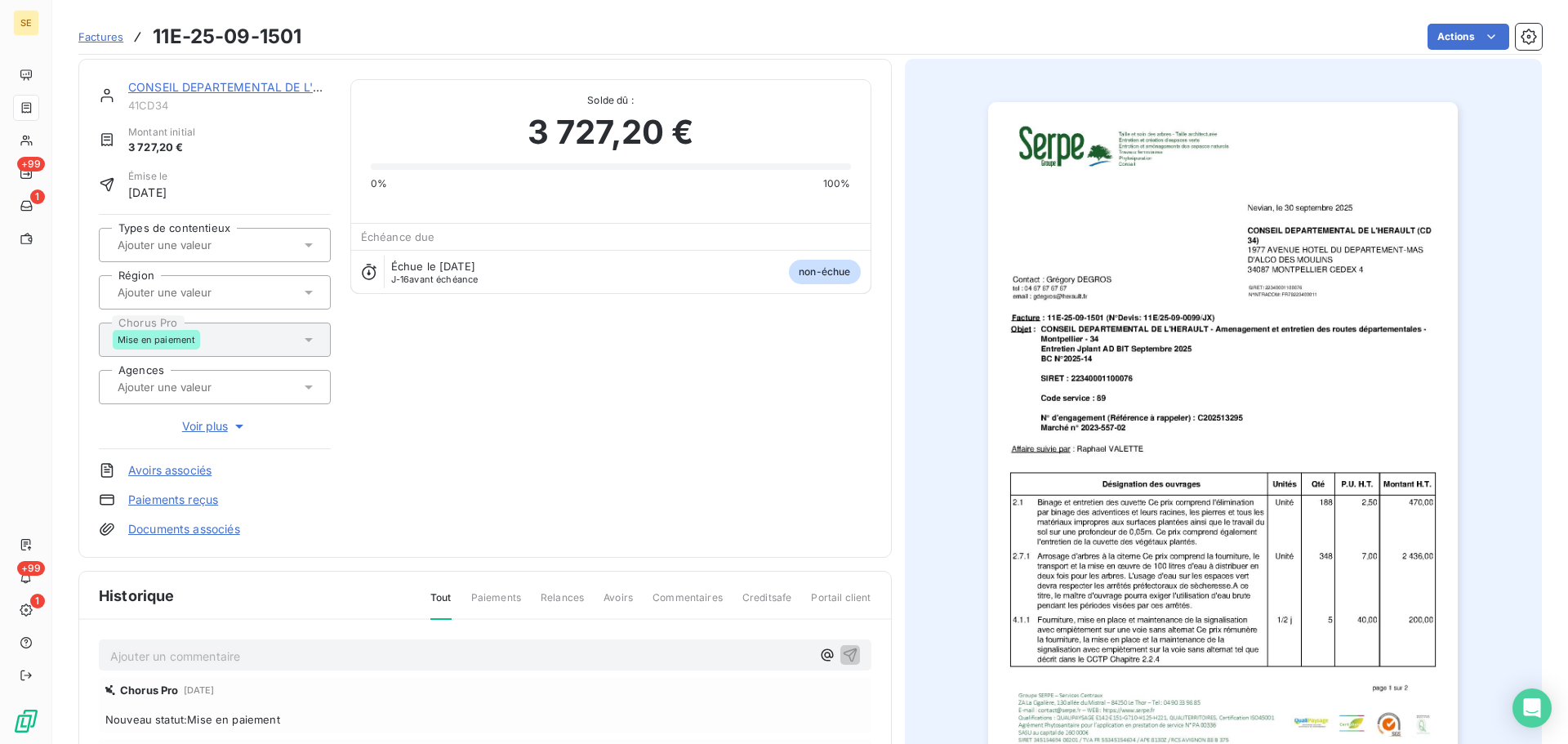
click at [175, 655] on p "Ajouter un commentaire ﻿" at bounding box center [460, 656] width 701 height 21
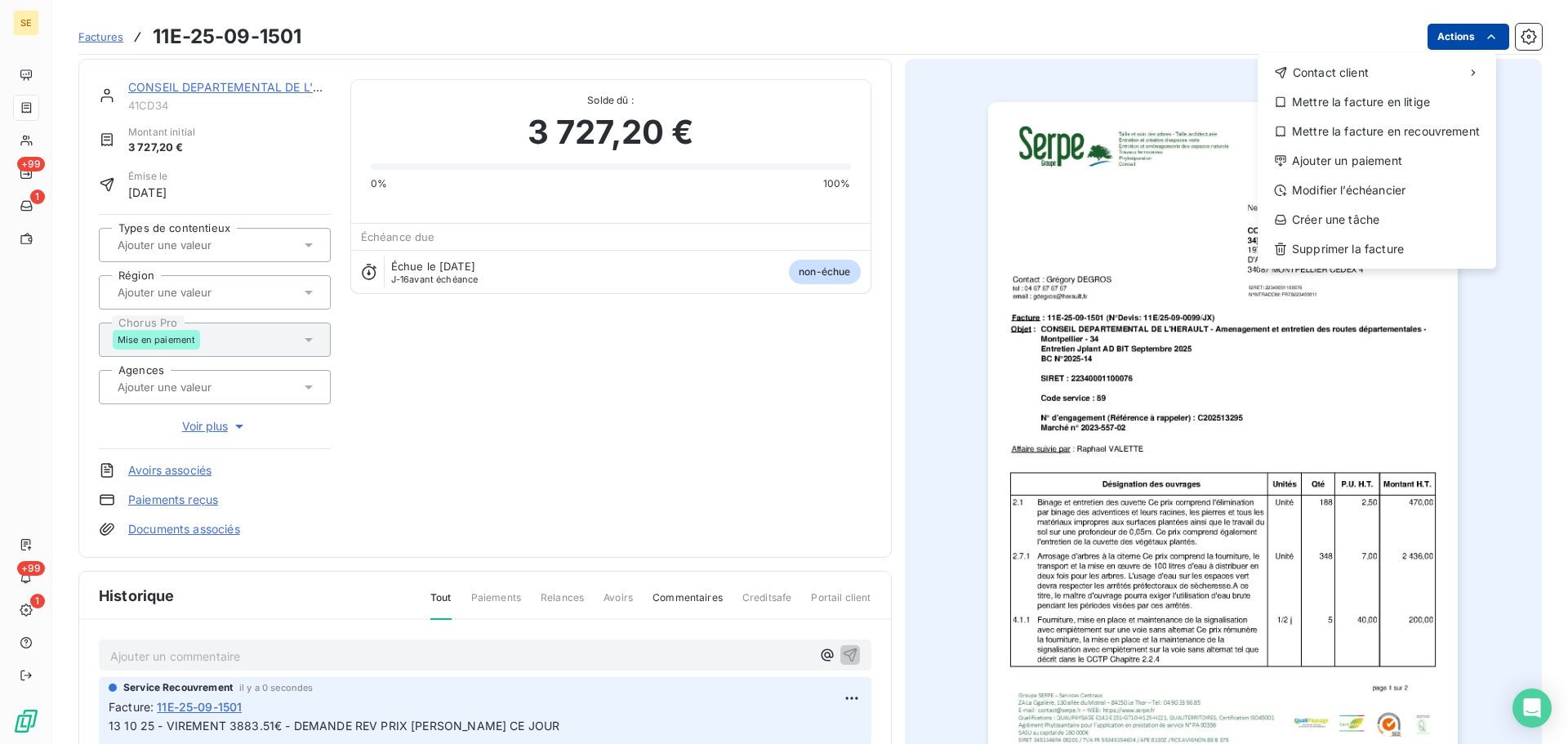
click at [1425, 44] on html "SE +99 1 +99 1 Factures 11E-25-09-1501 Actions Contact client Mettre la facture…" at bounding box center [784, 372] width 1568 height 744
click at [1397, 164] on div "Ajouter un paiement" at bounding box center [1376, 161] width 225 height 27
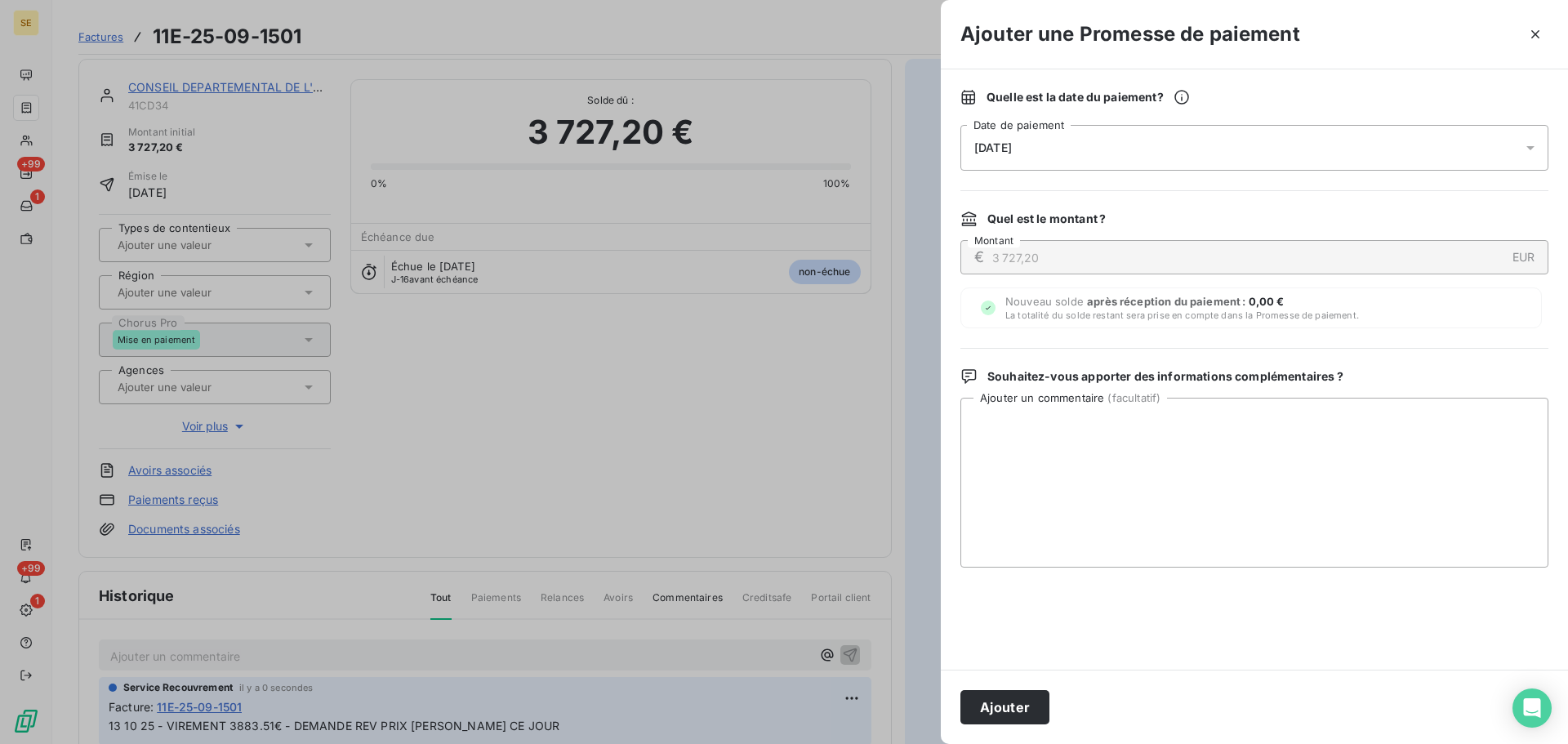
drag, startPoint x: 1305, startPoint y: 157, endPoint x: 1279, endPoint y: 177, distance: 32.8
click at [1305, 156] on div "[DATE]" at bounding box center [1253, 147] width 588 height 45
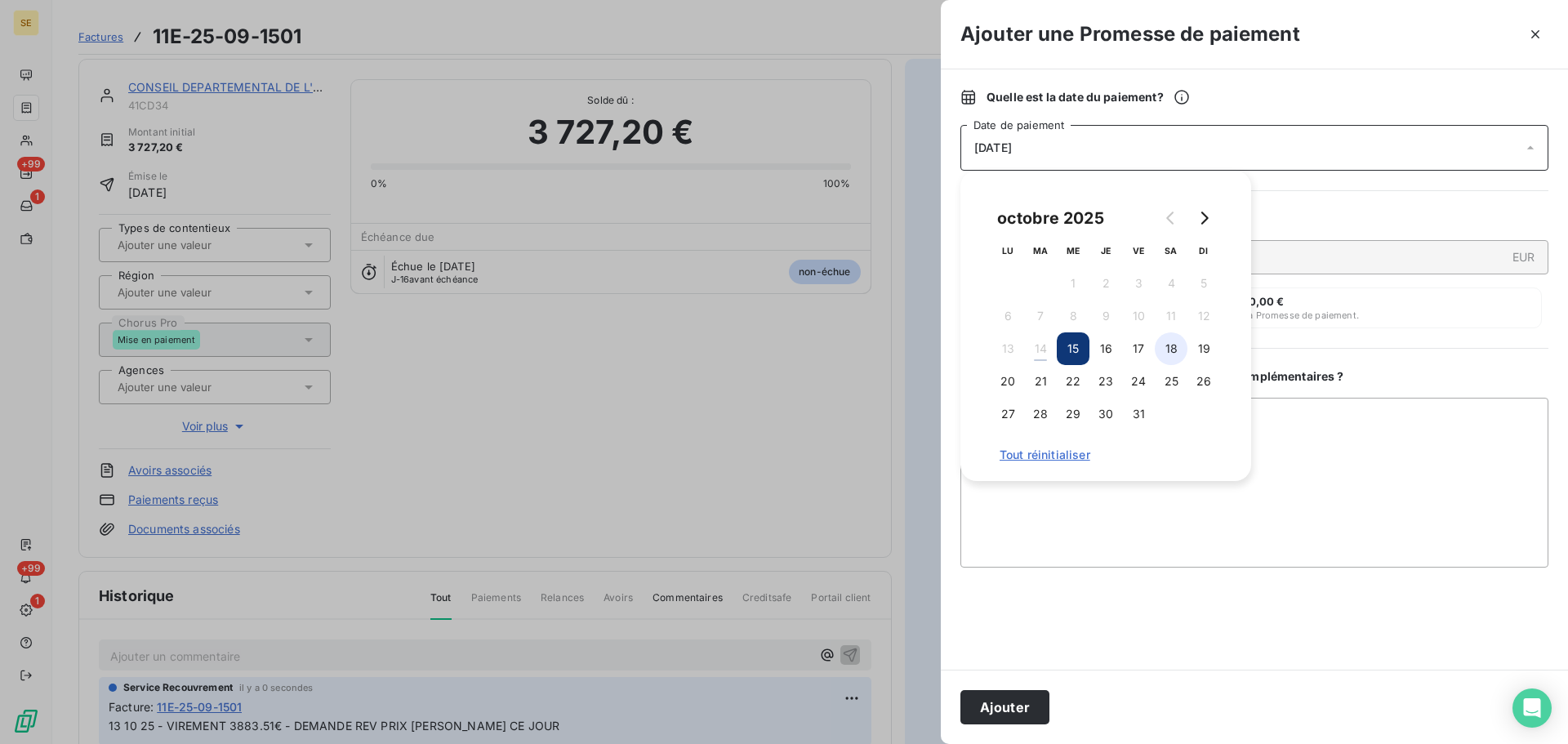
click at [1157, 351] on button "18" at bounding box center [1171, 348] width 33 height 32
click at [1014, 707] on button "Ajouter" at bounding box center [1004, 707] width 89 height 34
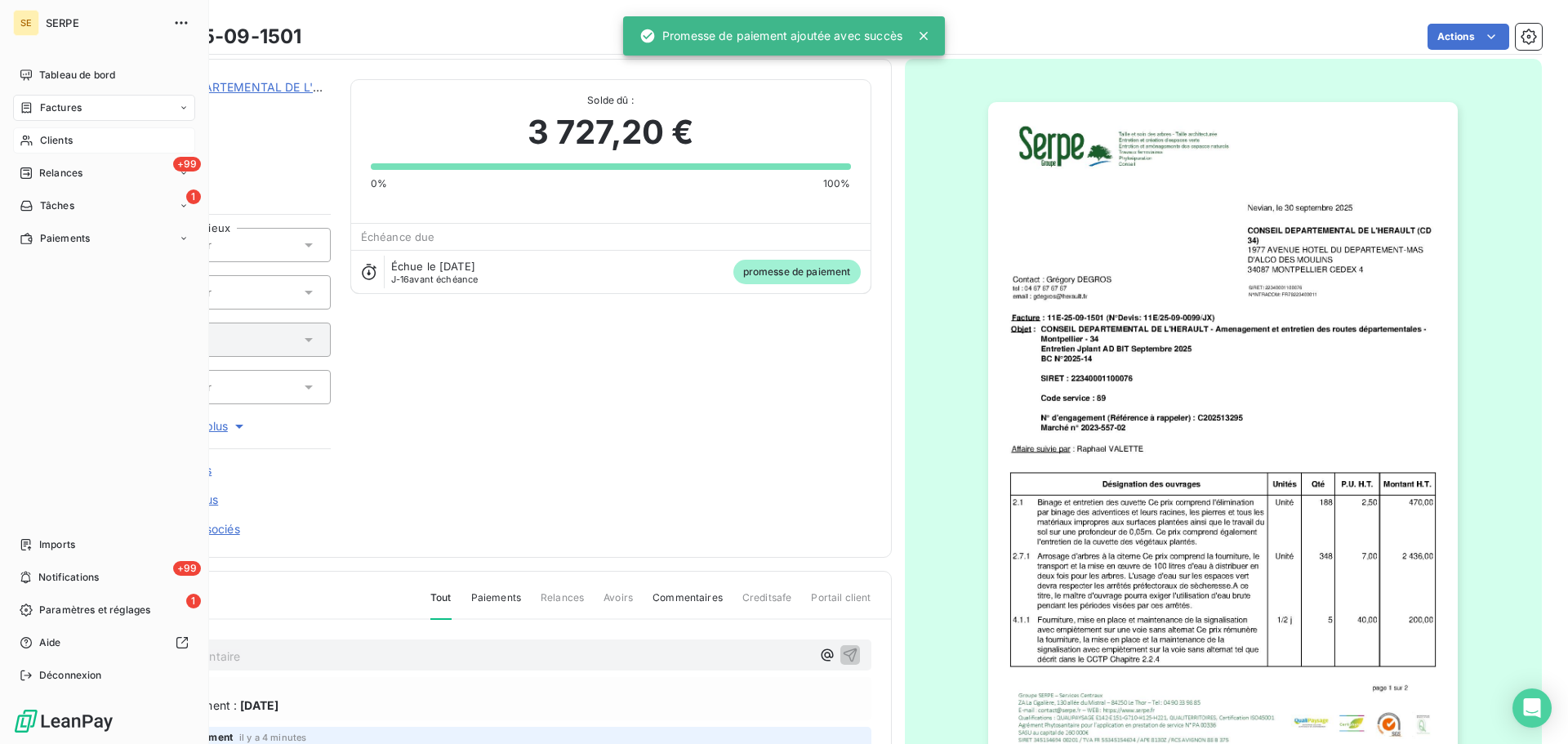
click at [55, 139] on span "Clients" at bounding box center [56, 140] width 33 height 15
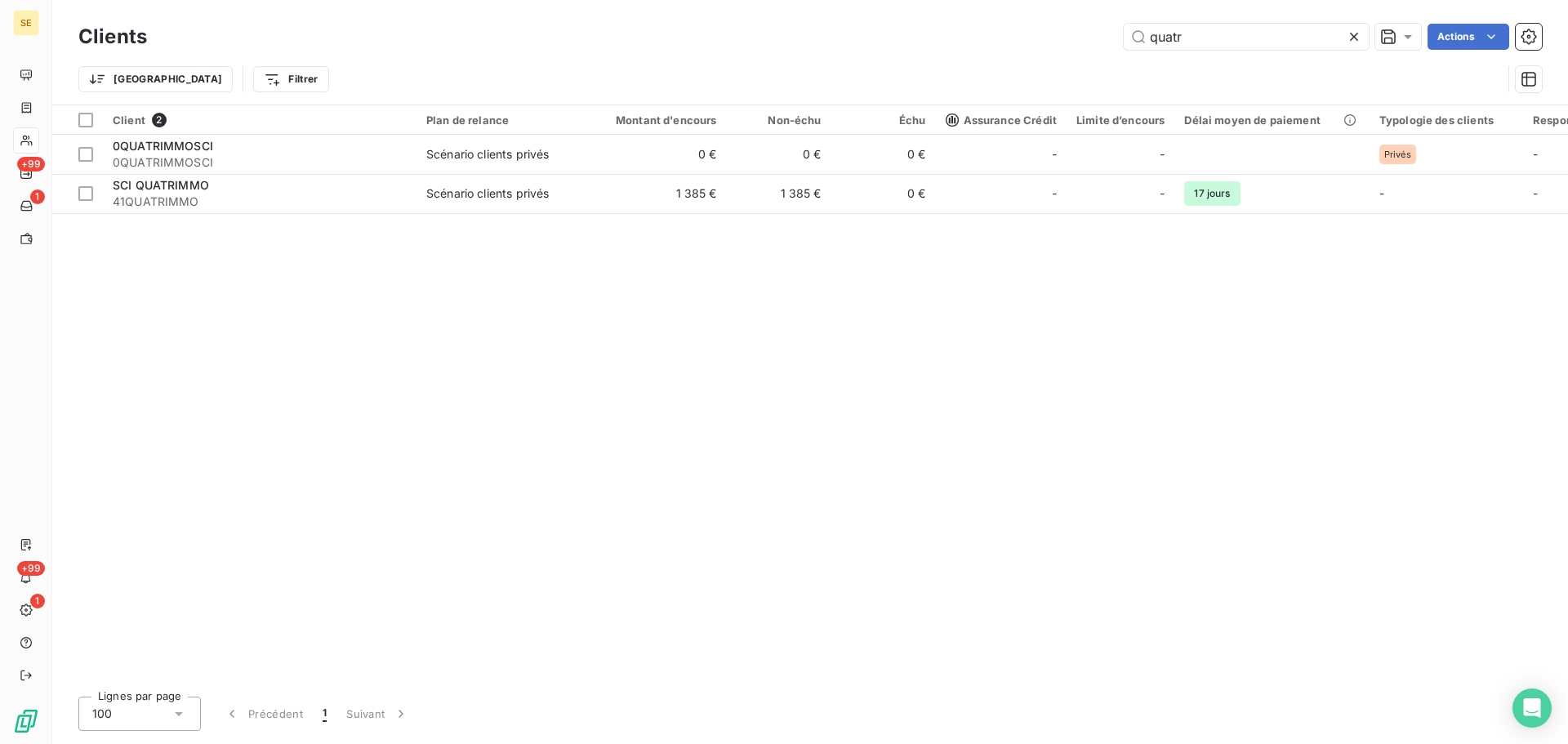
drag, startPoint x: 1261, startPoint y: 42, endPoint x: 808, endPoint y: 50, distance: 453.1
click at [808, 50] on div "Clients quatr Actions" at bounding box center [810, 37] width 1463 height 34
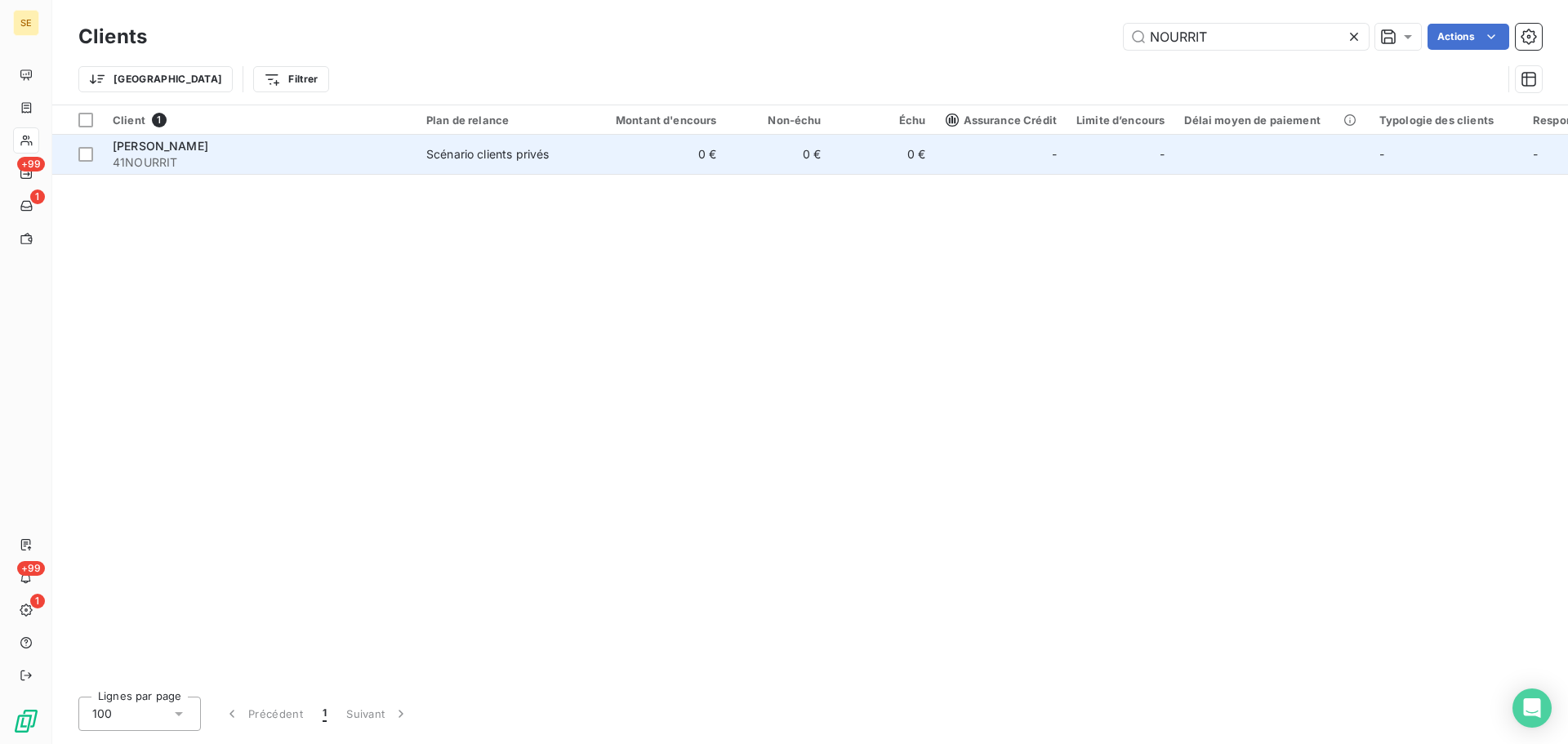
type input "NOURRIT"
click at [181, 139] on span "[PERSON_NAME]" at bounding box center [161, 145] width 96 height 14
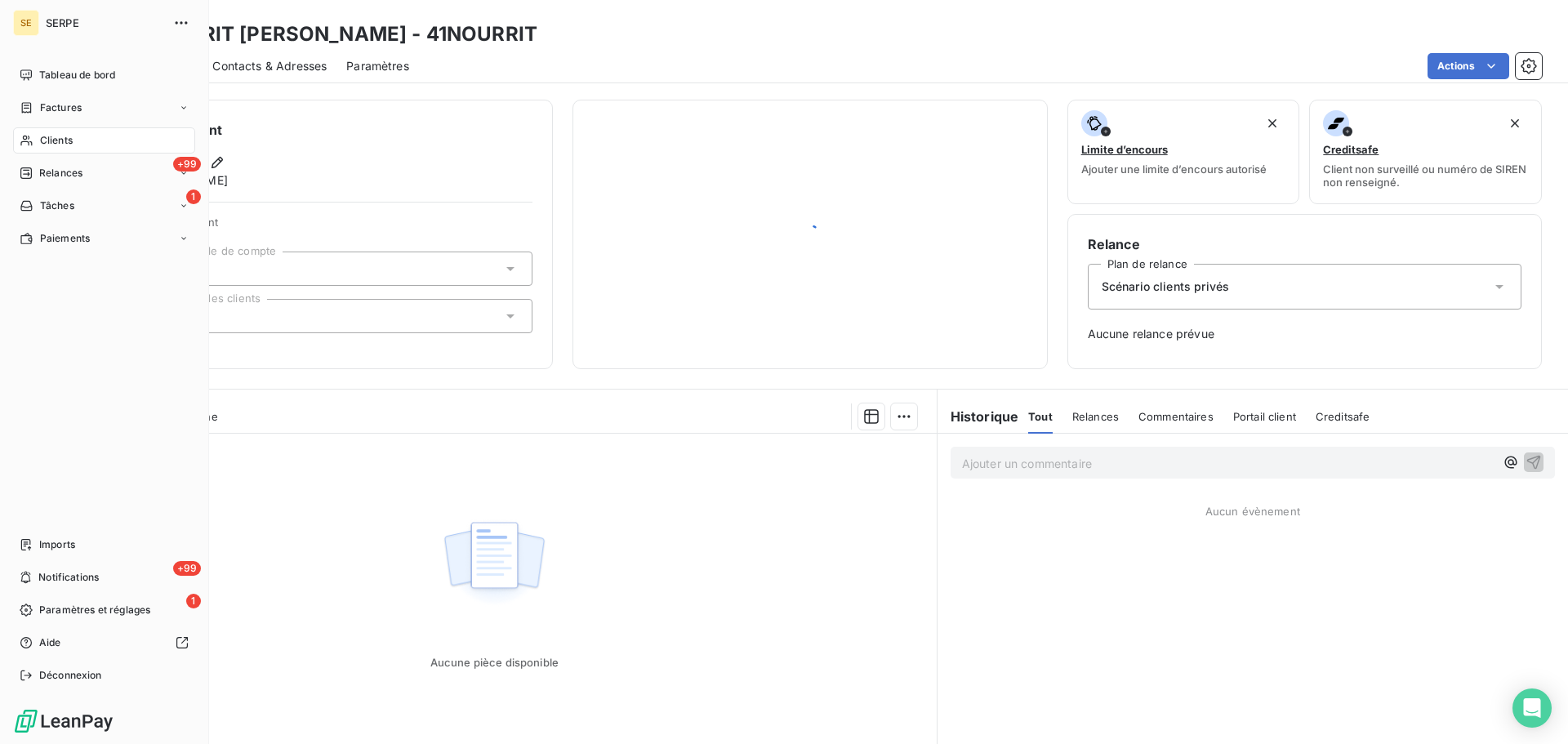
click at [68, 136] on span "Clients" at bounding box center [56, 140] width 33 height 15
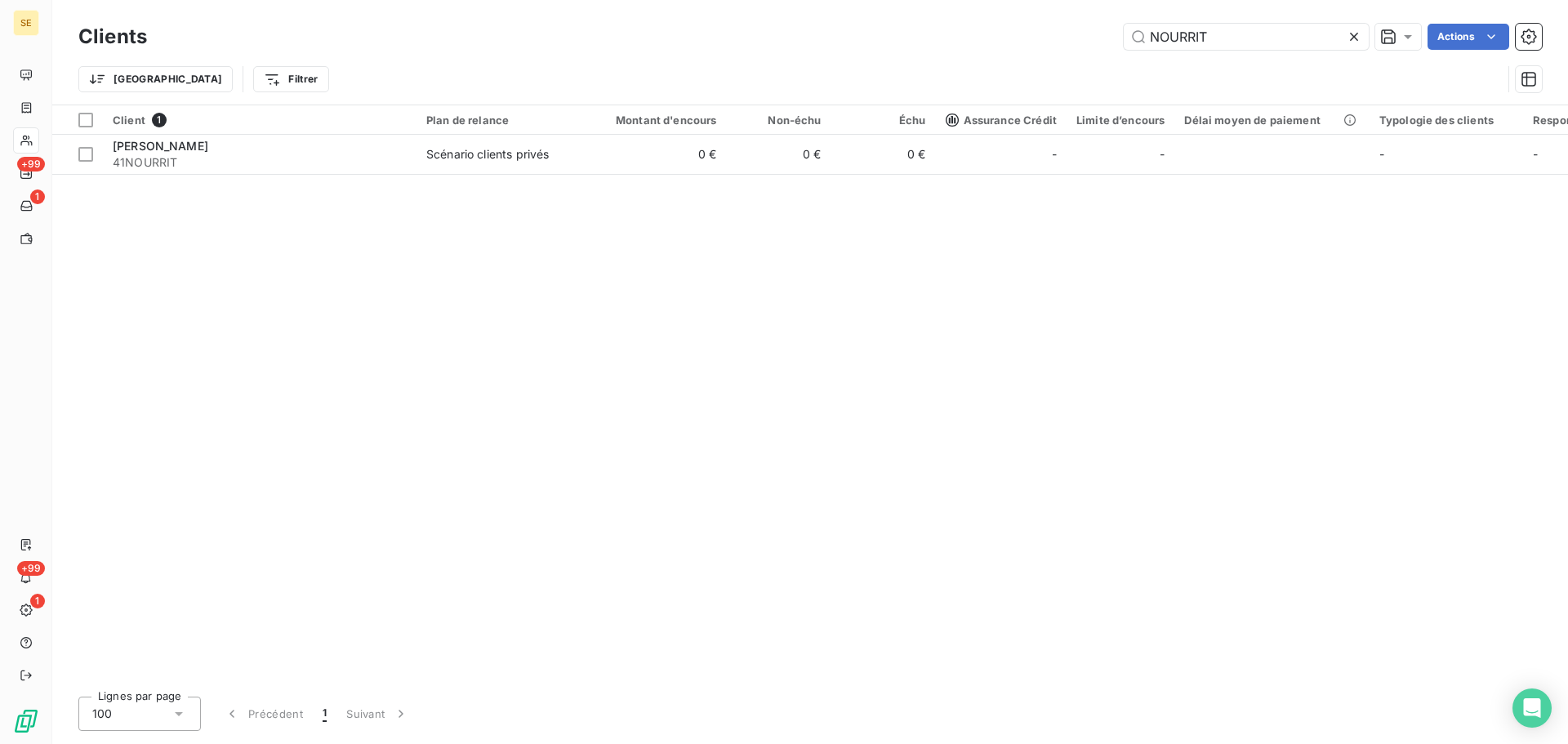
drag, startPoint x: 1283, startPoint y: 28, endPoint x: 1037, endPoint y: 27, distance: 246.0
click at [1037, 27] on div "NOURRIT Actions" at bounding box center [854, 37] width 1375 height 27
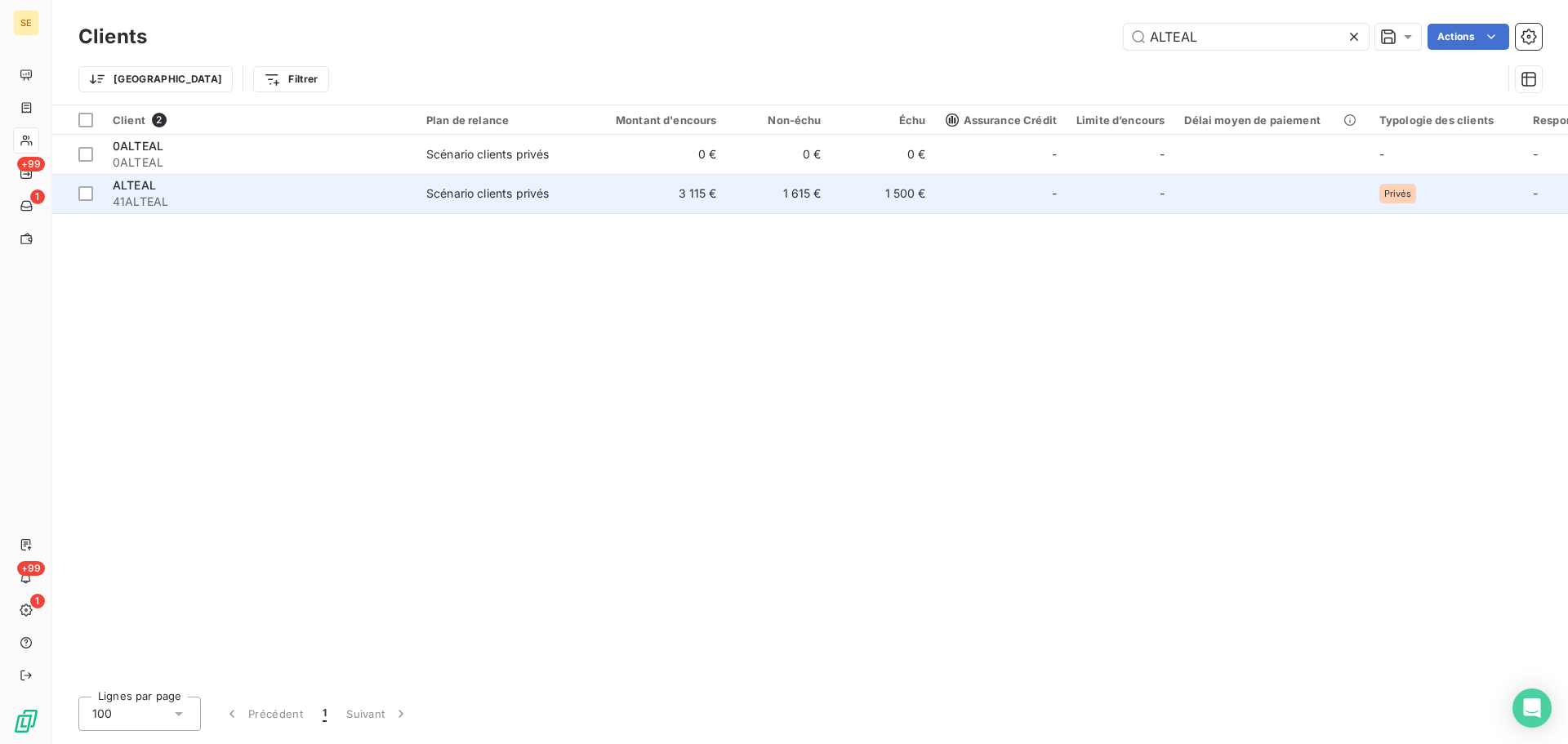
type input "ALTEAL"
click at [534, 187] on div "Scénario clients privés" at bounding box center [487, 193] width 122 height 16
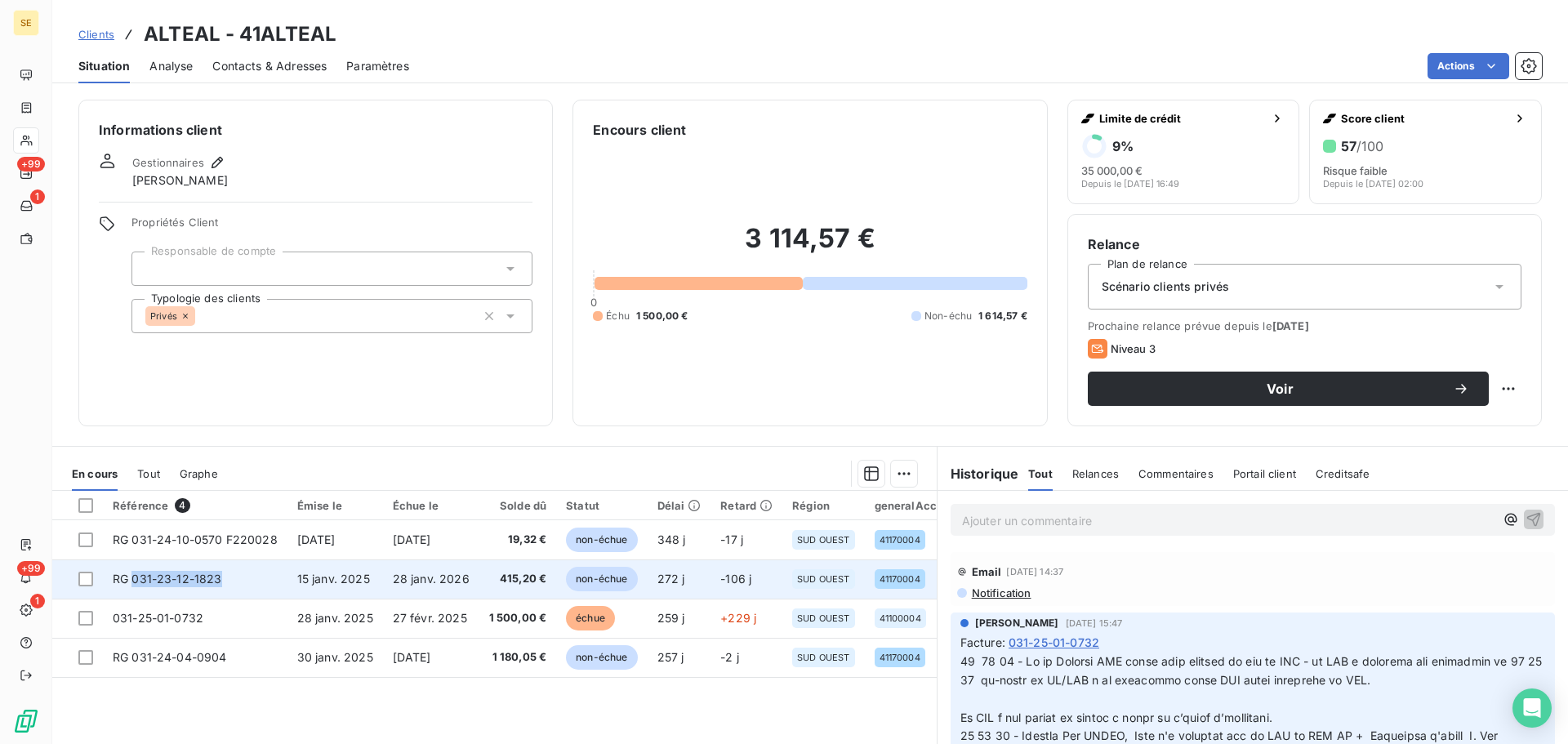
drag, startPoint x: 226, startPoint y: 580, endPoint x: 134, endPoint y: 579, distance: 92.0
click at [134, 579] on td "RG 031-23-12-1823" at bounding box center [195, 579] width 185 height 39
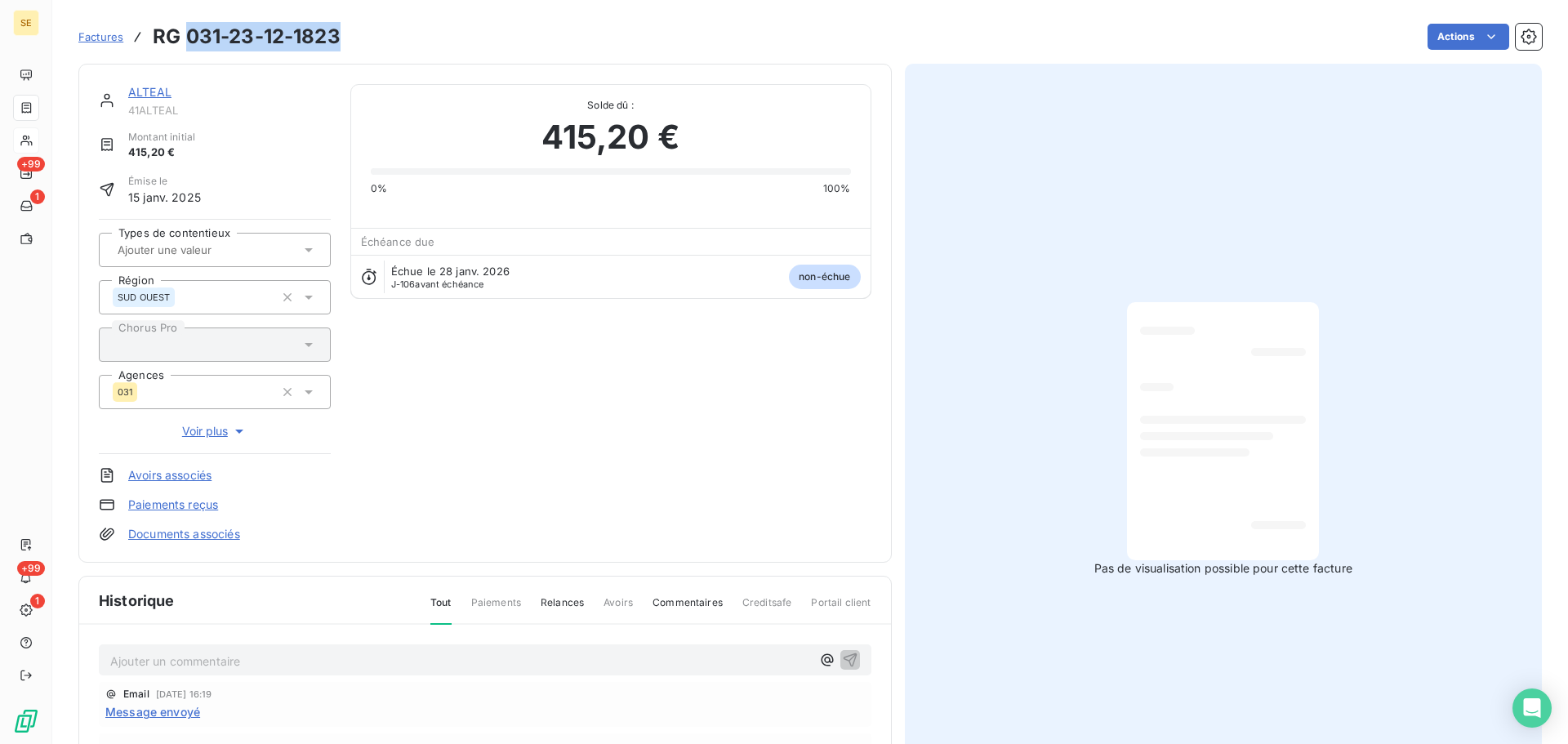
drag, startPoint x: 345, startPoint y: 37, endPoint x: 186, endPoint y: 42, distance: 159.1
click at [186, 42] on div "Factures RG 031-23-12-1823 Actions" at bounding box center [810, 37] width 1463 height 34
copy h3 "031-23-12-1823"
click at [145, 92] on link "ALTEAL" at bounding box center [150, 92] width 44 height 14
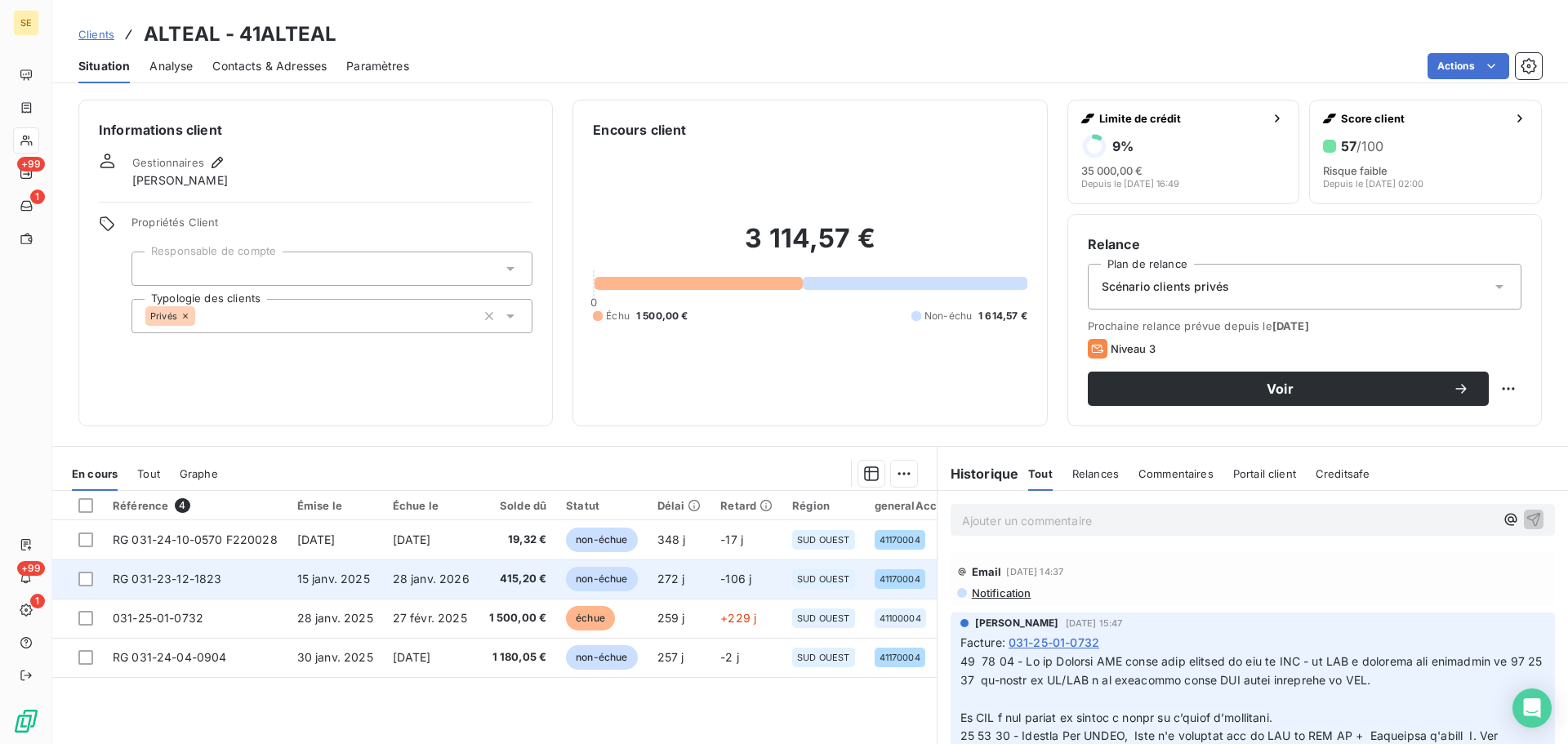
click at [231, 579] on td "RG 031-23-12-1823" at bounding box center [195, 579] width 185 height 39
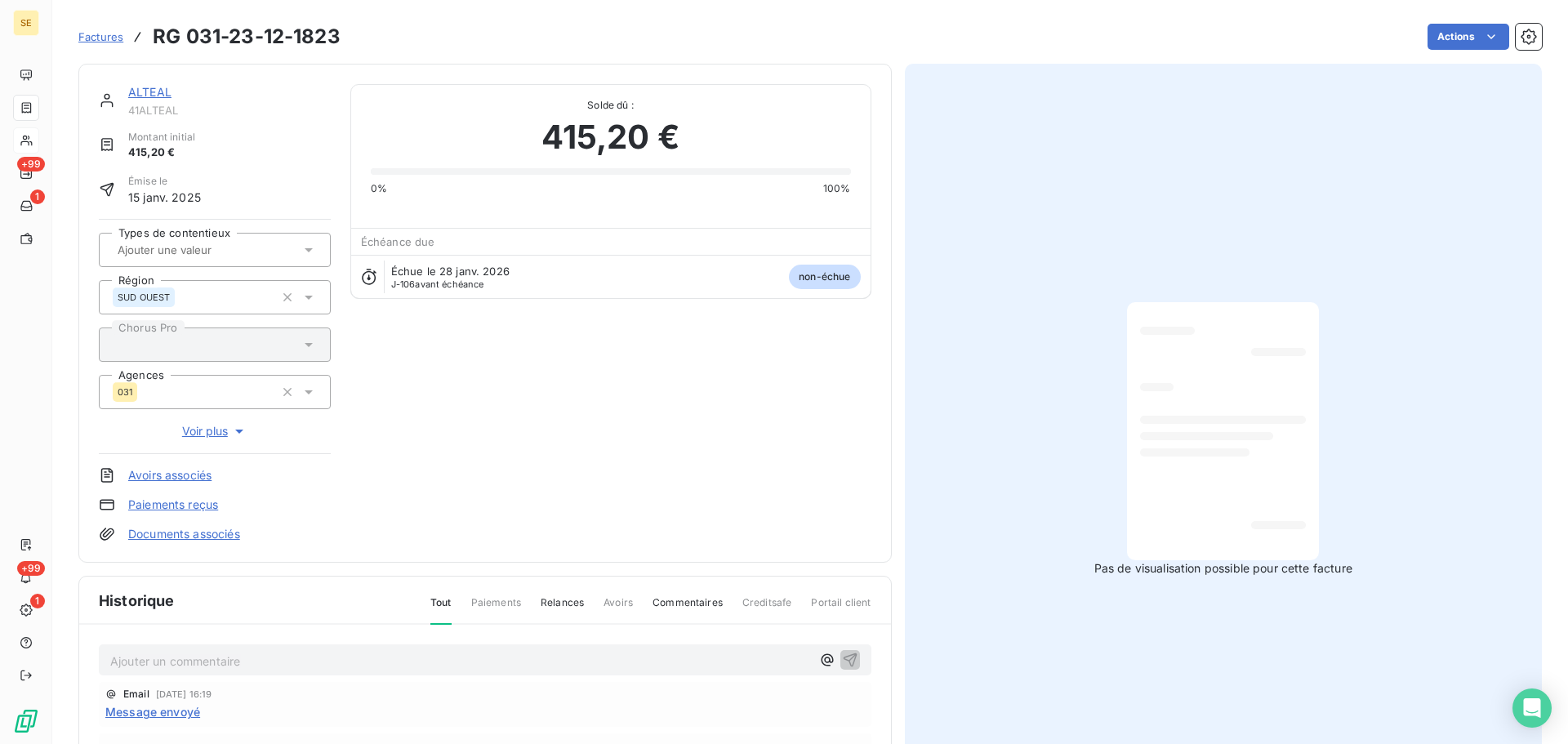
click at [149, 87] on link "ALTEAL" at bounding box center [150, 92] width 44 height 14
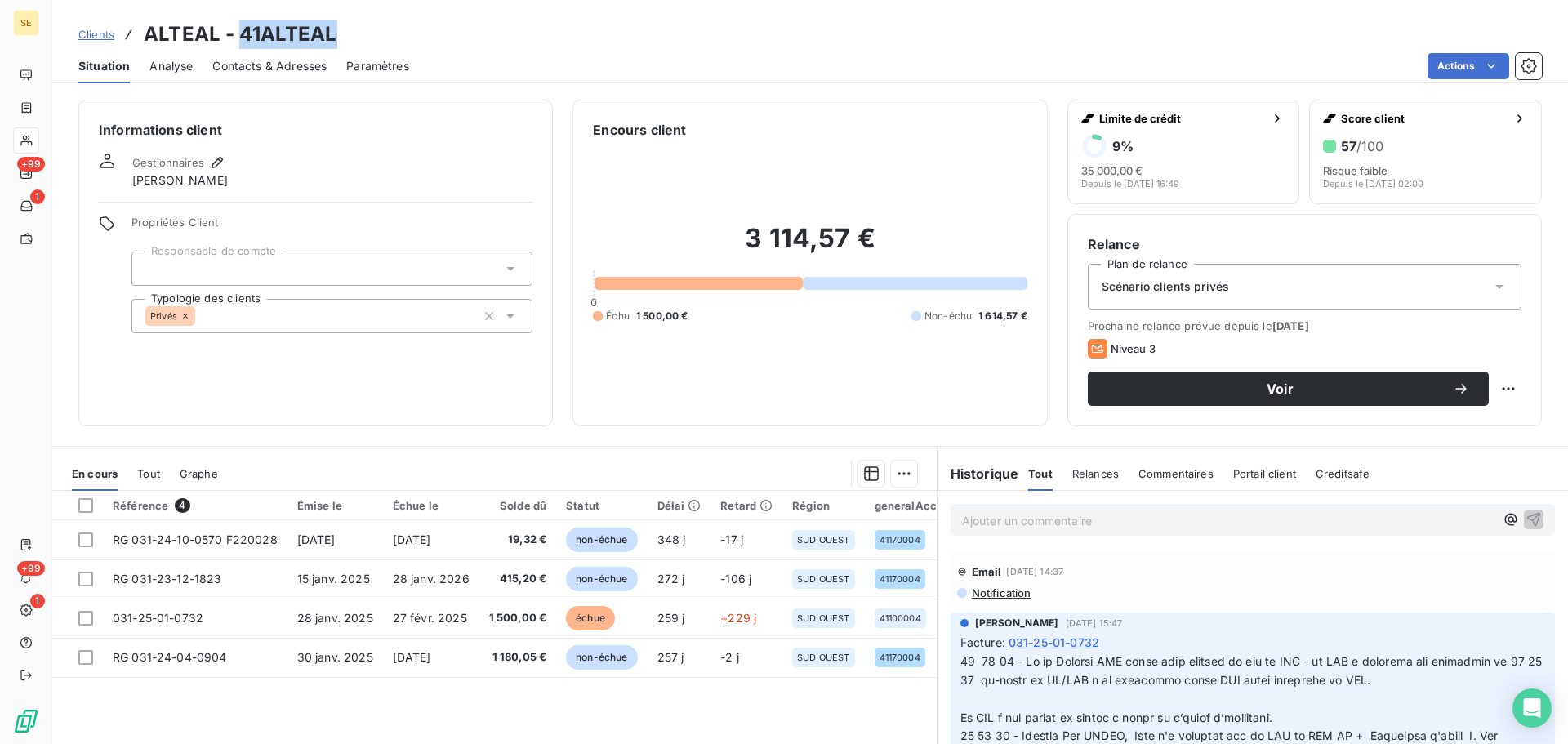
drag, startPoint x: 352, startPoint y: 34, endPoint x: 240, endPoint y: 28, distance: 112.2
click at [240, 28] on div "Clients ALTEAL - 41ALTEAL" at bounding box center [810, 34] width 1516 height 29
copy h3 "41ALTEAL"
